Goal: Task Accomplishment & Management: Complete application form

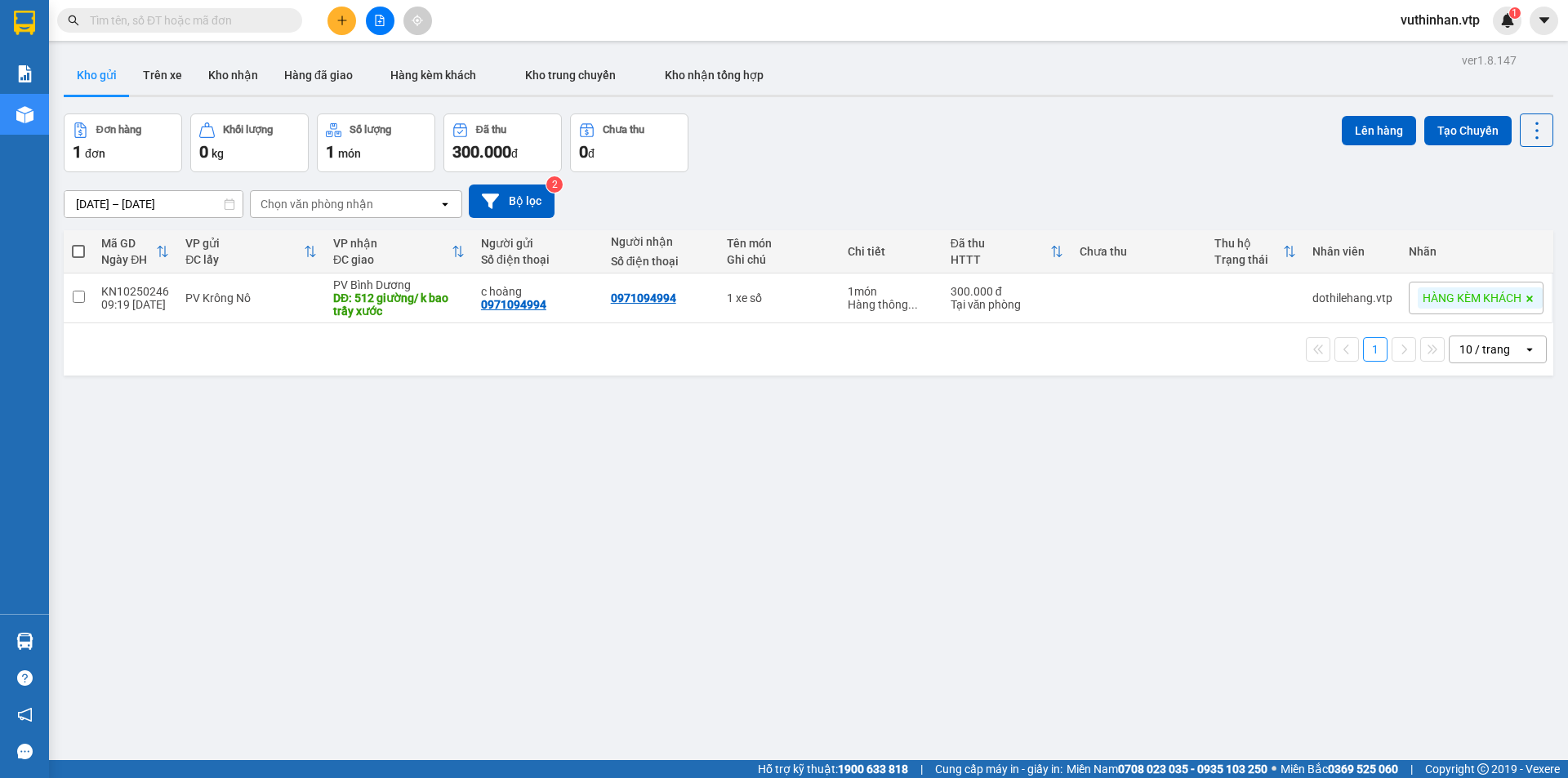
click at [220, 9] on span at bounding box center [179, 20] width 245 height 25
click at [206, 11] on input "text" at bounding box center [186, 20] width 193 height 18
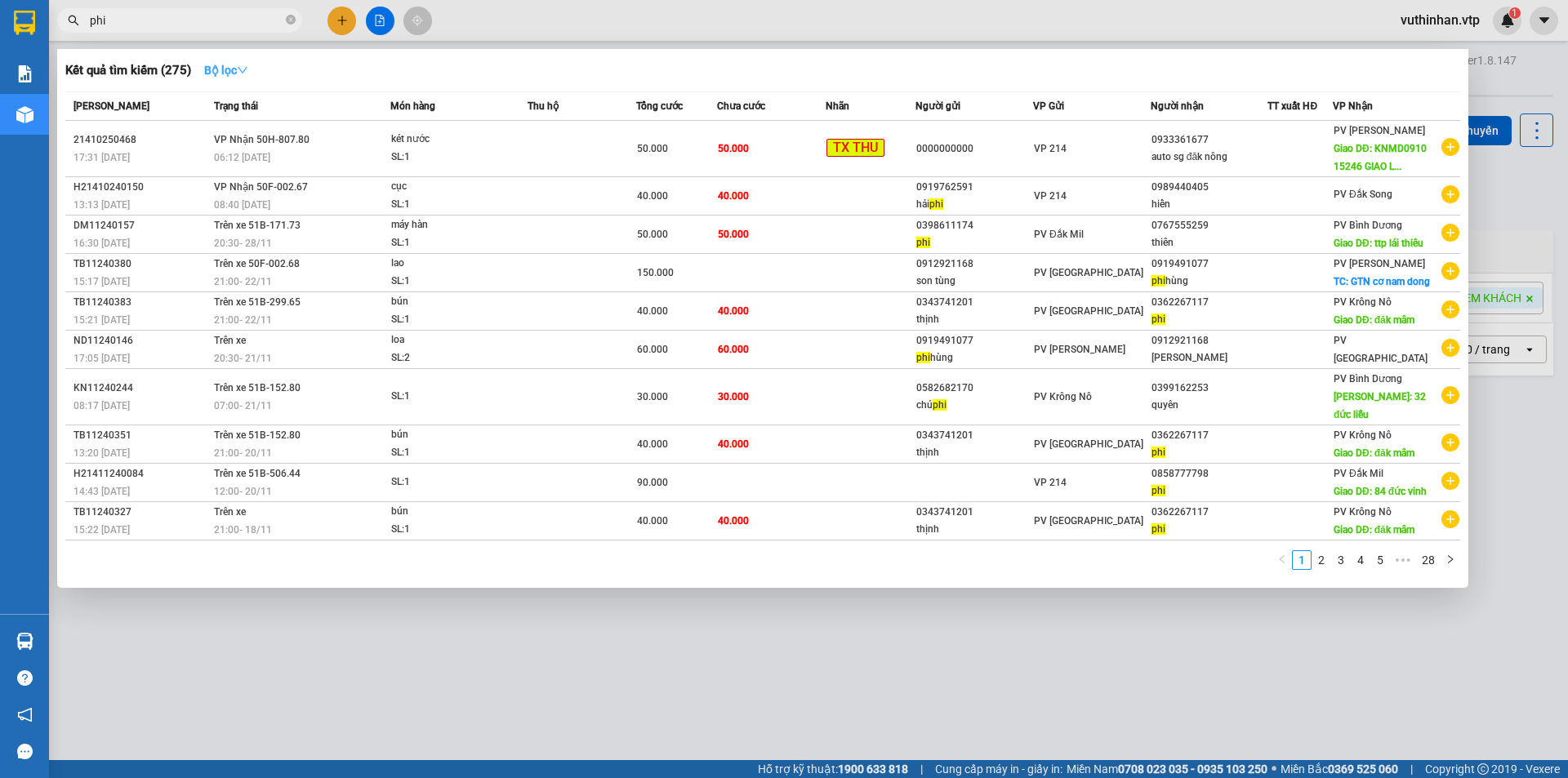
type input "phi"
click at [243, 63] on strong "Bộ lọc" at bounding box center [227, 70] width 44 height 13
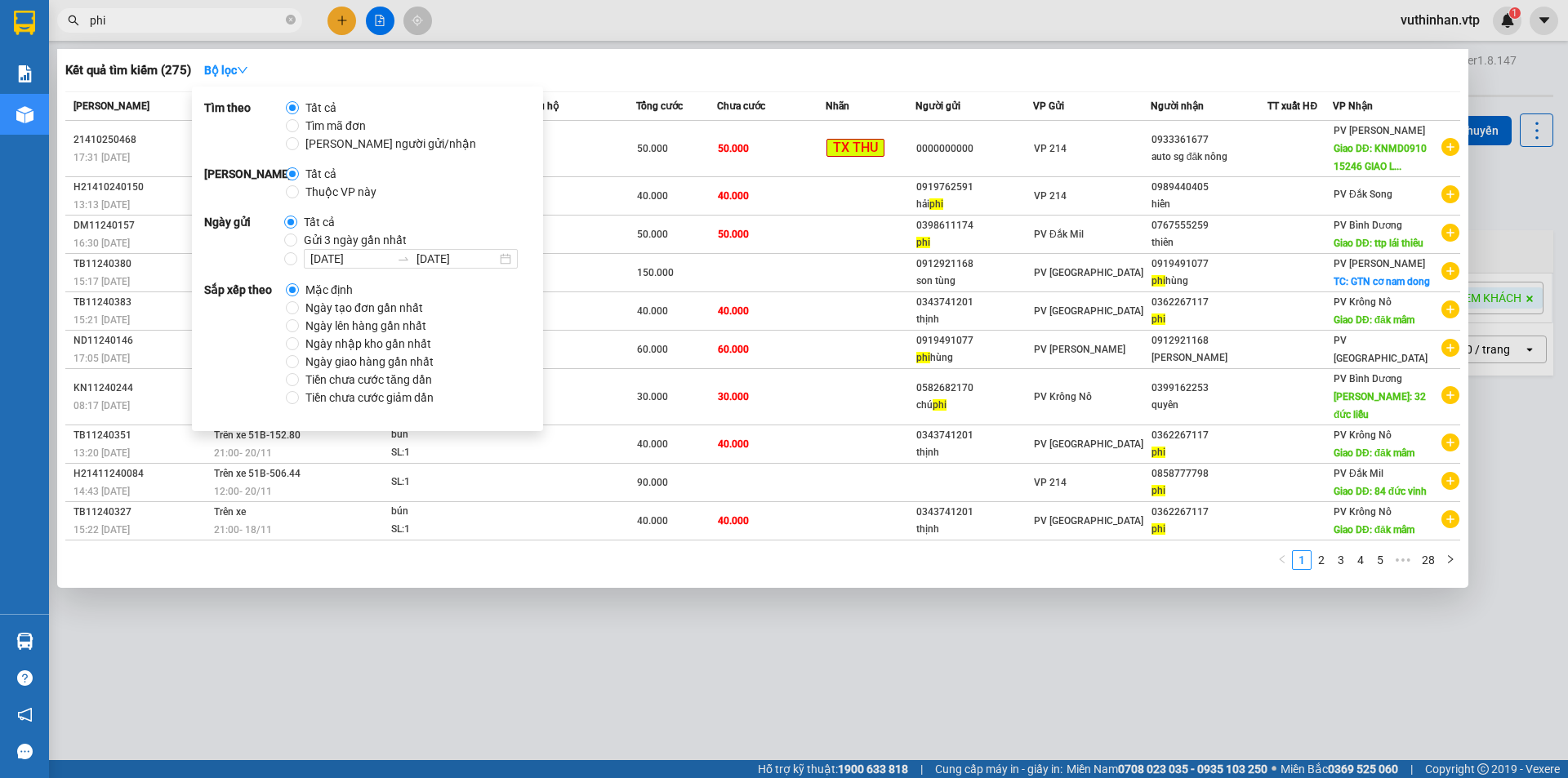
click at [306, 195] on span "Thuộc VP này" at bounding box center [341, 192] width 84 height 18
click at [299, 195] on input "Thuộc VP này" at bounding box center [293, 192] width 13 height 13
radio input "true"
radio input "false"
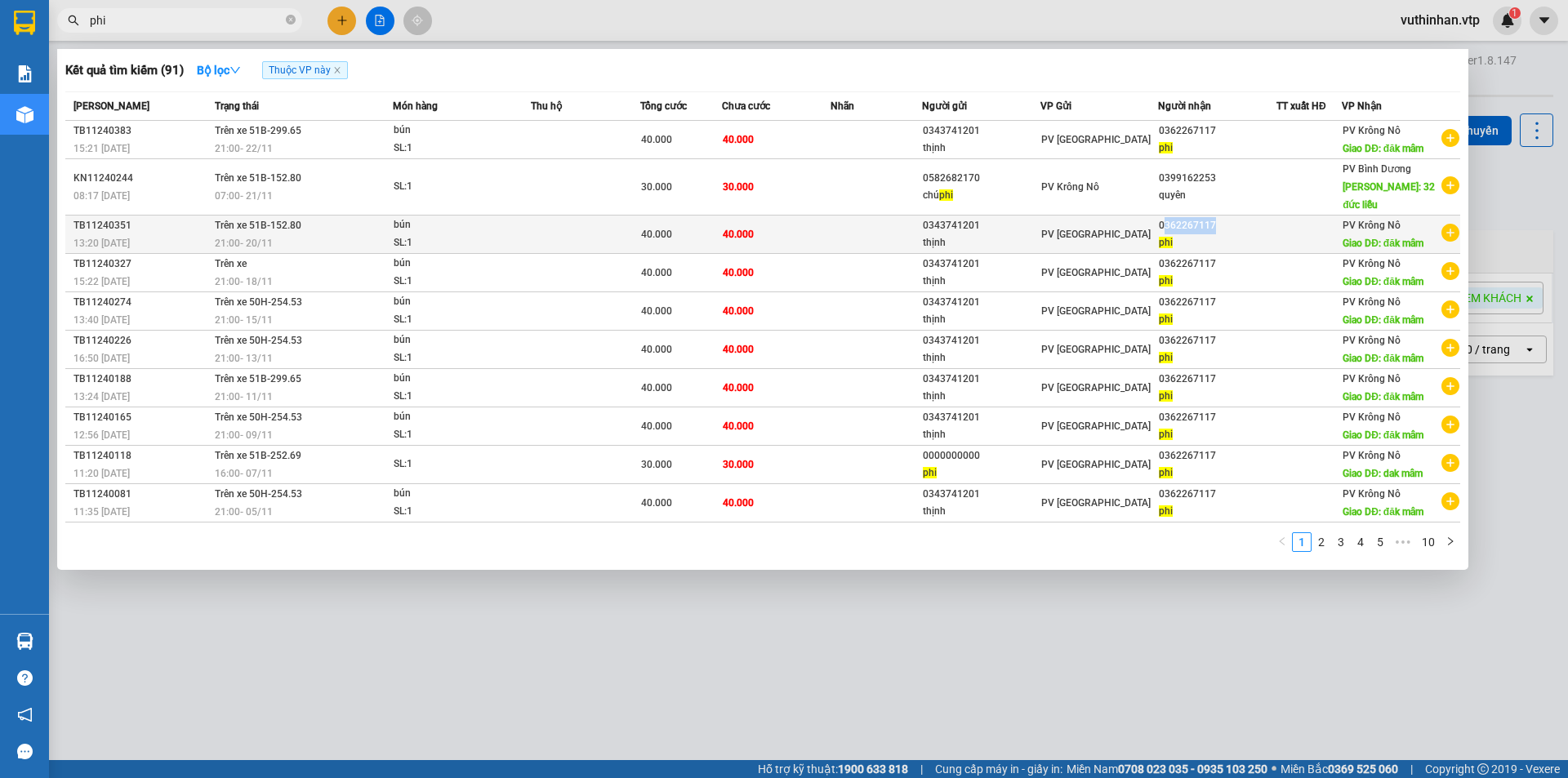
drag, startPoint x: 1214, startPoint y: 205, endPoint x: 1162, endPoint y: 207, distance: 52.0
click at [1162, 217] on div "0362267117" at bounding box center [1217, 226] width 117 height 17
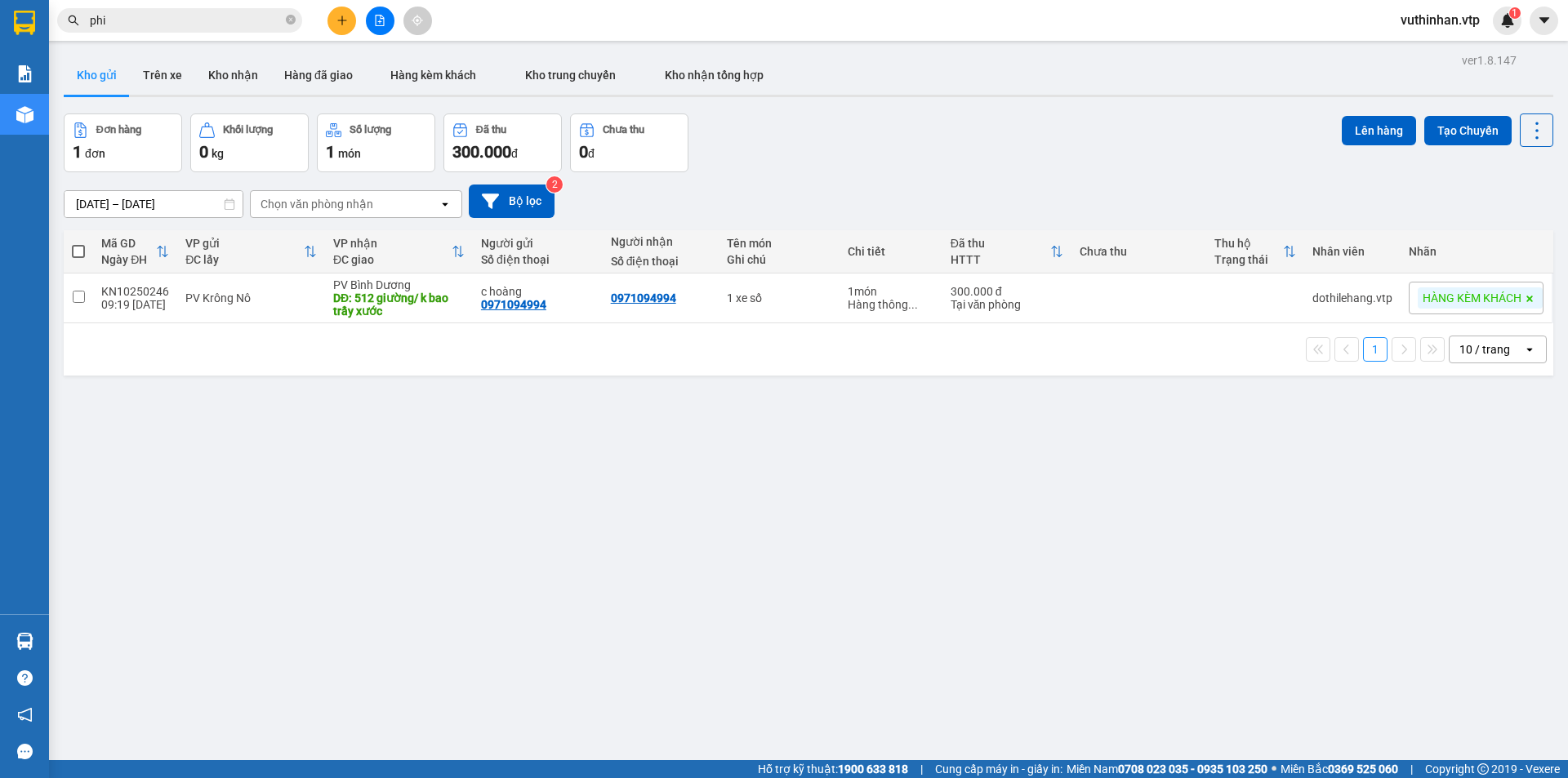
click at [127, 12] on span "phi" at bounding box center [179, 20] width 245 height 25
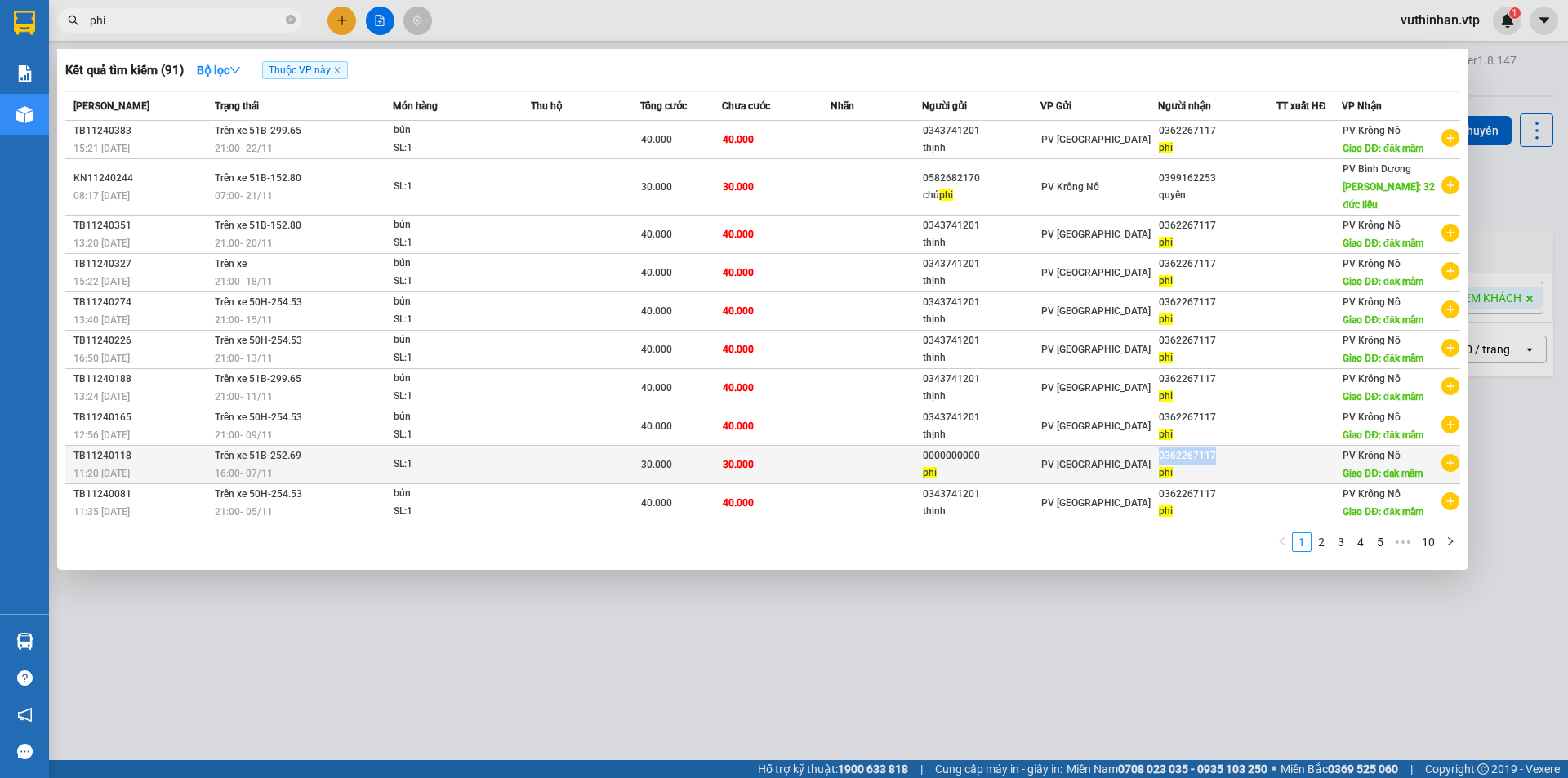
drag, startPoint x: 1220, startPoint y: 436, endPoint x: 1158, endPoint y: 436, distance: 62.0
click at [1158, 446] on td "0362267117 phi" at bounding box center [1217, 465] width 118 height 39
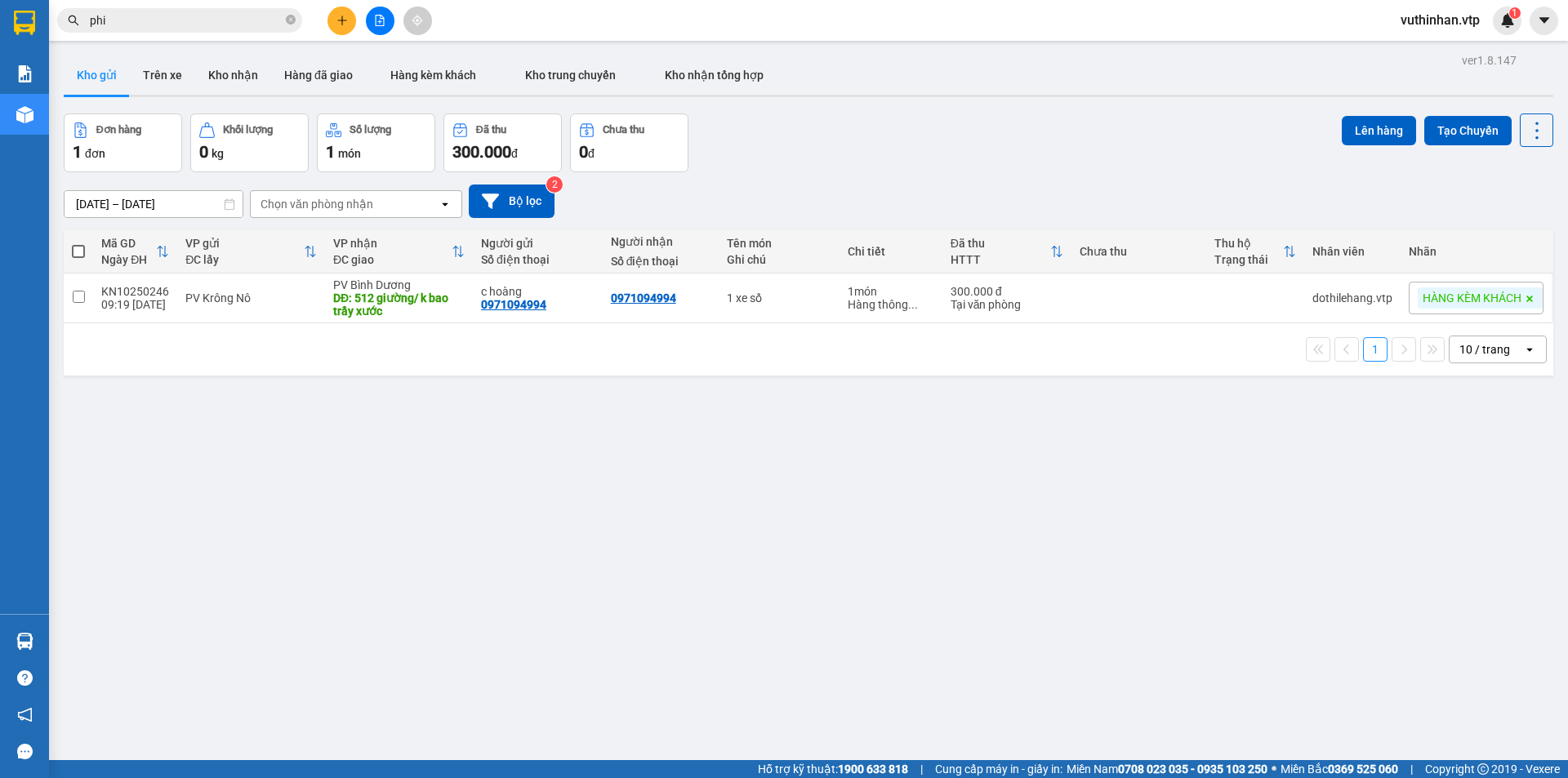
click at [164, 17] on input "phi" at bounding box center [186, 20] width 193 height 18
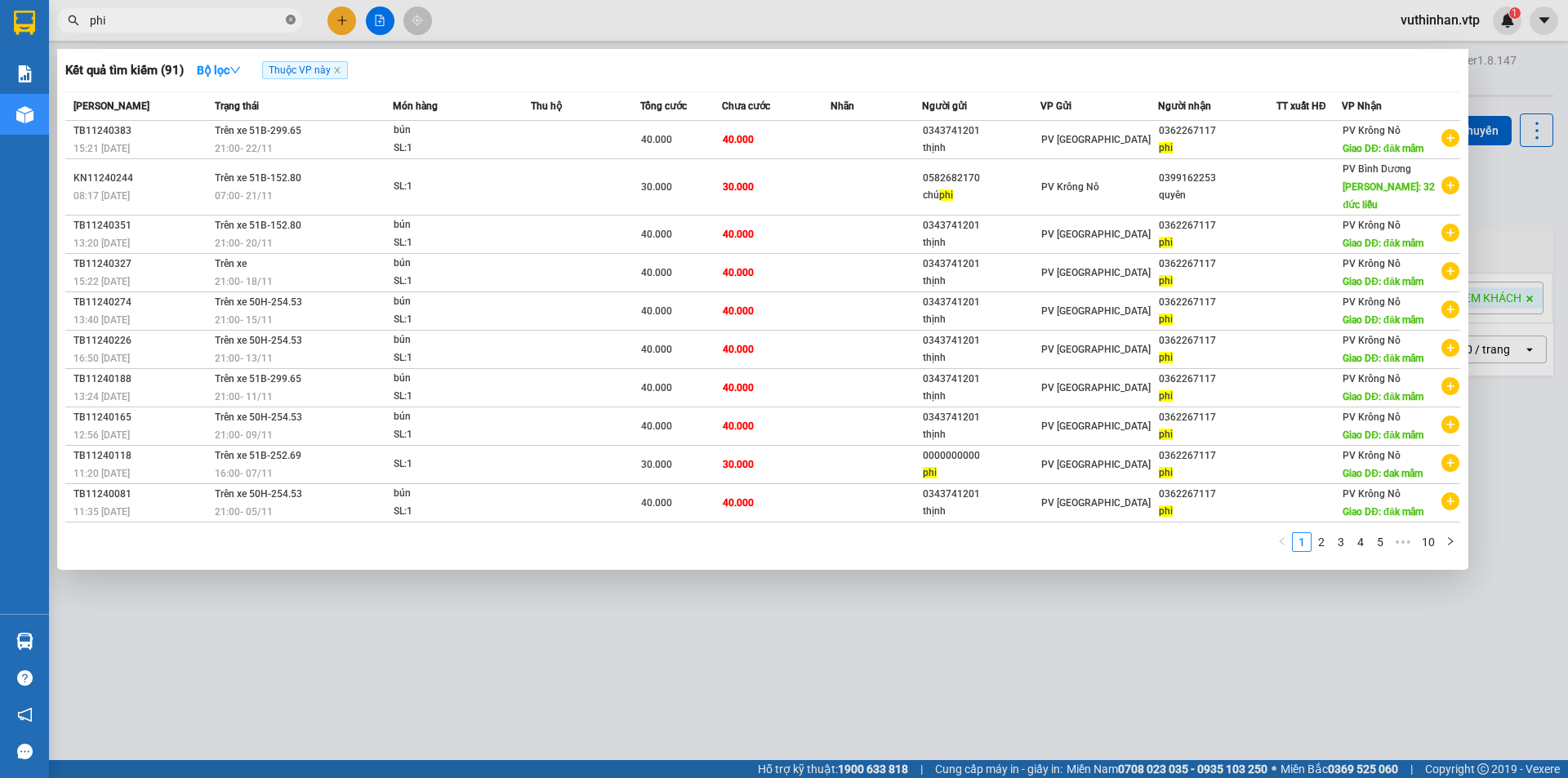
click at [287, 18] on icon "close-circle" at bounding box center [291, 19] width 10 height 10
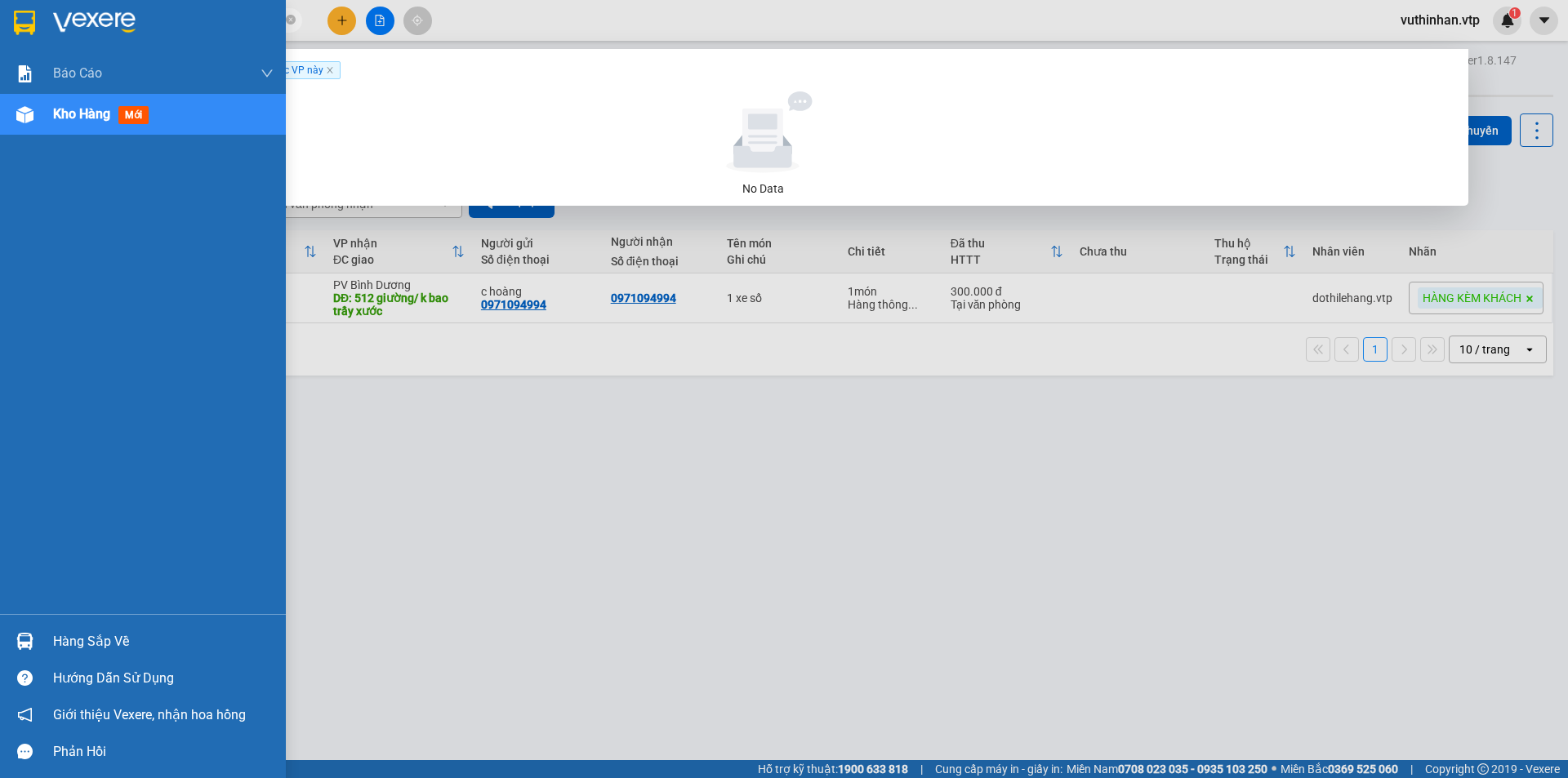
type input "03623671"
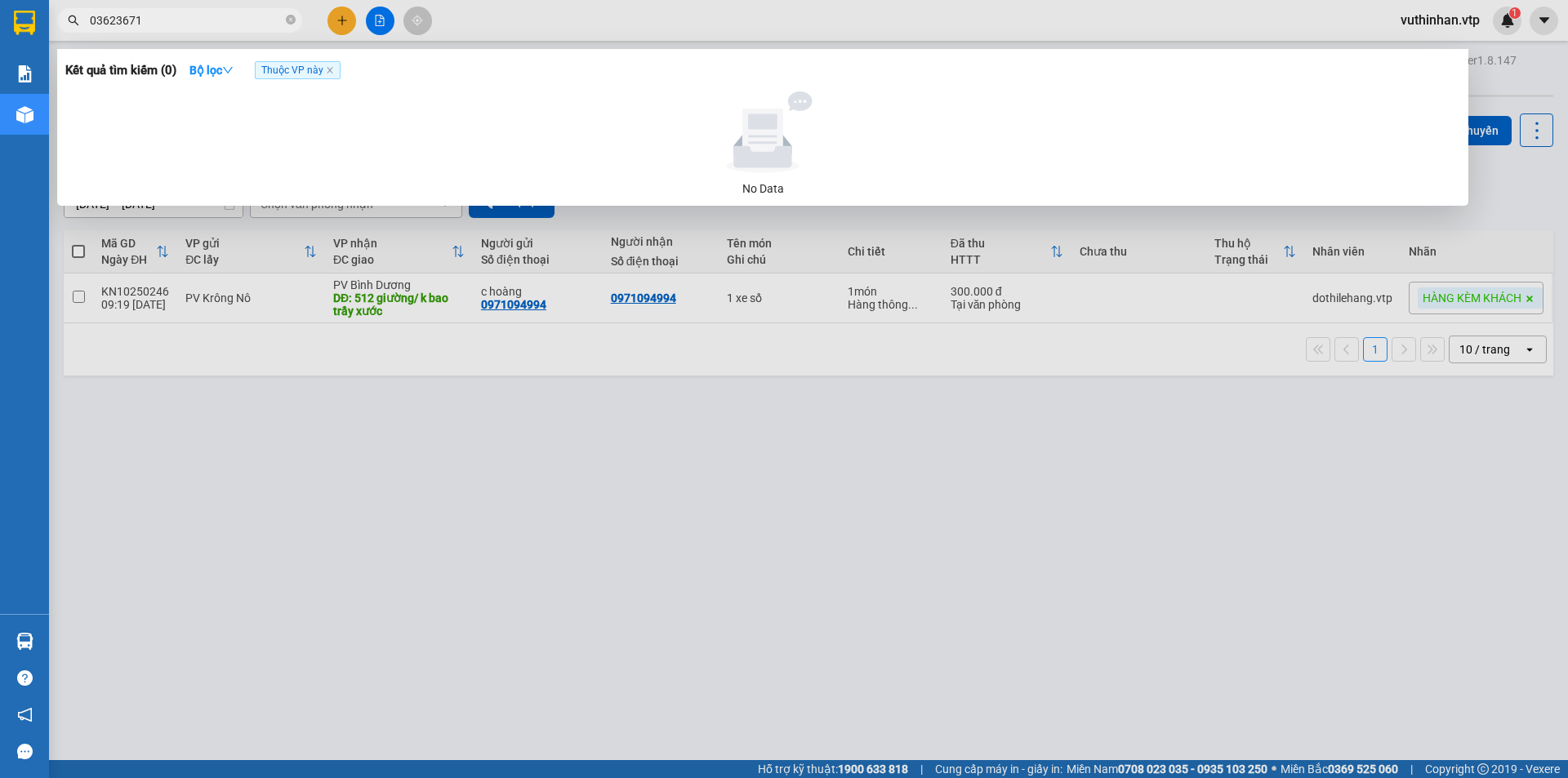
drag, startPoint x: 146, startPoint y: 20, endPoint x: 1, endPoint y: 30, distance: 145.3
click at [0, 28] on section "Kết quả tìm kiếm ( 0 ) Bộ lọc Thuộc VP này No Data 03623671 vuthinhan.vtp 1 Báo…" at bounding box center [784, 389] width 1568 height 778
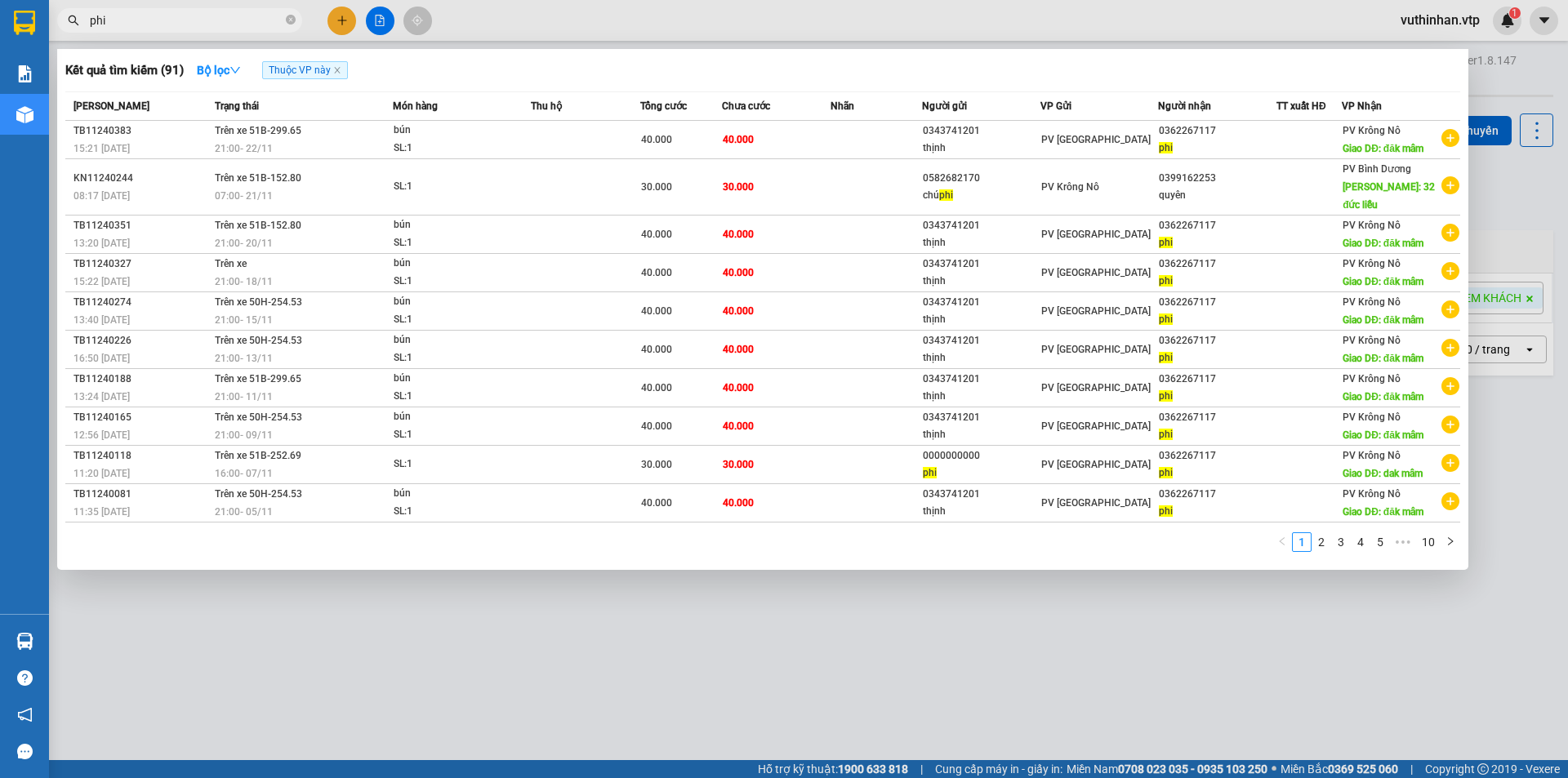
type input "phi"
click at [285, 18] on span "phi" at bounding box center [179, 20] width 245 height 25
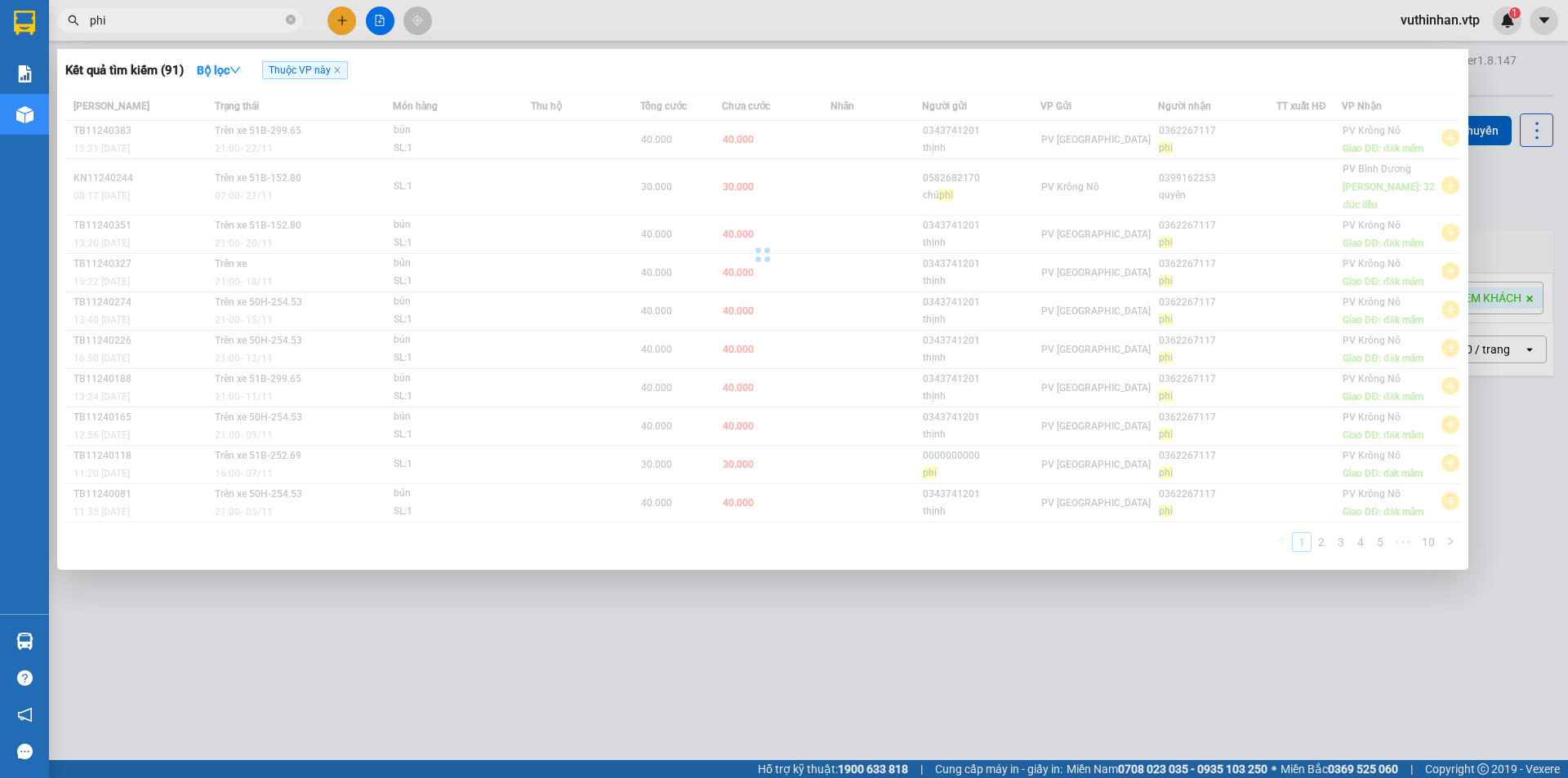
click at [297, 22] on span "phi" at bounding box center [179, 20] width 245 height 25
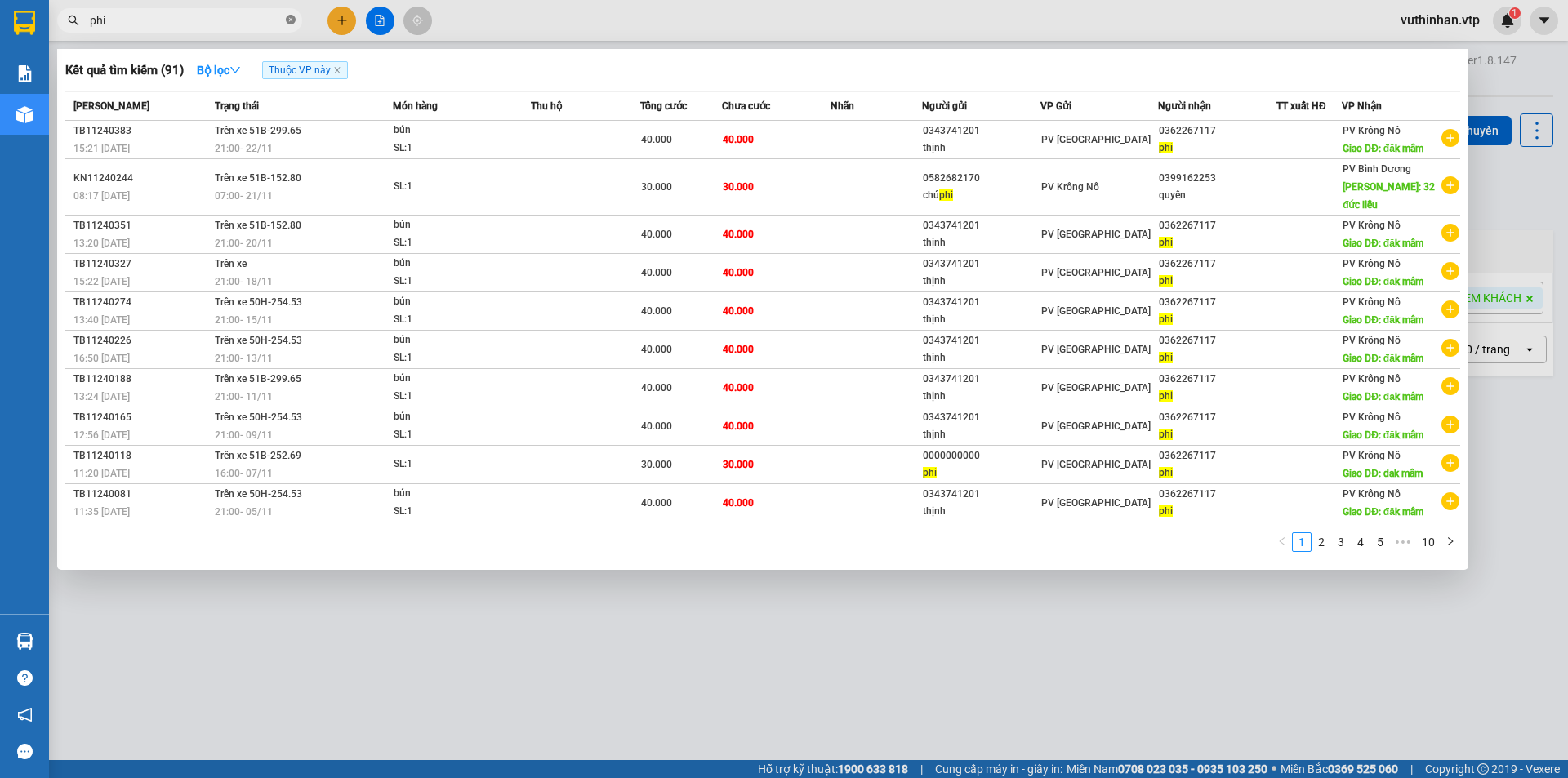
click at [293, 24] on icon "close-circle" at bounding box center [291, 19] width 10 height 10
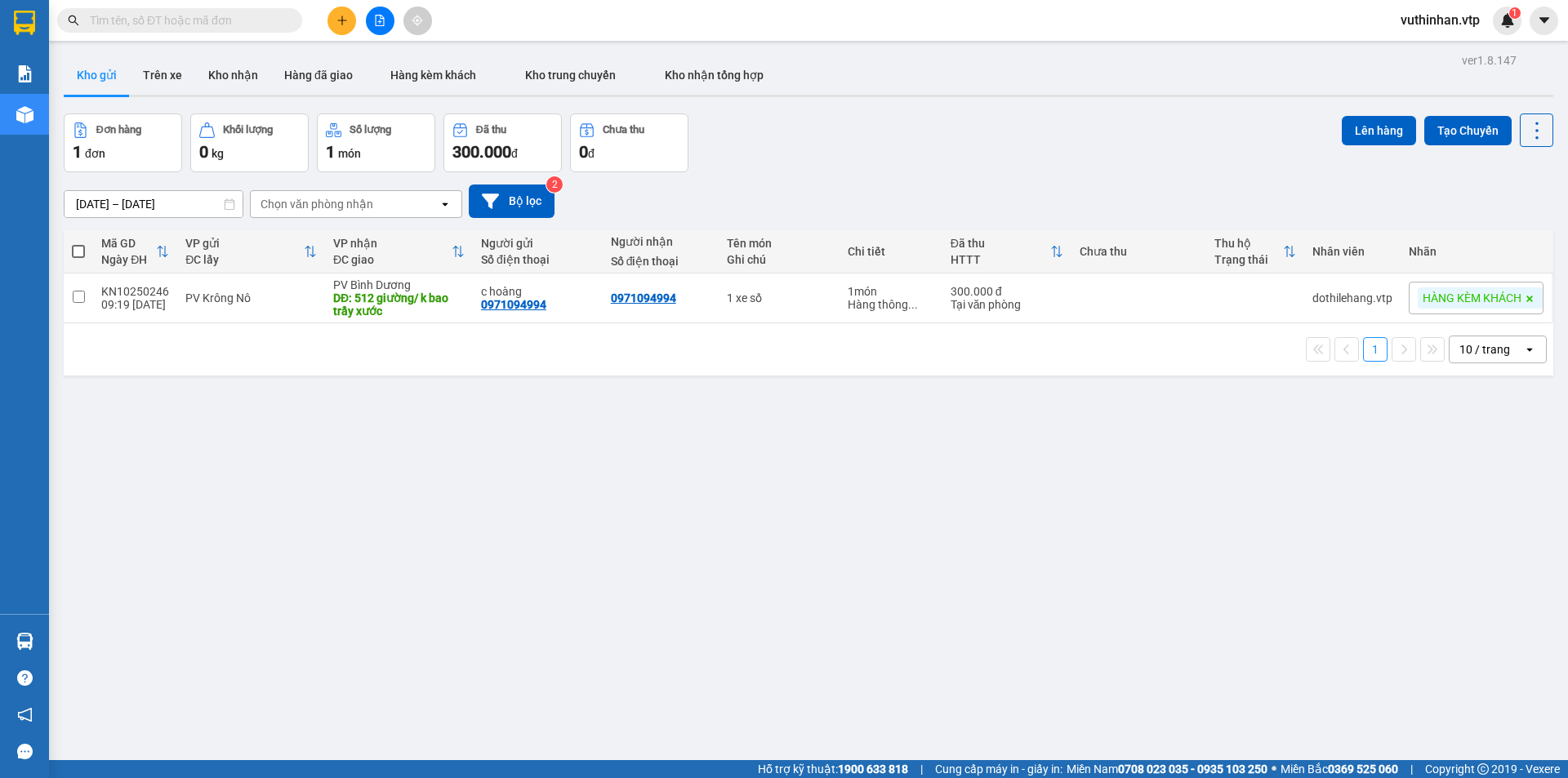
click at [227, 29] on span at bounding box center [179, 20] width 245 height 25
click at [152, 23] on input "text" at bounding box center [186, 20] width 193 height 18
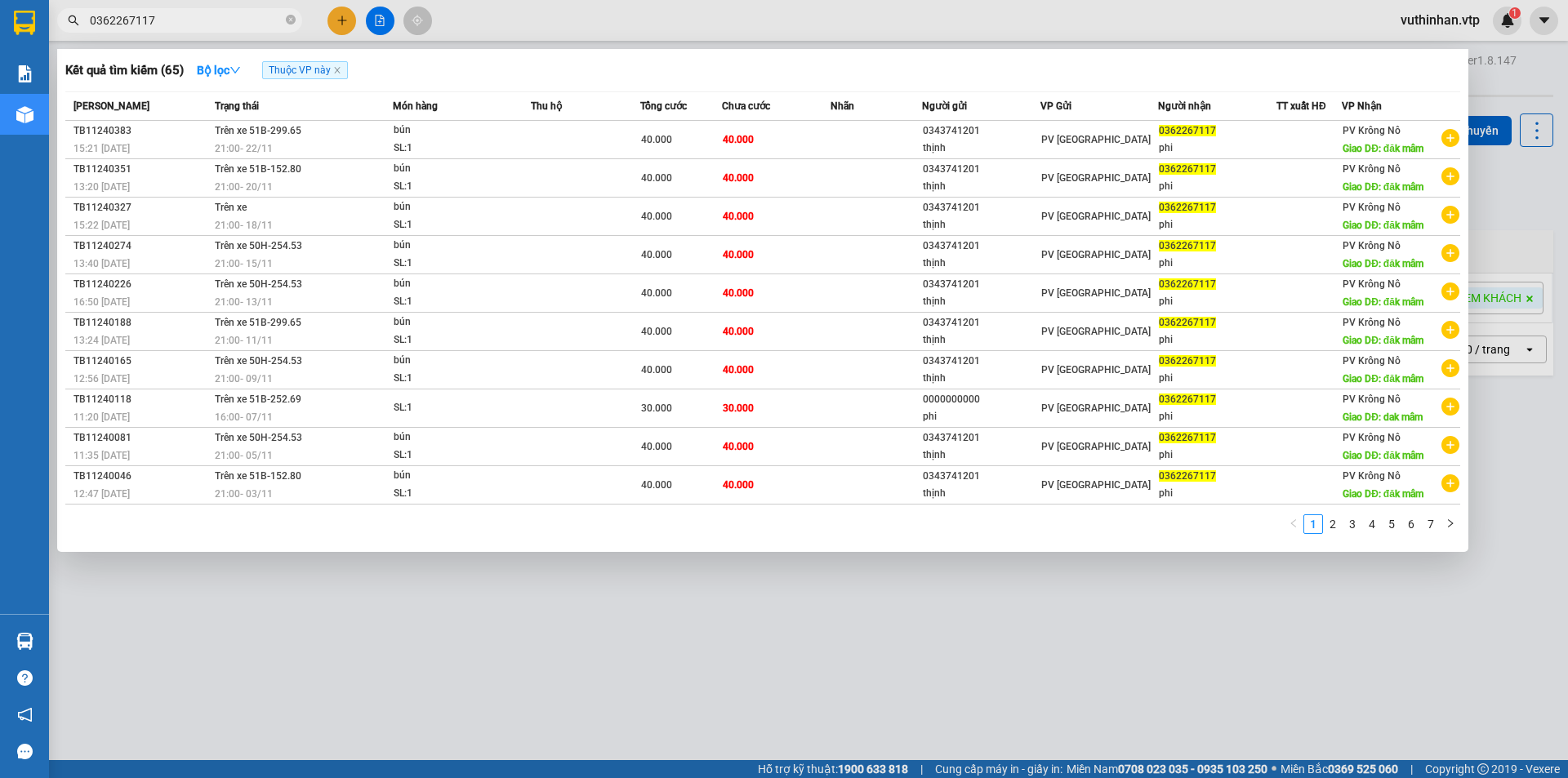
type input "0362267117"
click at [230, 63] on strong "Bộ lọc" at bounding box center [218, 70] width 44 height 13
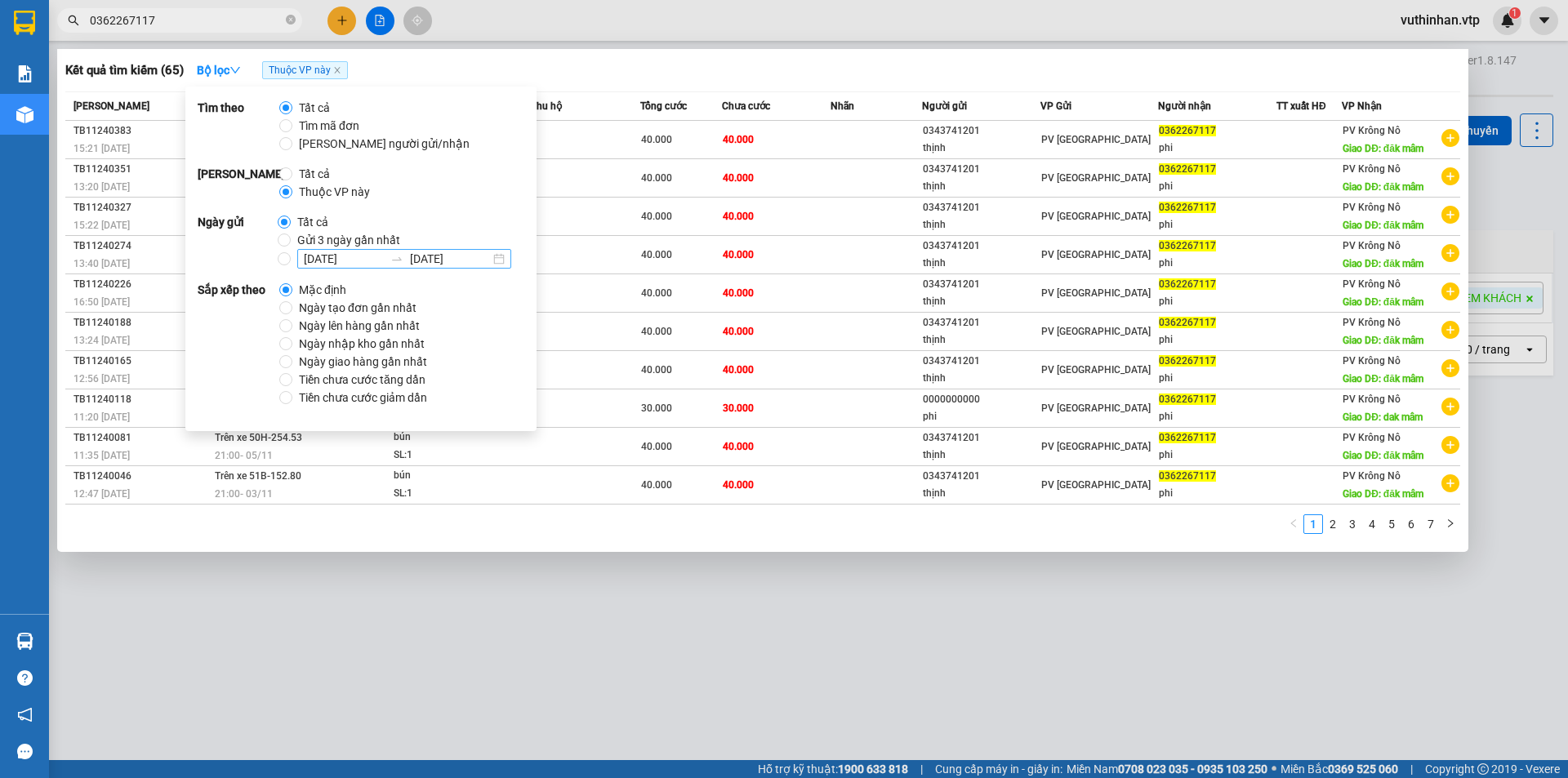
click at [312, 257] on input "[DATE]" at bounding box center [343, 259] width 80 height 18
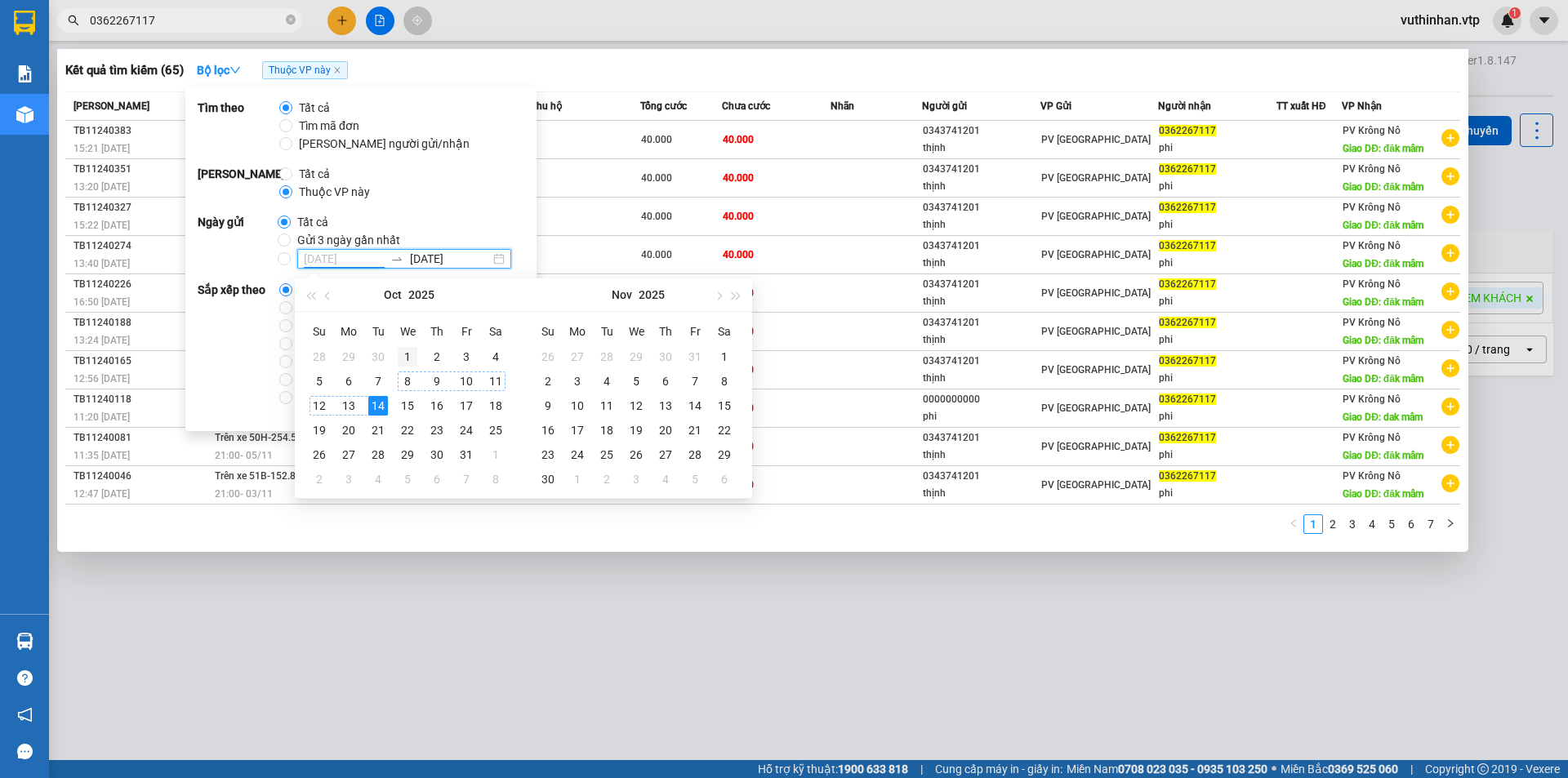
type input "[DATE]"
click at [407, 359] on div "1" at bounding box center [406, 356] width 19 height 19
type input "[DATE]"
click at [380, 406] on div "14" at bounding box center [377, 406] width 19 height 19
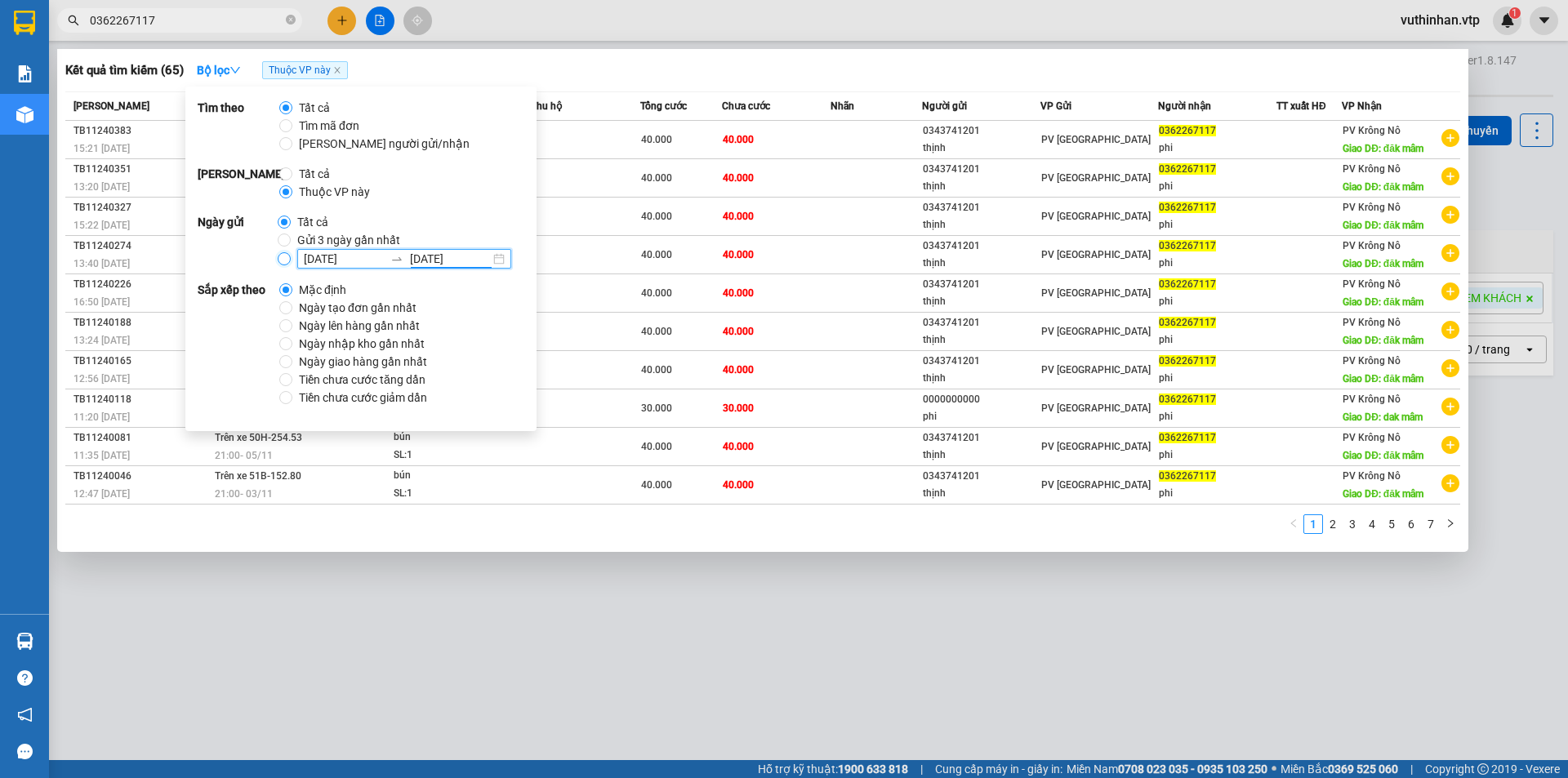
click at [288, 256] on input "[DATE] [DATE]" at bounding box center [284, 259] width 13 height 13
radio input "true"
radio input "false"
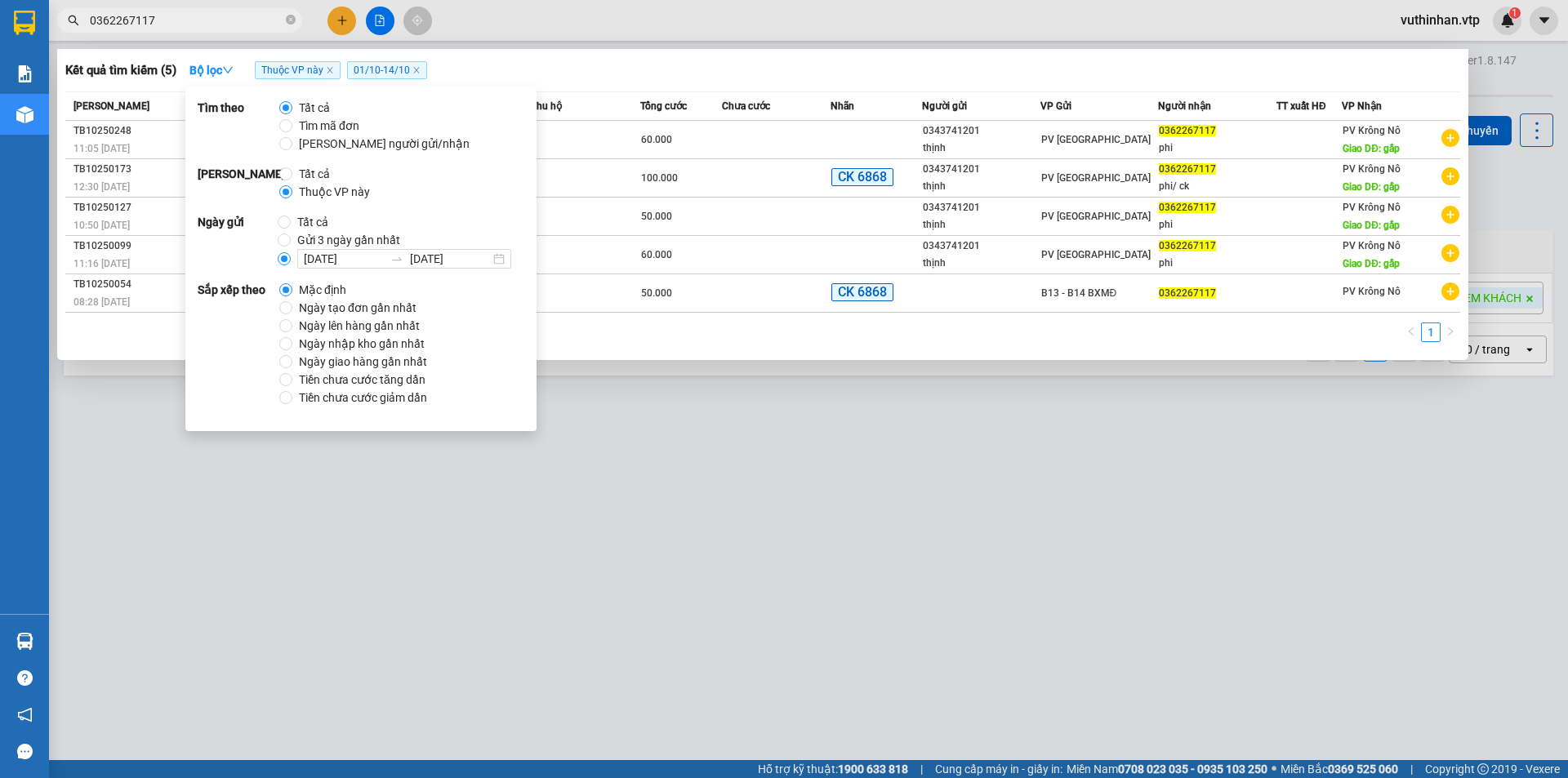
click at [1069, 500] on div at bounding box center [784, 389] width 1568 height 778
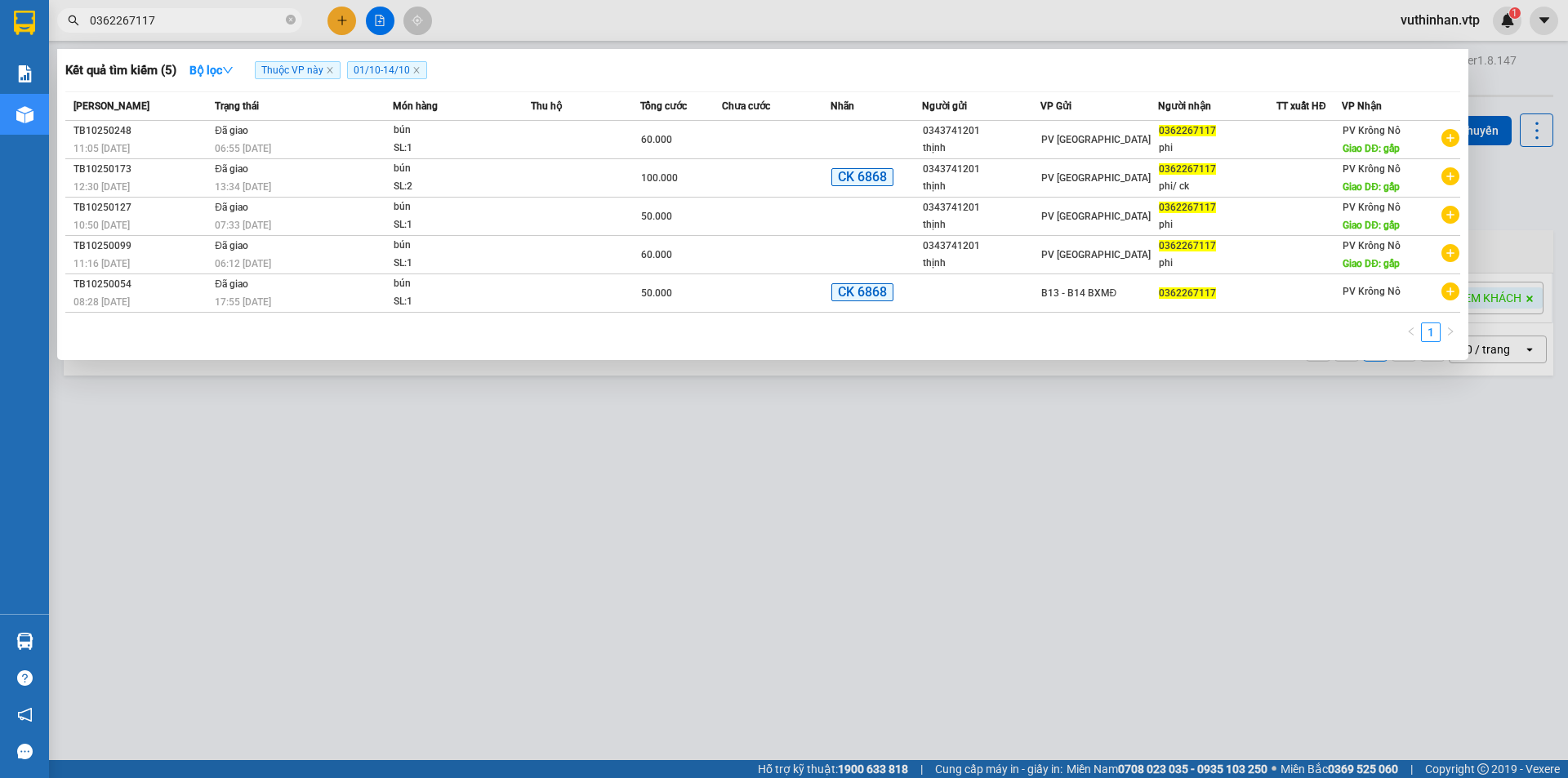
click at [191, 23] on input "0362267117" at bounding box center [186, 20] width 193 height 18
click at [295, 20] on icon "close-circle" at bounding box center [291, 19] width 10 height 10
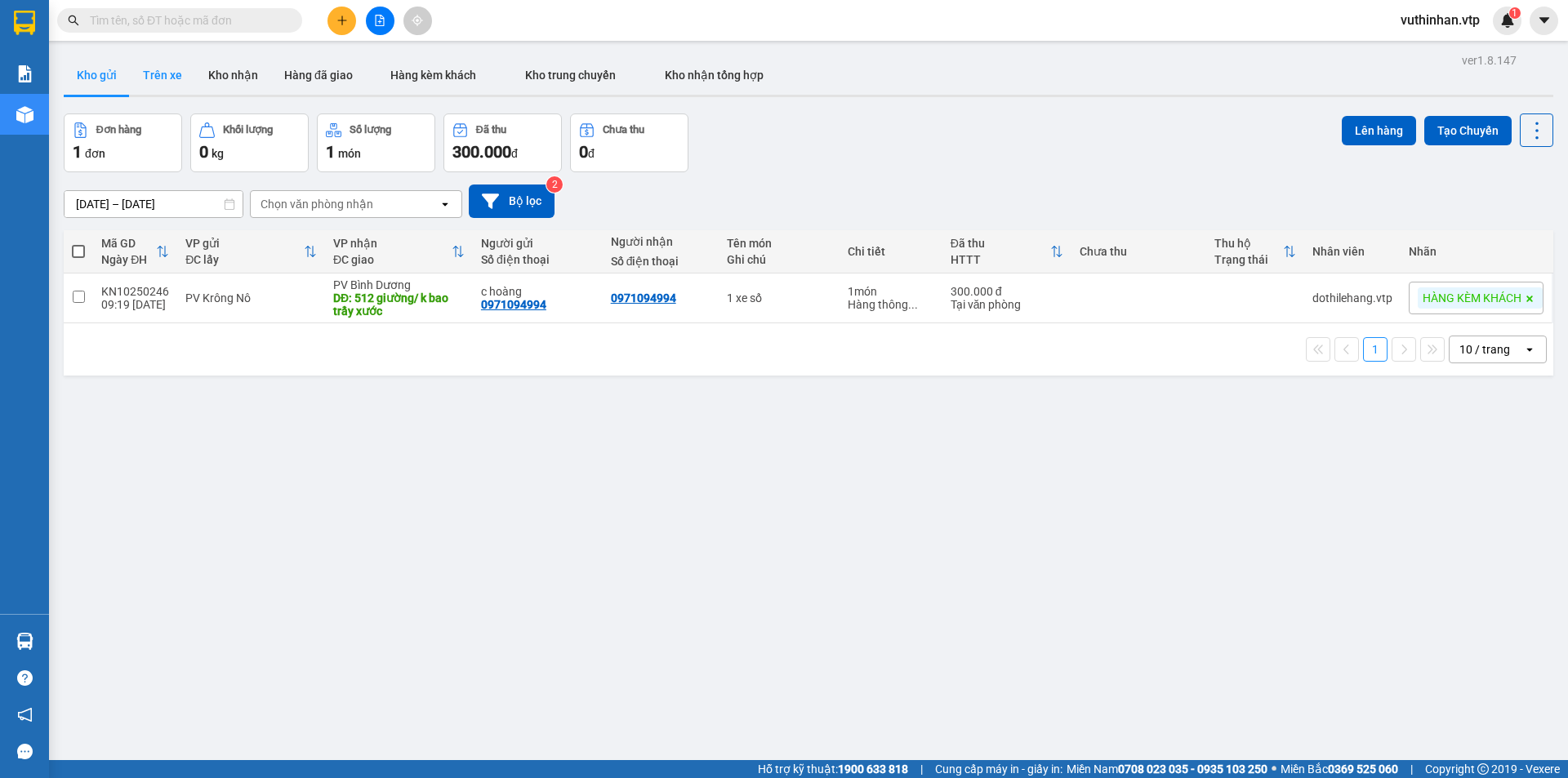
click at [186, 73] on button "Trên xe" at bounding box center [162, 75] width 65 height 39
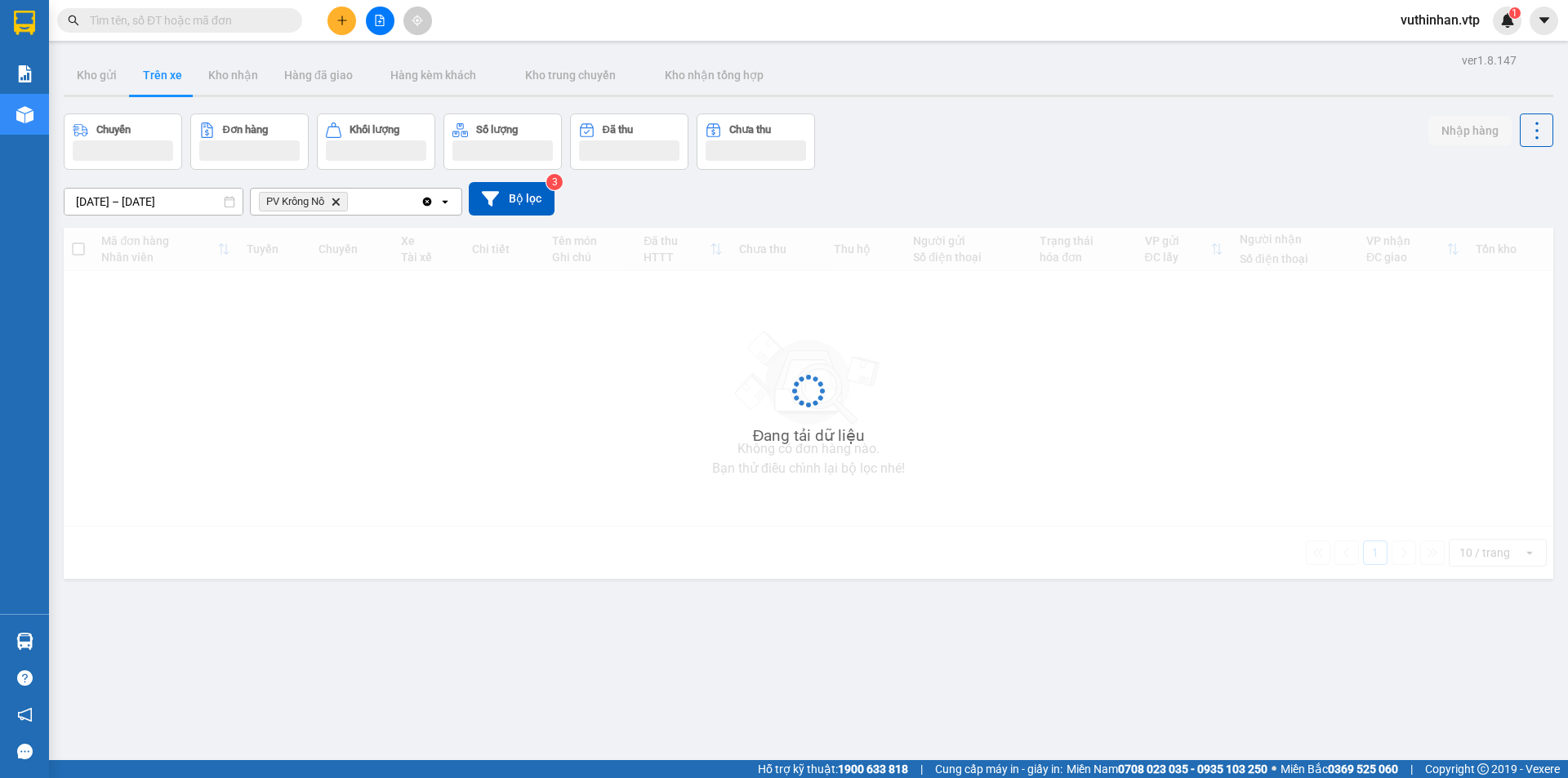
click at [87, 197] on input "[DATE] – [DATE]" at bounding box center [153, 202] width 178 height 26
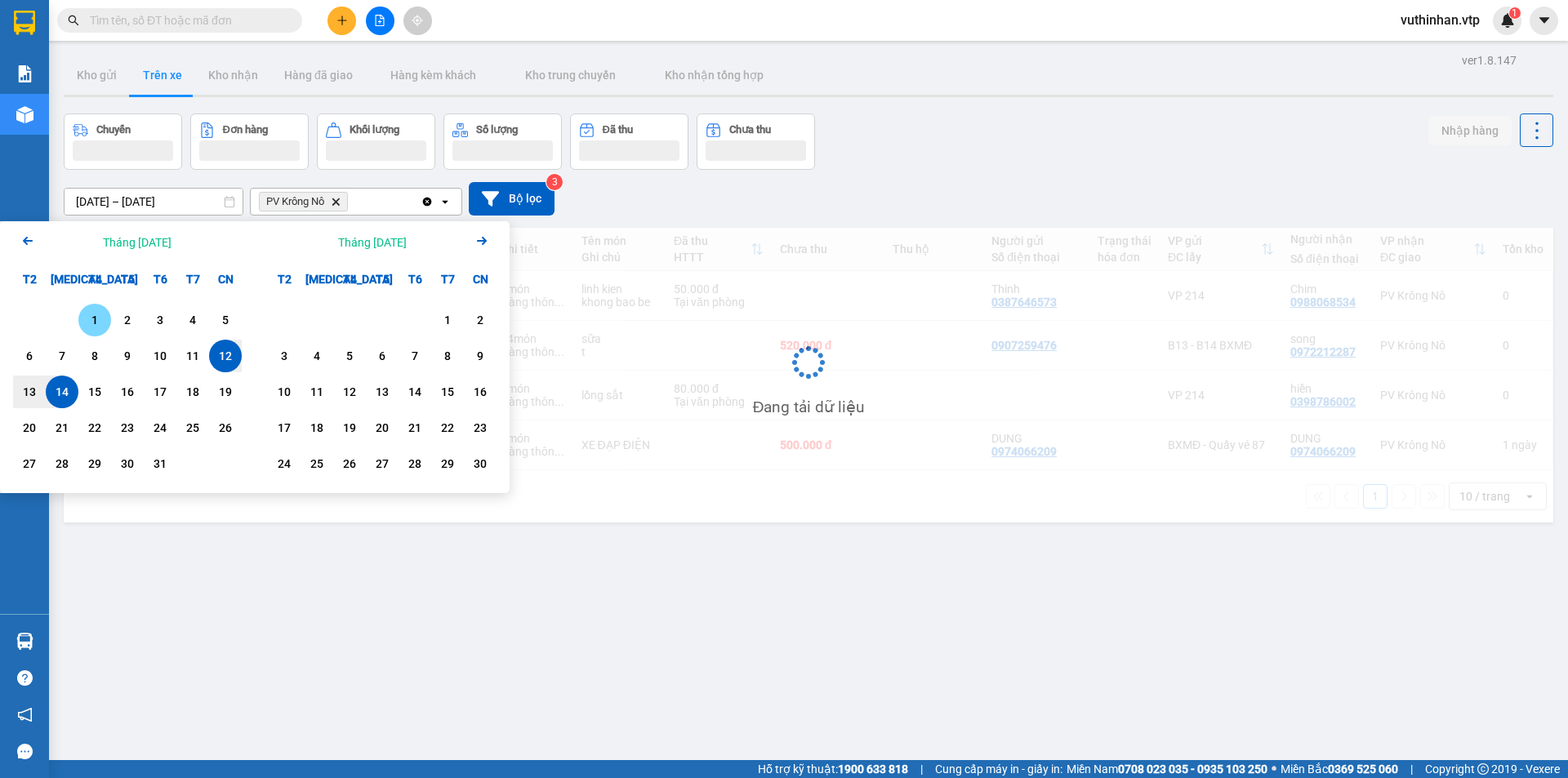
drag, startPoint x: 96, startPoint y: 317, endPoint x: 4, endPoint y: 438, distance: 152.0
click at [96, 317] on div "1" at bounding box center [95, 319] width 23 height 19
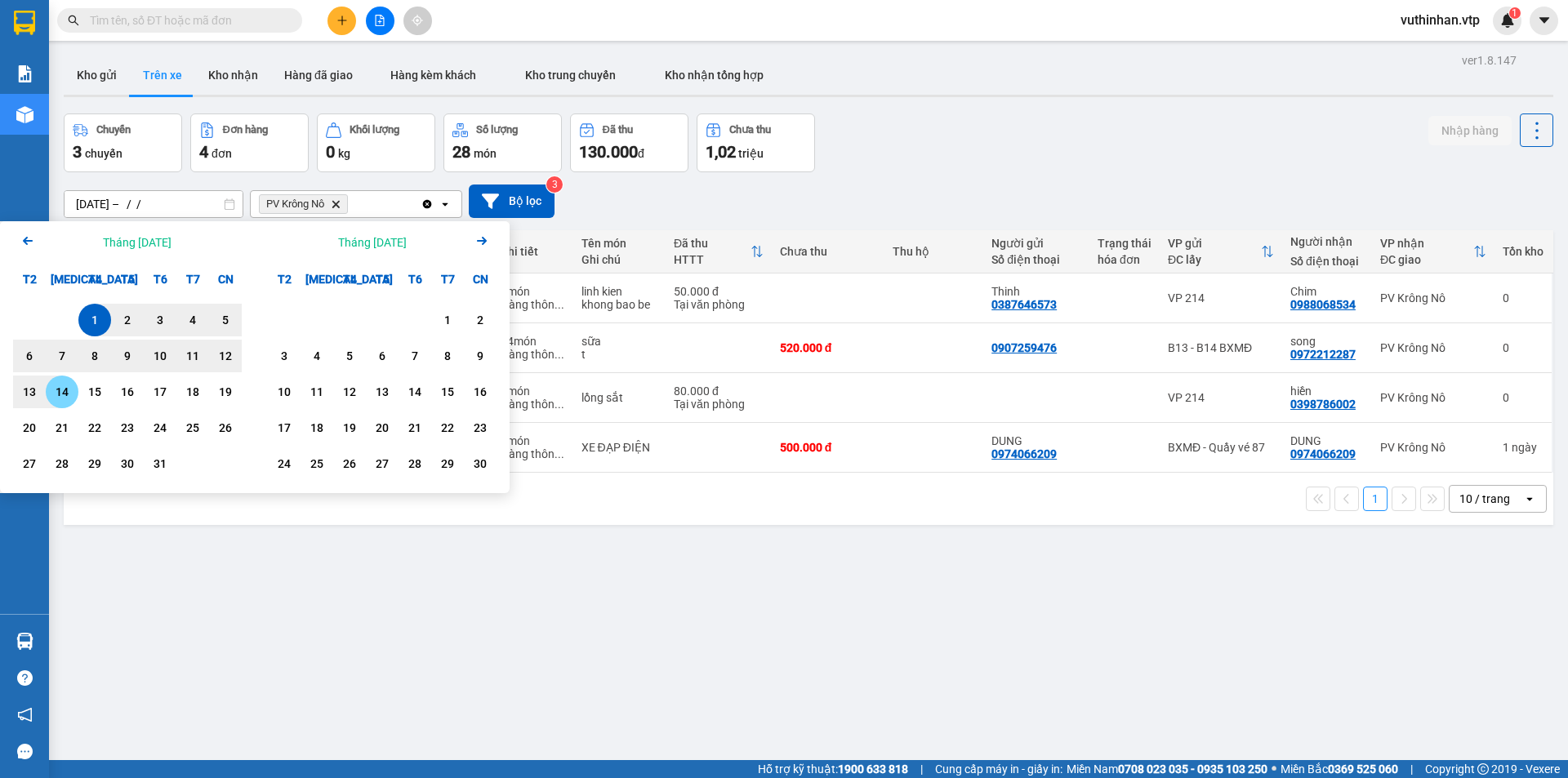
drag, startPoint x: 61, startPoint y: 390, endPoint x: 53, endPoint y: 387, distance: 8.5
click at [60, 390] on div "14" at bounding box center [61, 392] width 23 height 19
type input "[DATE] – [DATE]"
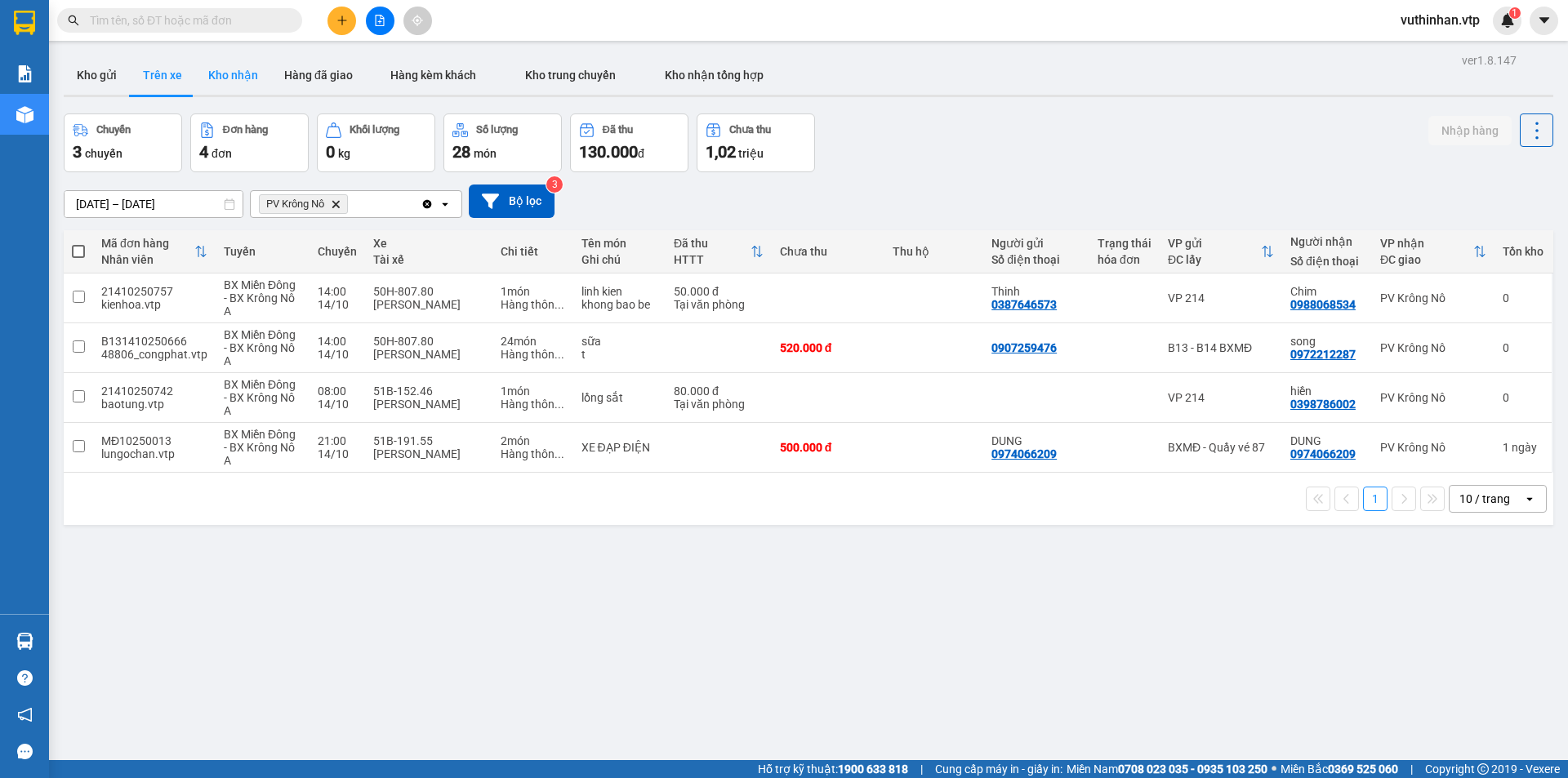
click at [246, 79] on button "Kho nhận" at bounding box center [233, 75] width 76 height 39
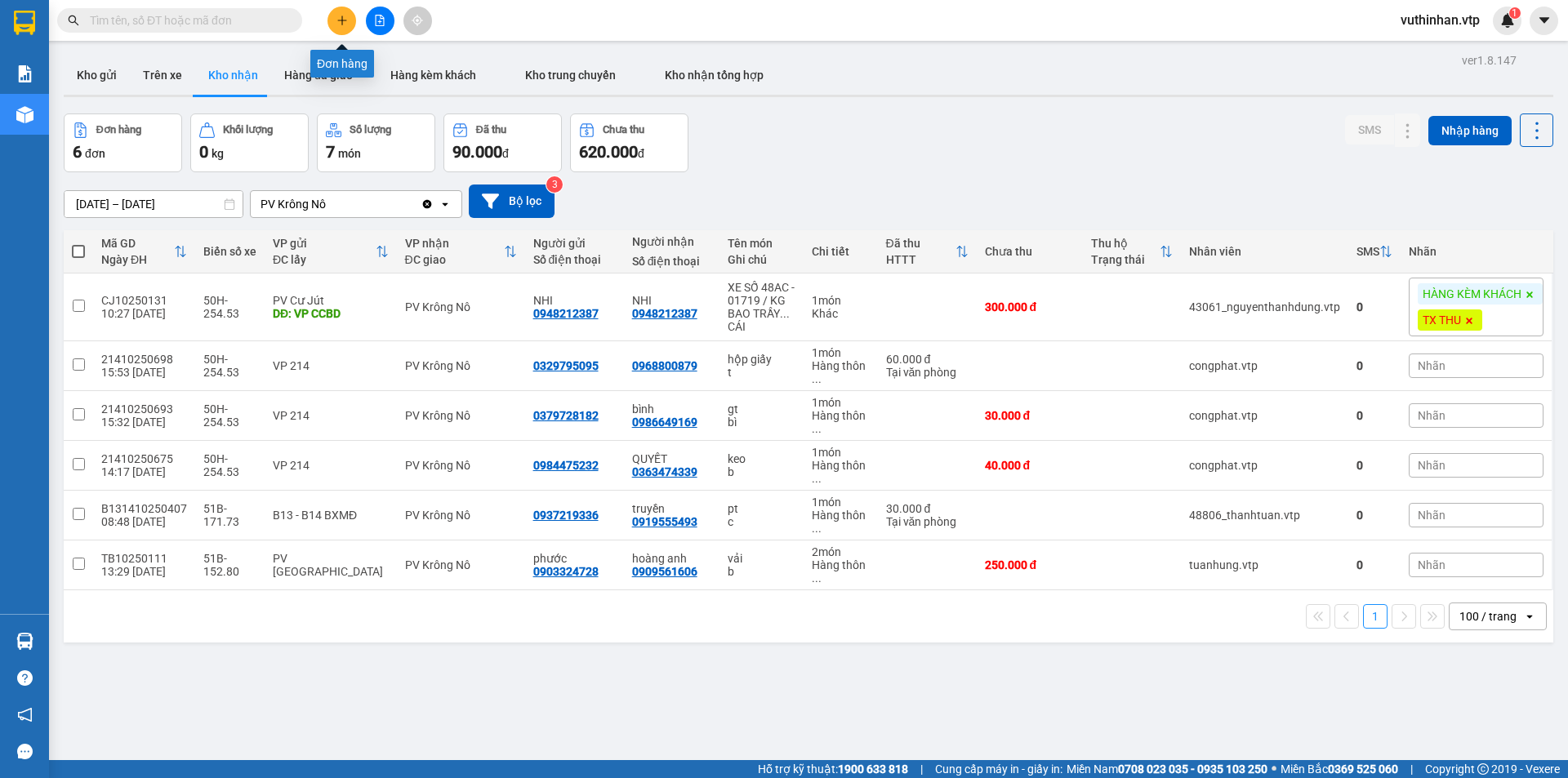
click at [333, 19] on button at bounding box center [341, 20] width 28 height 28
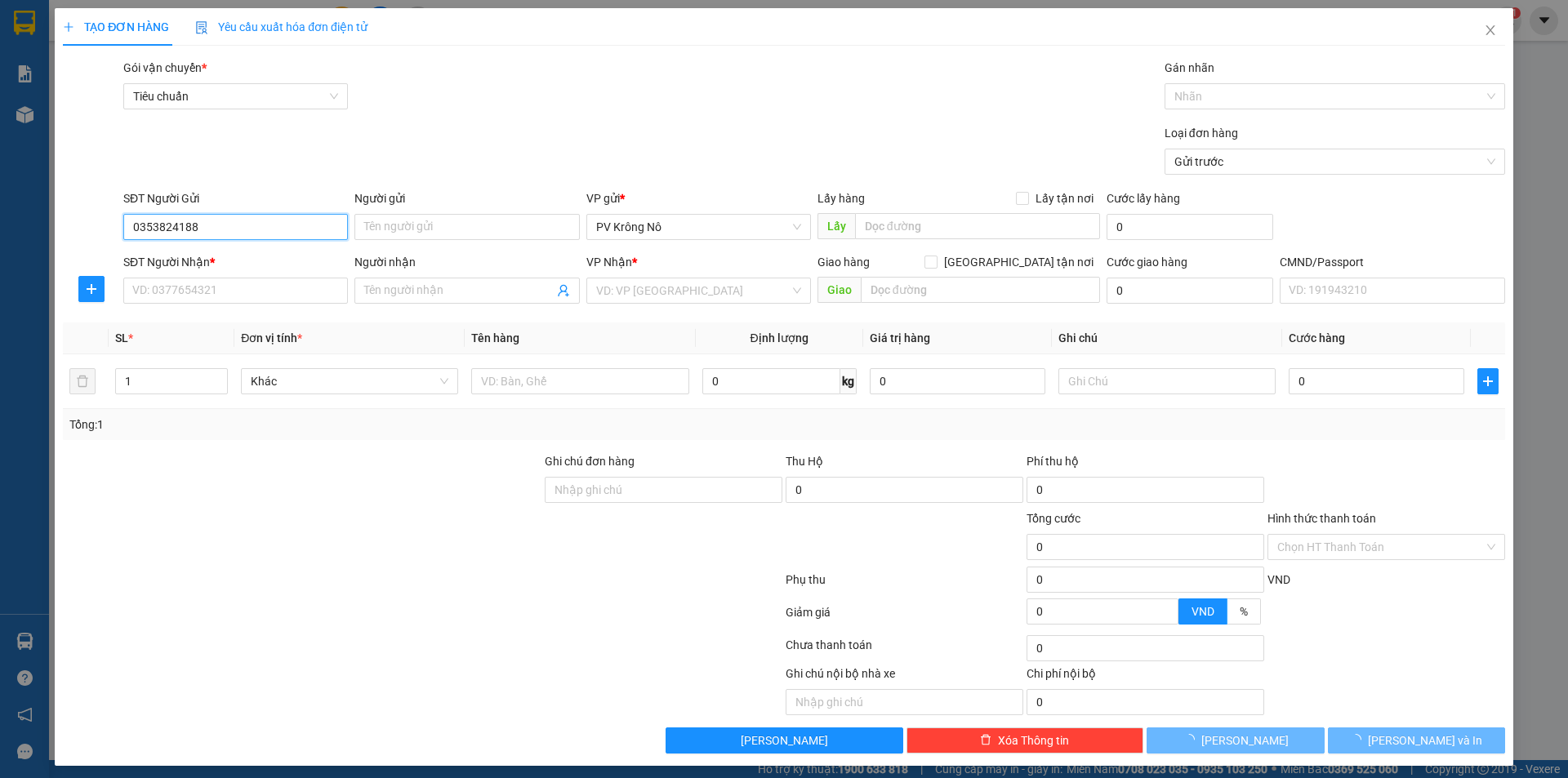
type input "0353824188"
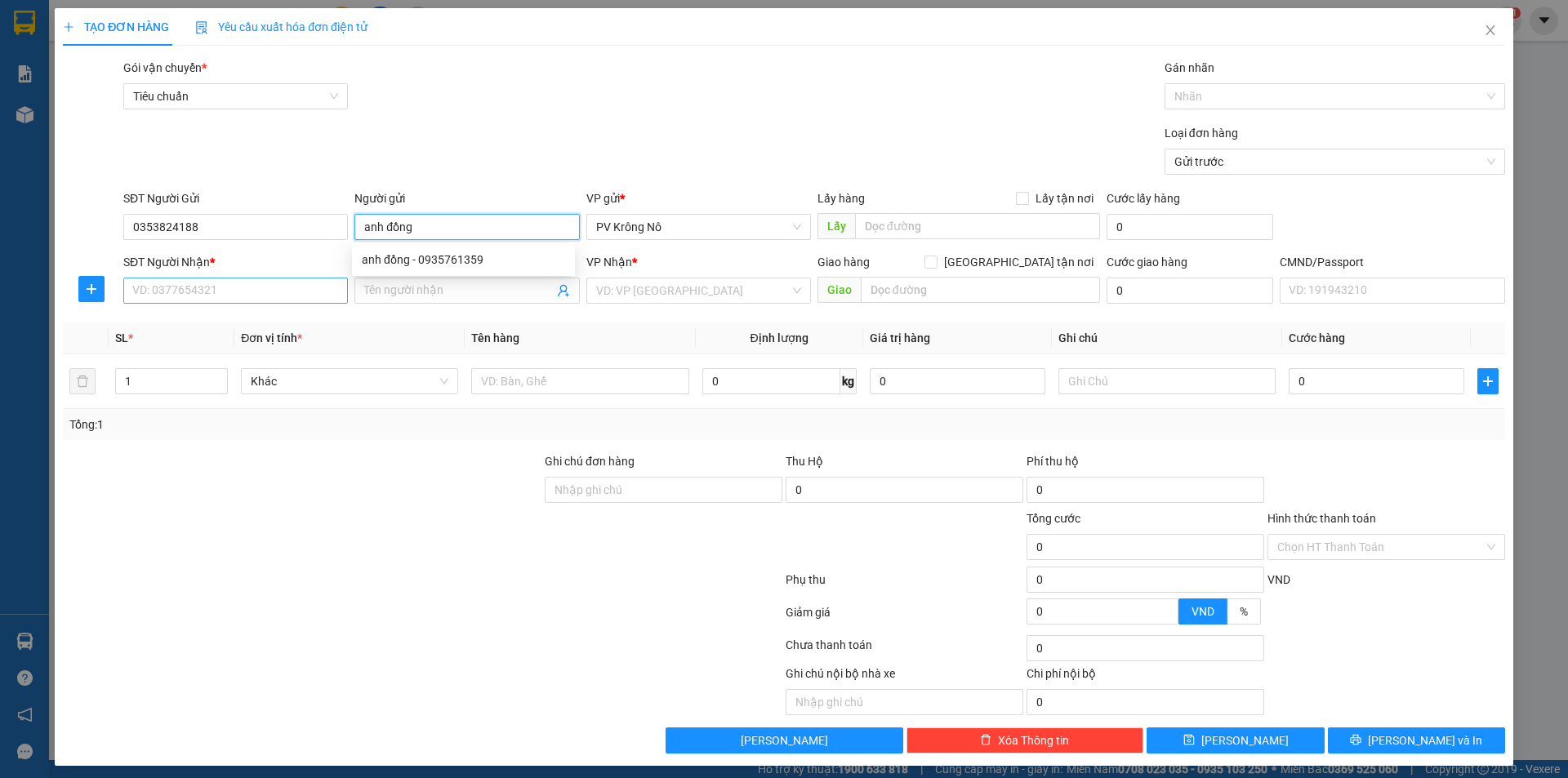
type input "anh đồng"
click at [264, 294] on input "SĐT Người Nhận *" at bounding box center [235, 291] width 225 height 26
type input "0327680405"
click at [405, 287] on input "Người nhận" at bounding box center [459, 291] width 189 height 18
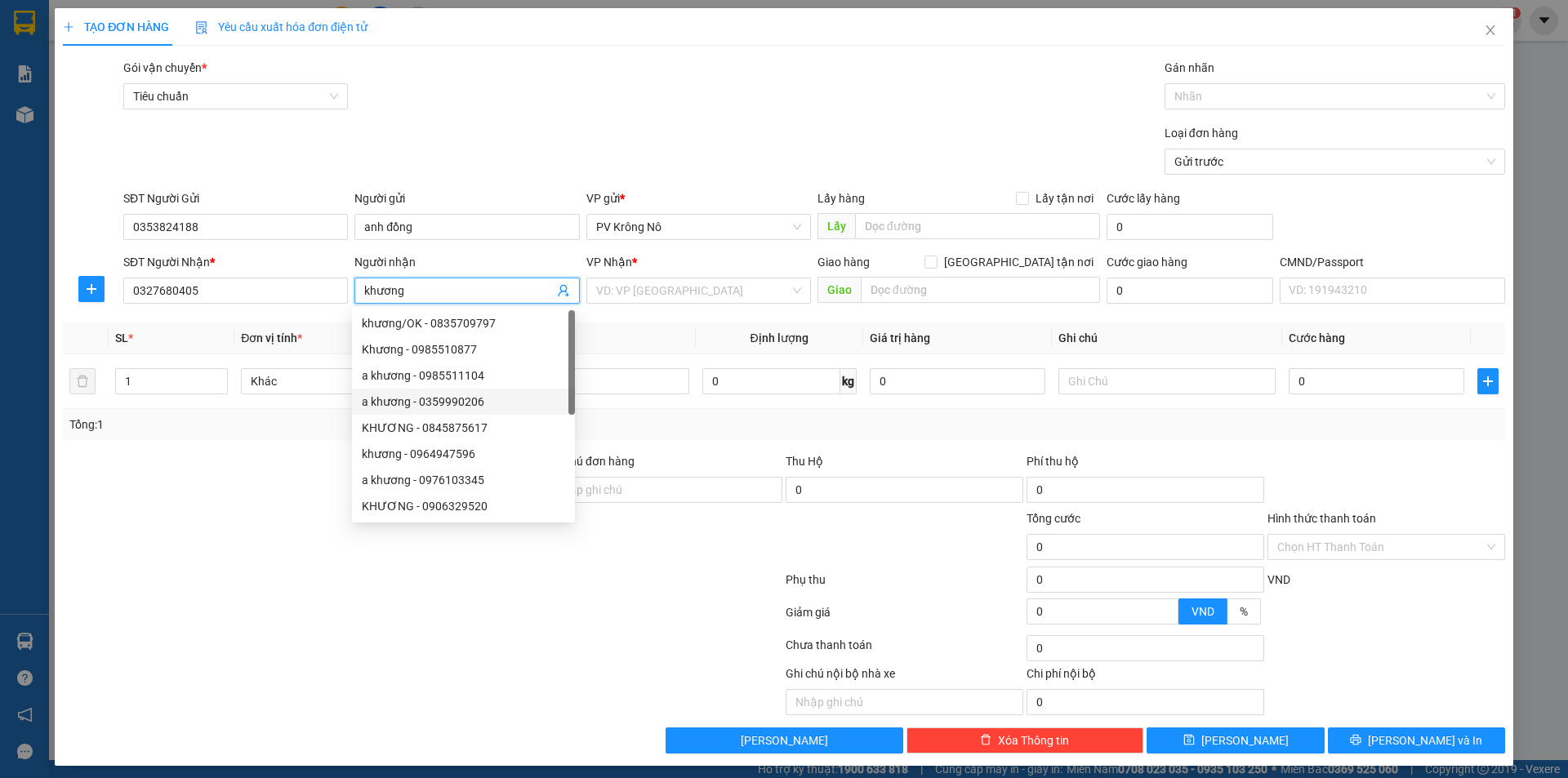
type input "KHƯƠNG"
type input "0845875617"
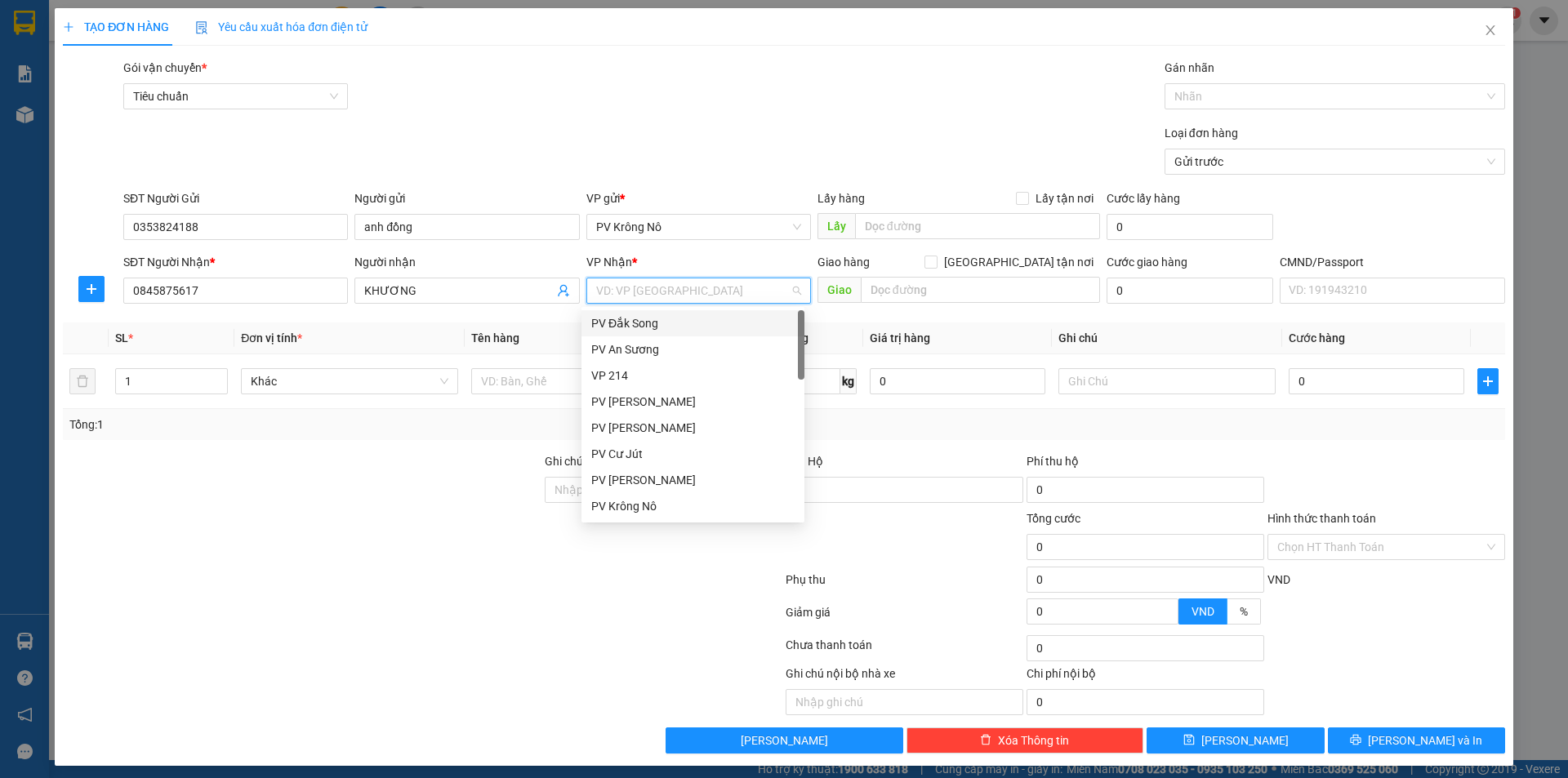
type input "2"
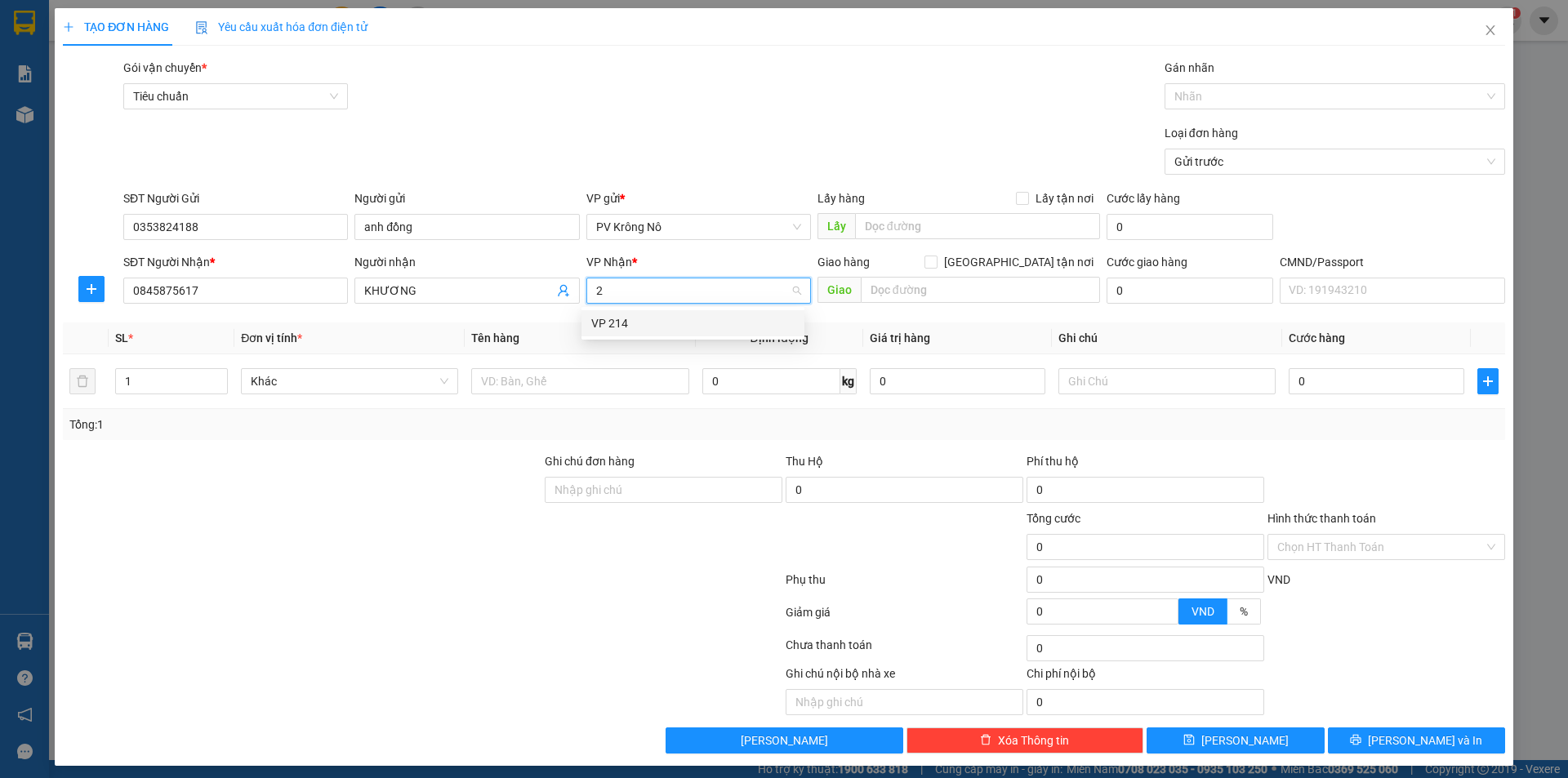
click at [619, 330] on div "VP 214" at bounding box center [693, 324] width 204 height 18
click at [568, 392] on input "text" at bounding box center [580, 381] width 217 height 26
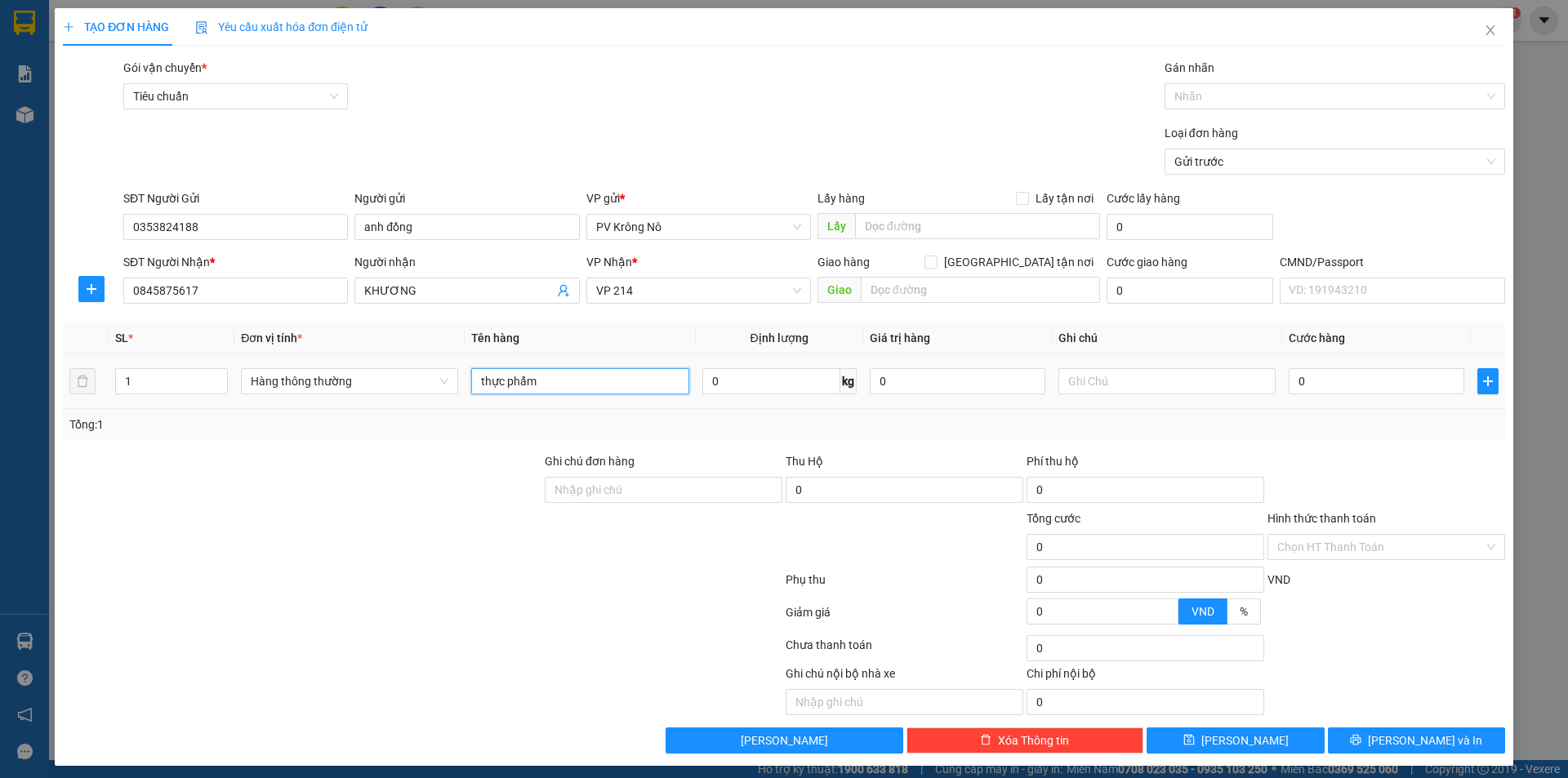
type input "thực phẩm"
click at [79, 385] on tr "1 Hàng thông thường thực phẩm 0 kg 0 0" at bounding box center [784, 382] width 1442 height 55
type input "2"
click at [568, 376] on input "thực phẩm" at bounding box center [580, 381] width 217 height 26
type input "thực phẩm + gạo"
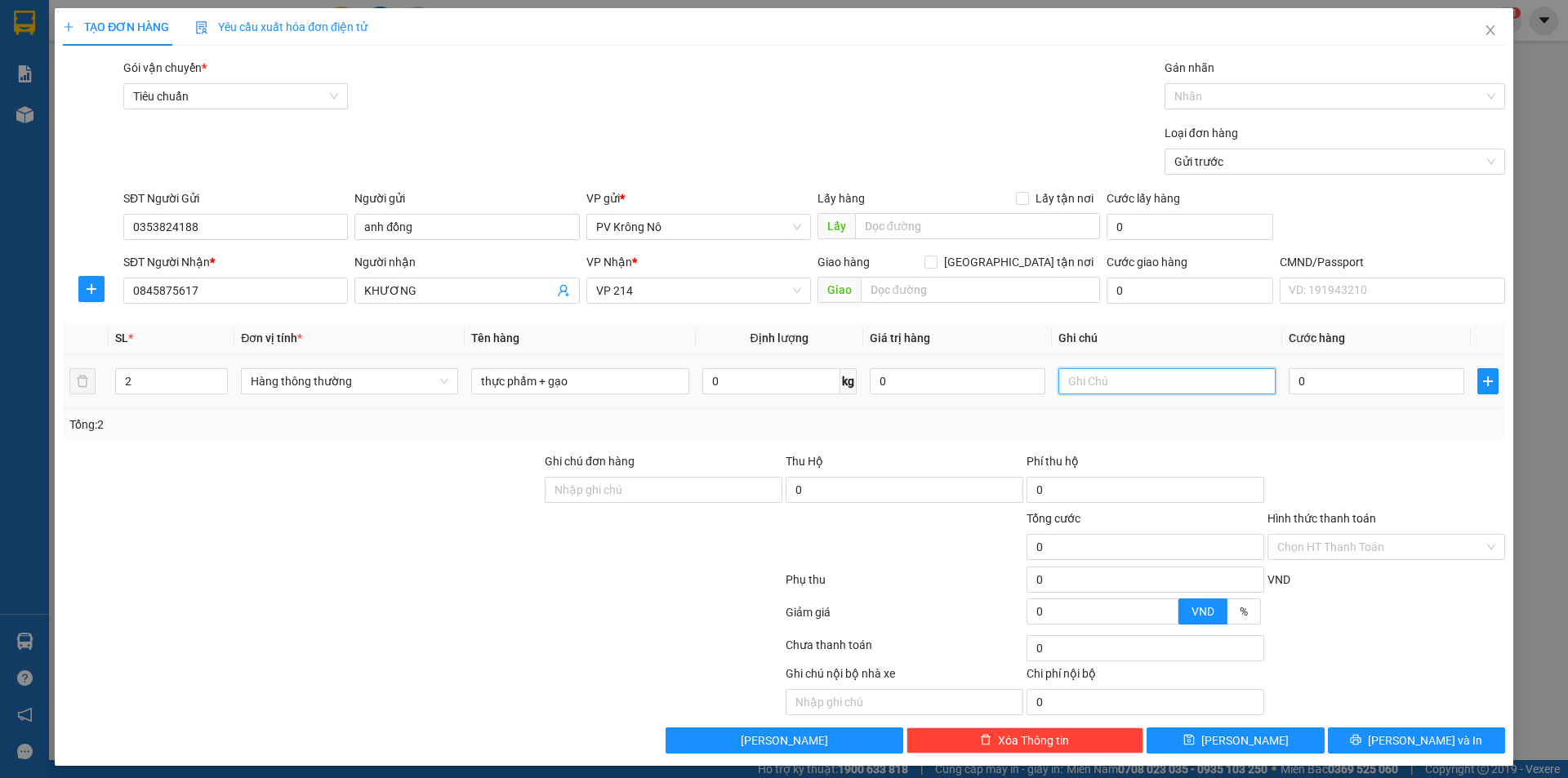
click at [1192, 377] on input "text" at bounding box center [1166, 381] width 217 height 26
type input "tx+tg"
type input "008"
type input "8"
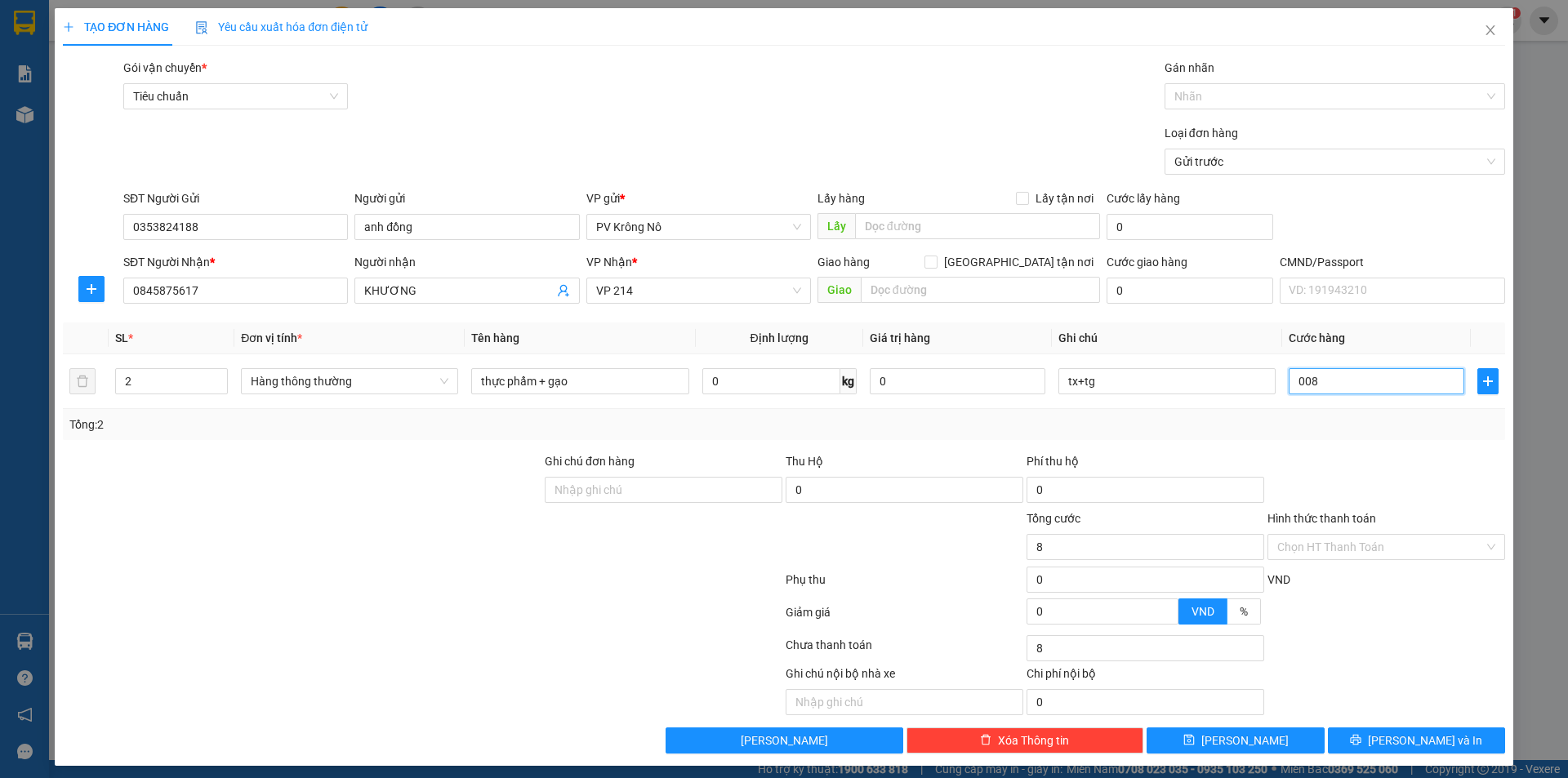
type input "0.080"
type input "80"
type input "00.800"
type input "800"
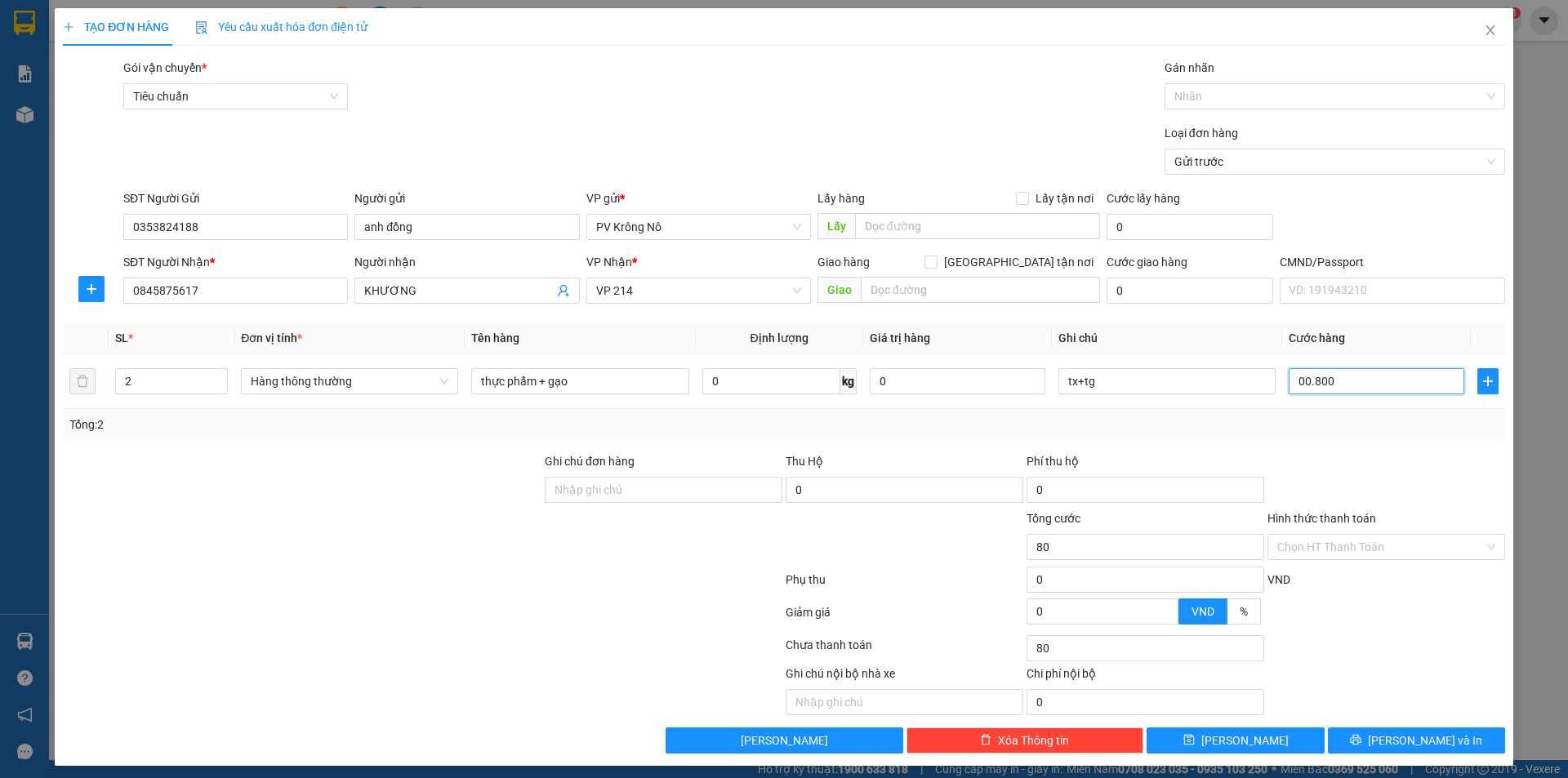
type input "800"
type input "0.008.000"
type input "8.000"
type input "000.080.000"
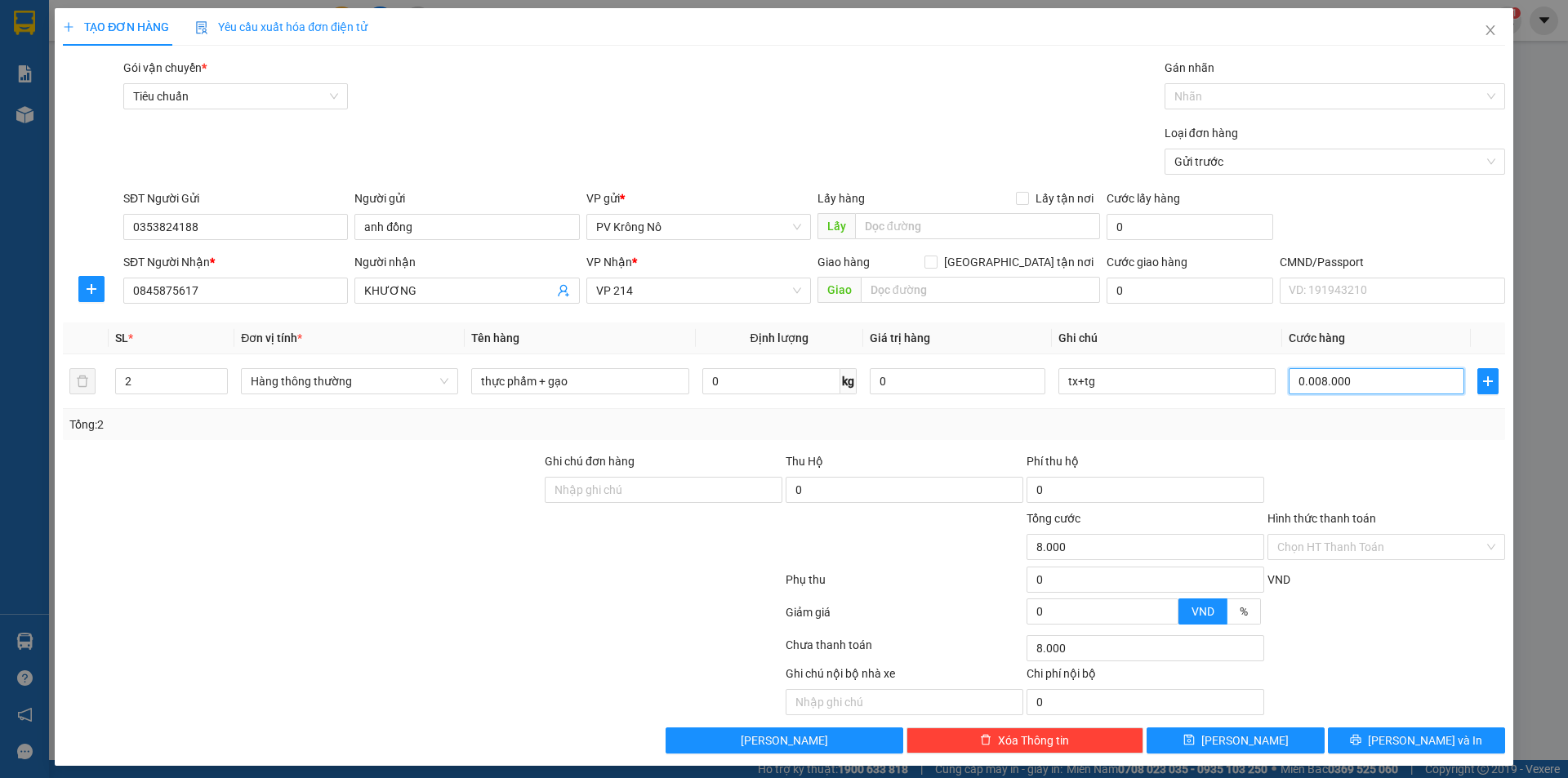
type input "80.000"
click at [1310, 550] on input "Hình thức thanh toán" at bounding box center [1380, 547] width 206 height 25
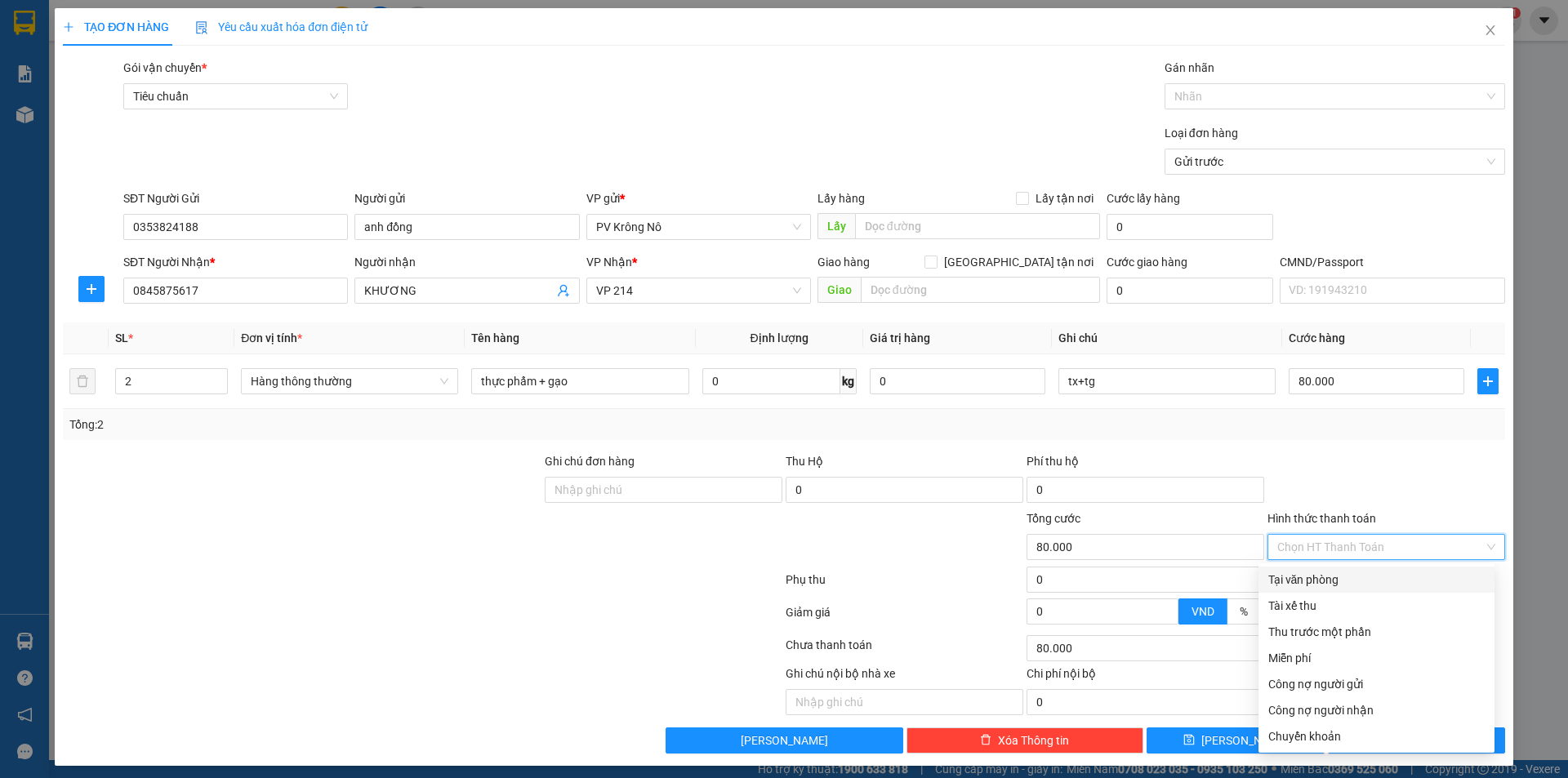
click at [1305, 576] on div "Tại văn phòng" at bounding box center [1376, 580] width 217 height 18
type input "0"
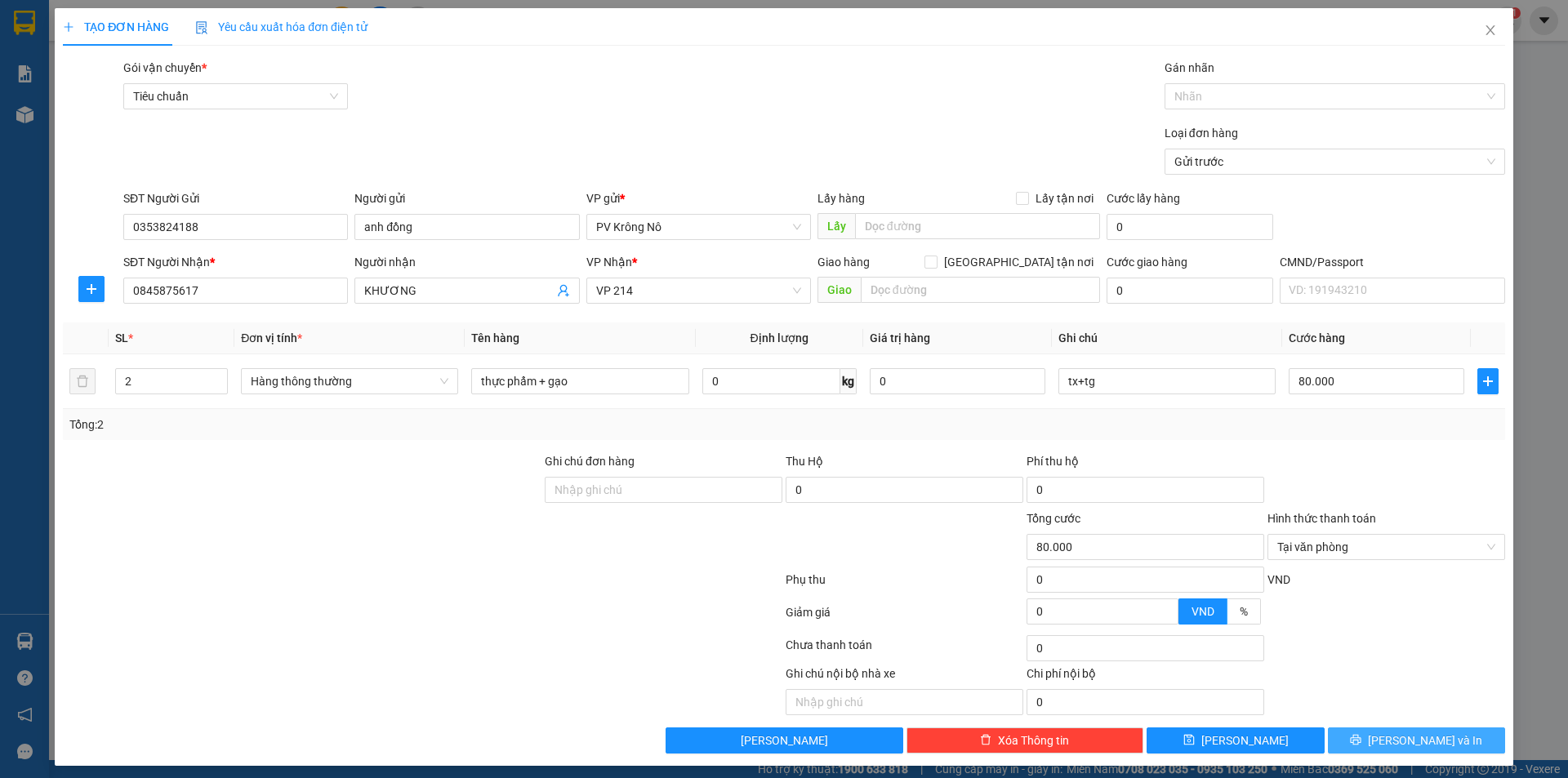
click at [1362, 739] on icon "printer" at bounding box center [1355, 739] width 11 height 11
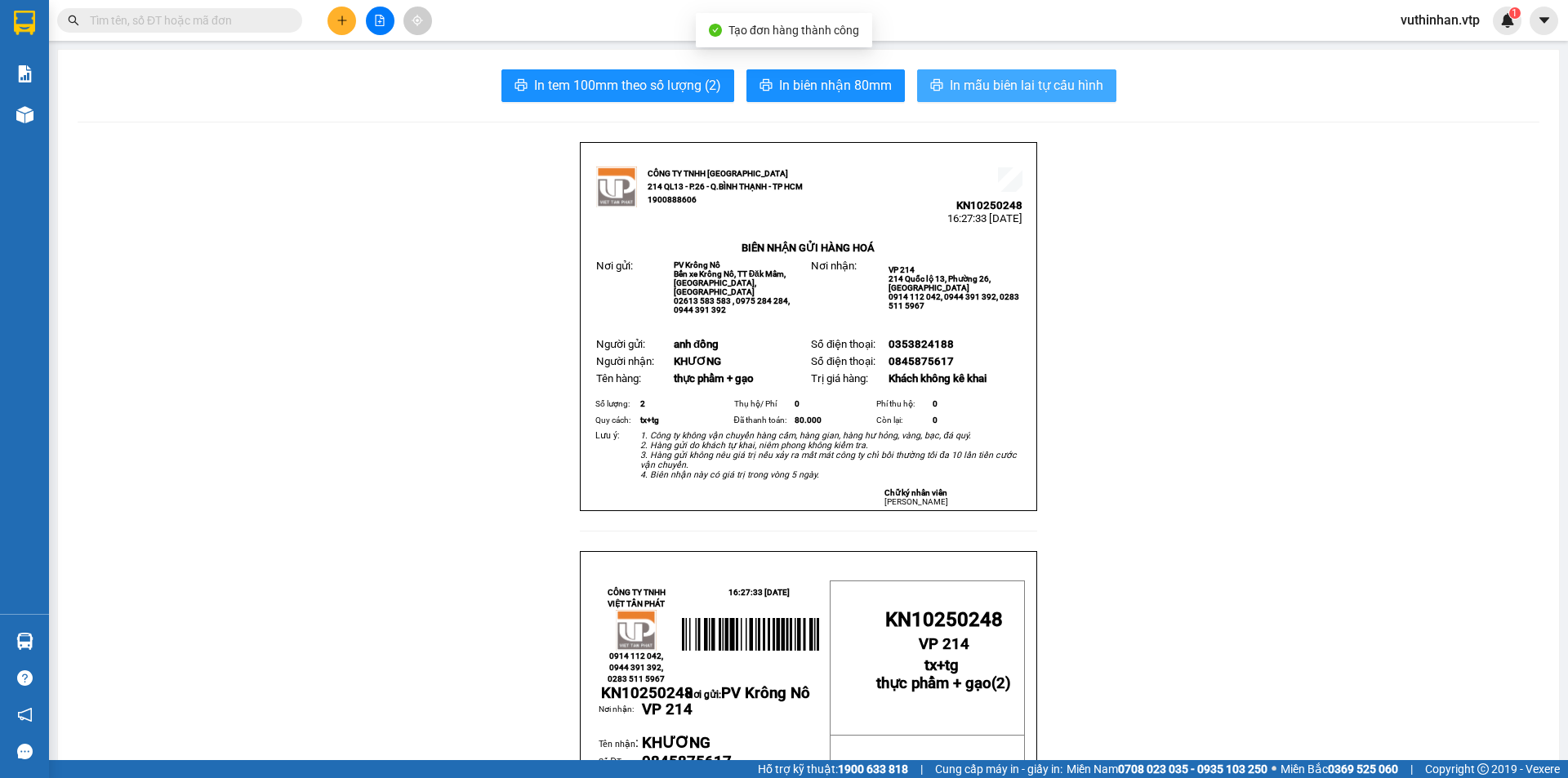
click at [1011, 81] on span "In mẫu biên lai tự cấu hình" at bounding box center [1026, 85] width 153 height 20
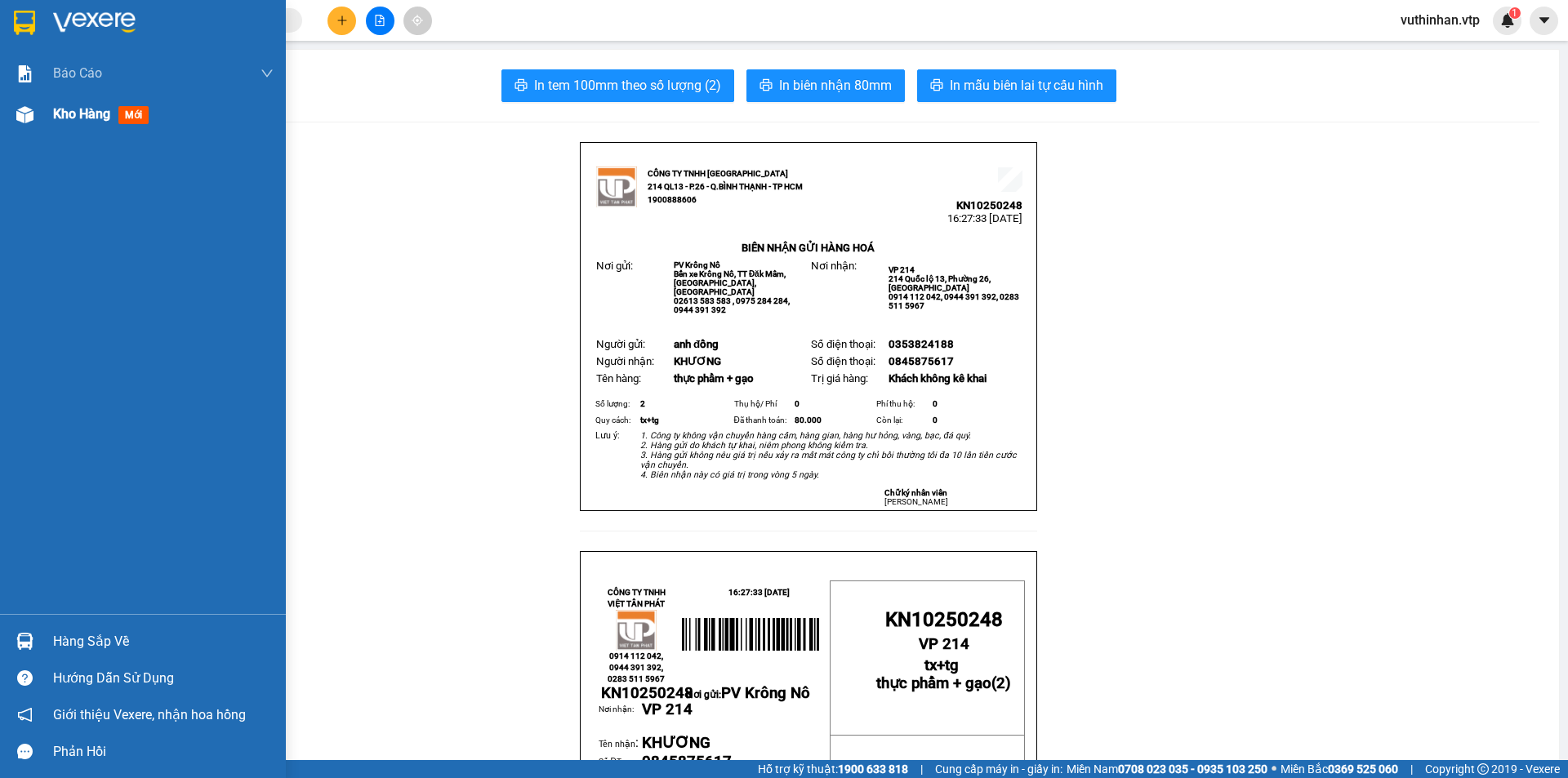
click at [32, 107] on img at bounding box center [25, 115] width 17 height 17
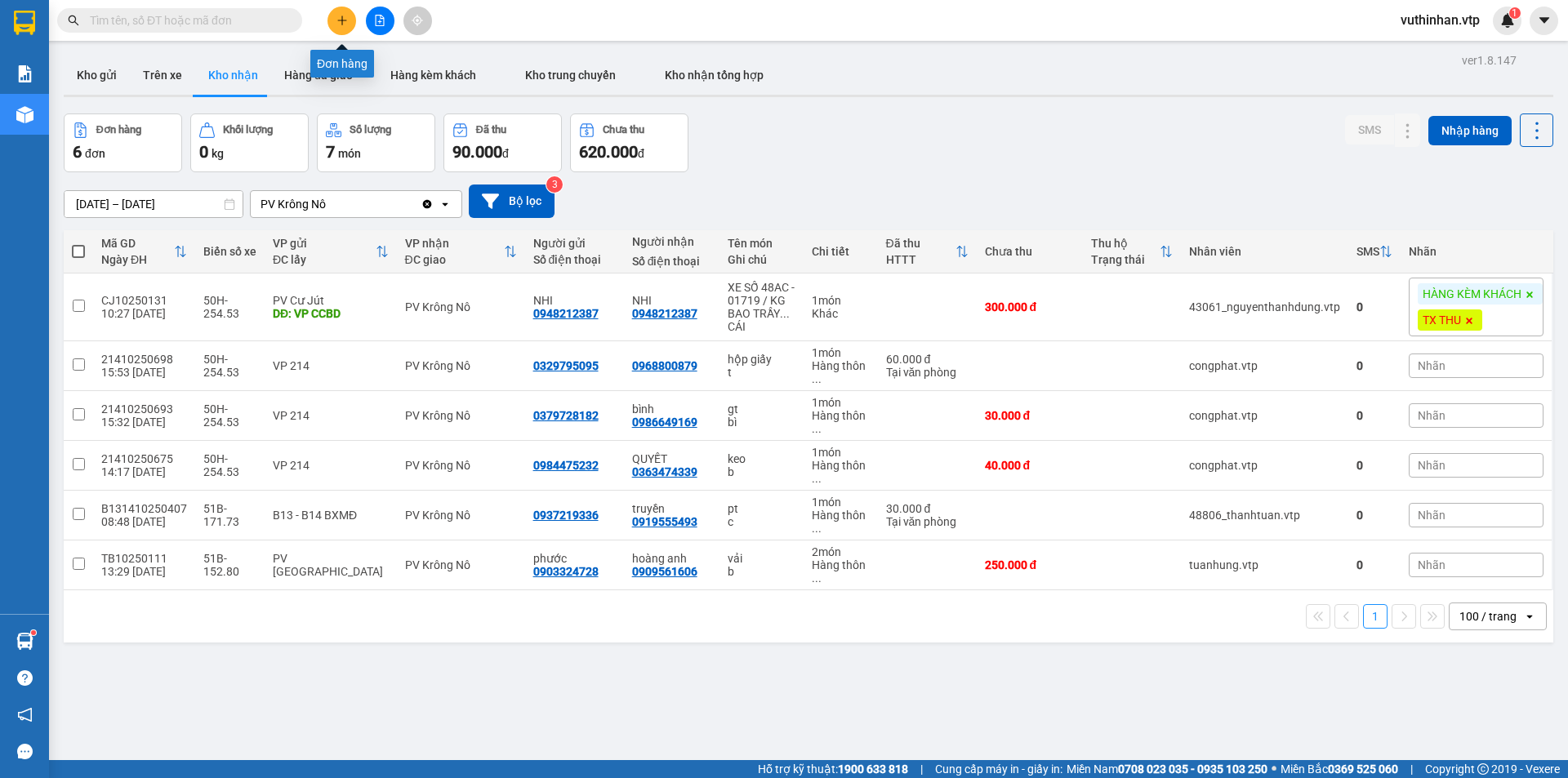
click at [343, 17] on icon "plus" at bounding box center [342, 20] width 11 height 11
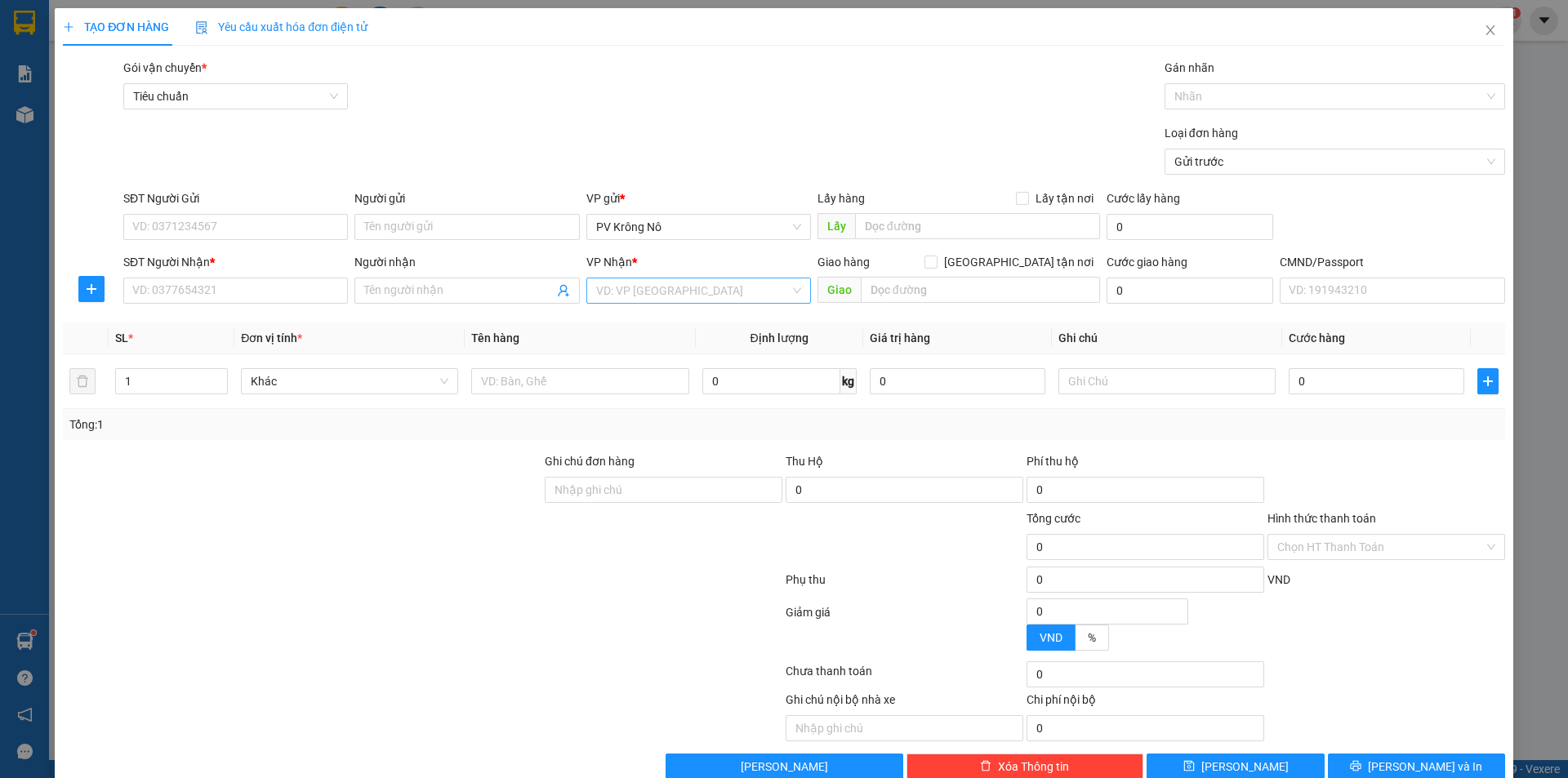
click at [678, 294] on input "search" at bounding box center [693, 290] width 194 height 25
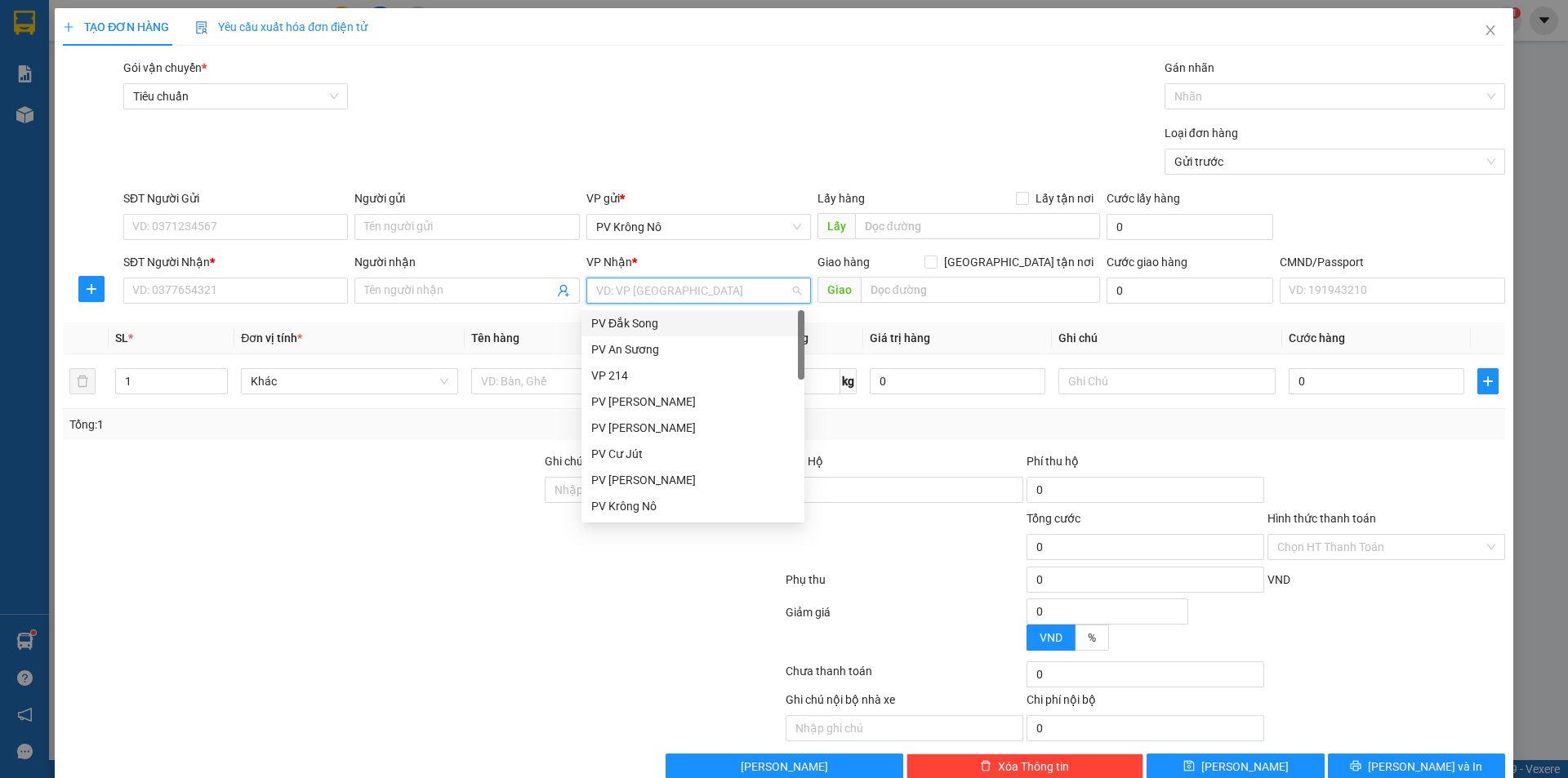
type input "2"
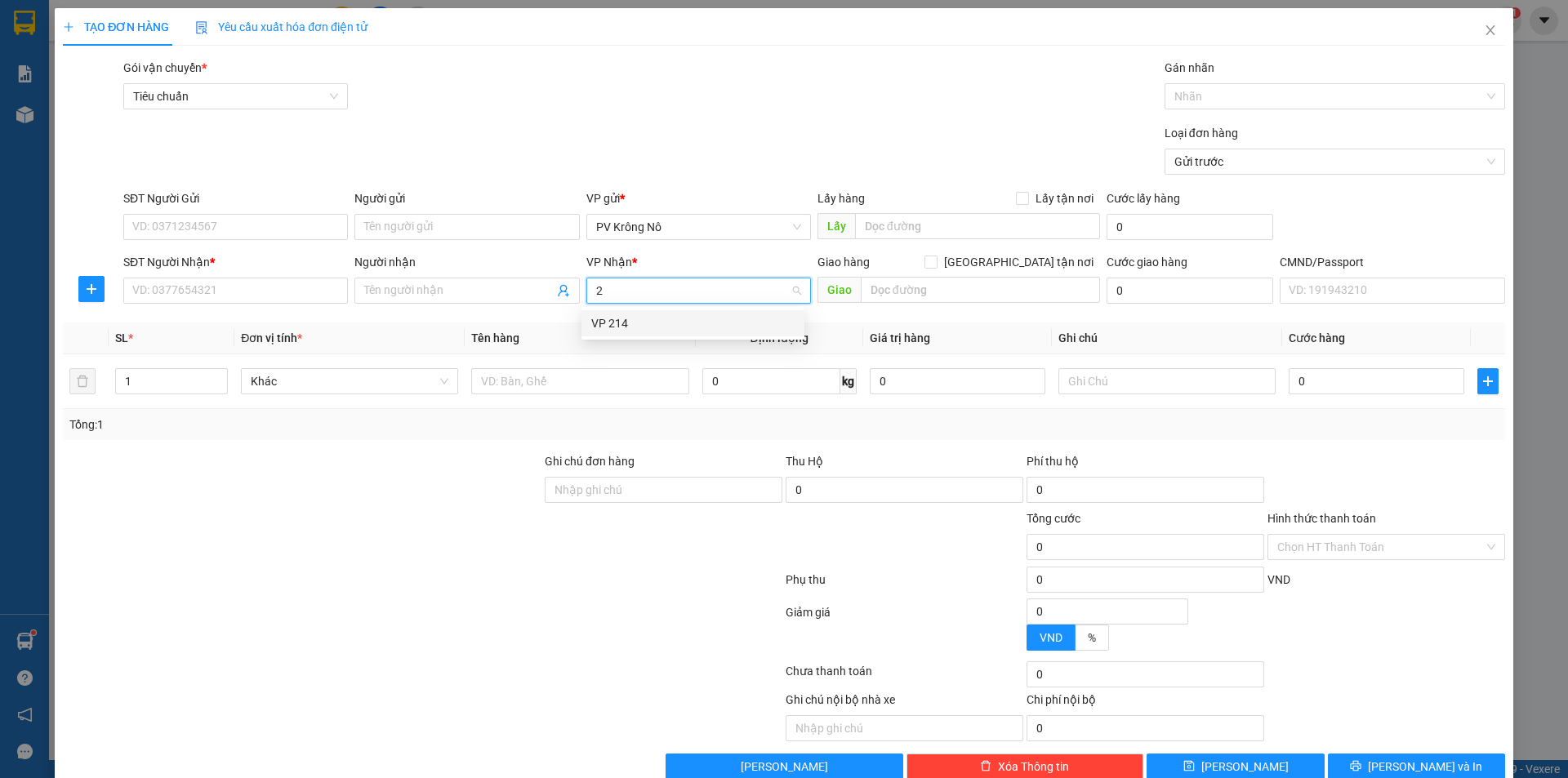
click at [640, 325] on div "VP 214" at bounding box center [693, 324] width 204 height 18
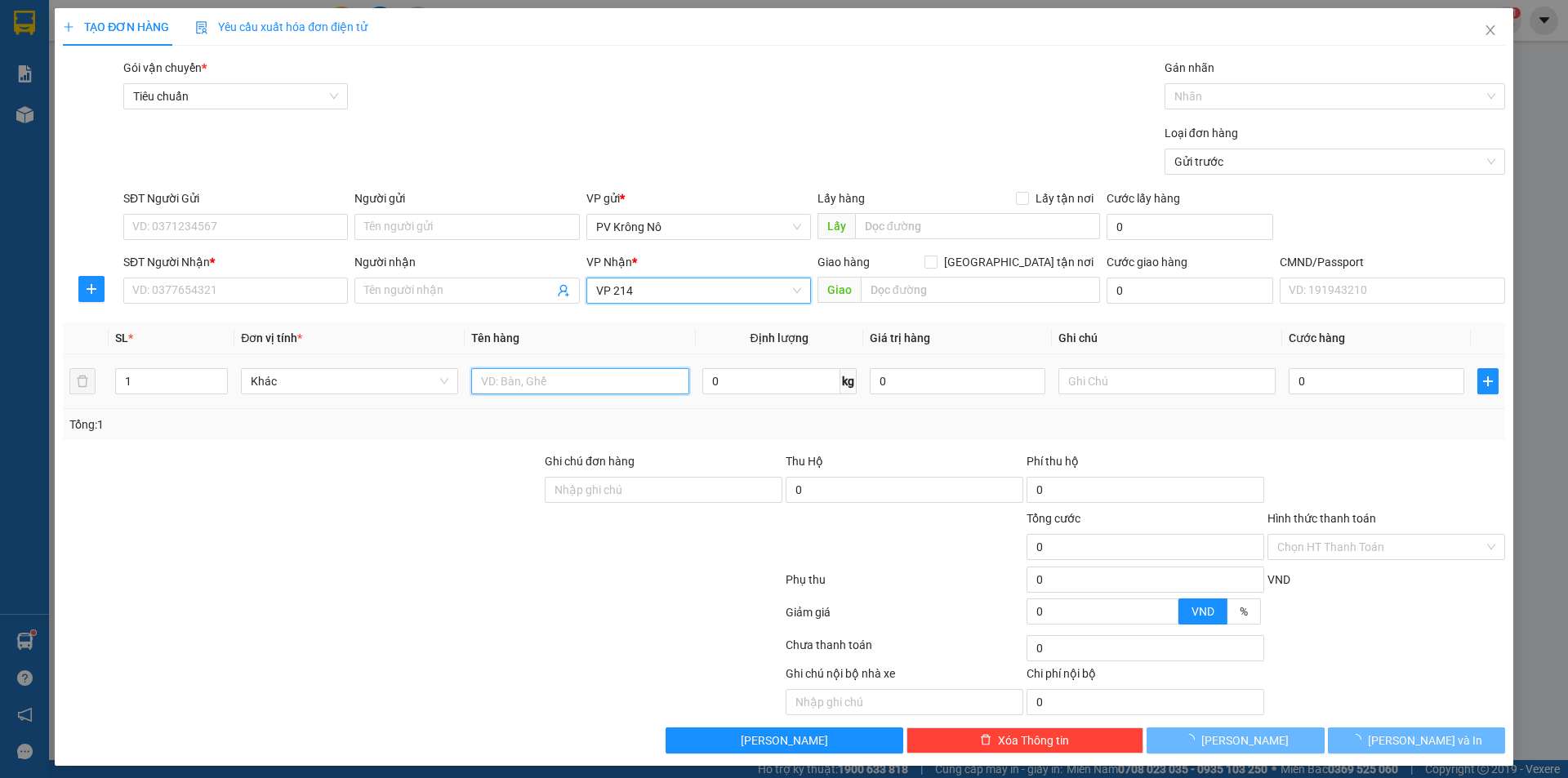
drag, startPoint x: 551, startPoint y: 372, endPoint x: 544, endPoint y: 381, distance: 11.4
click at [547, 379] on input "text" at bounding box center [580, 381] width 217 height 26
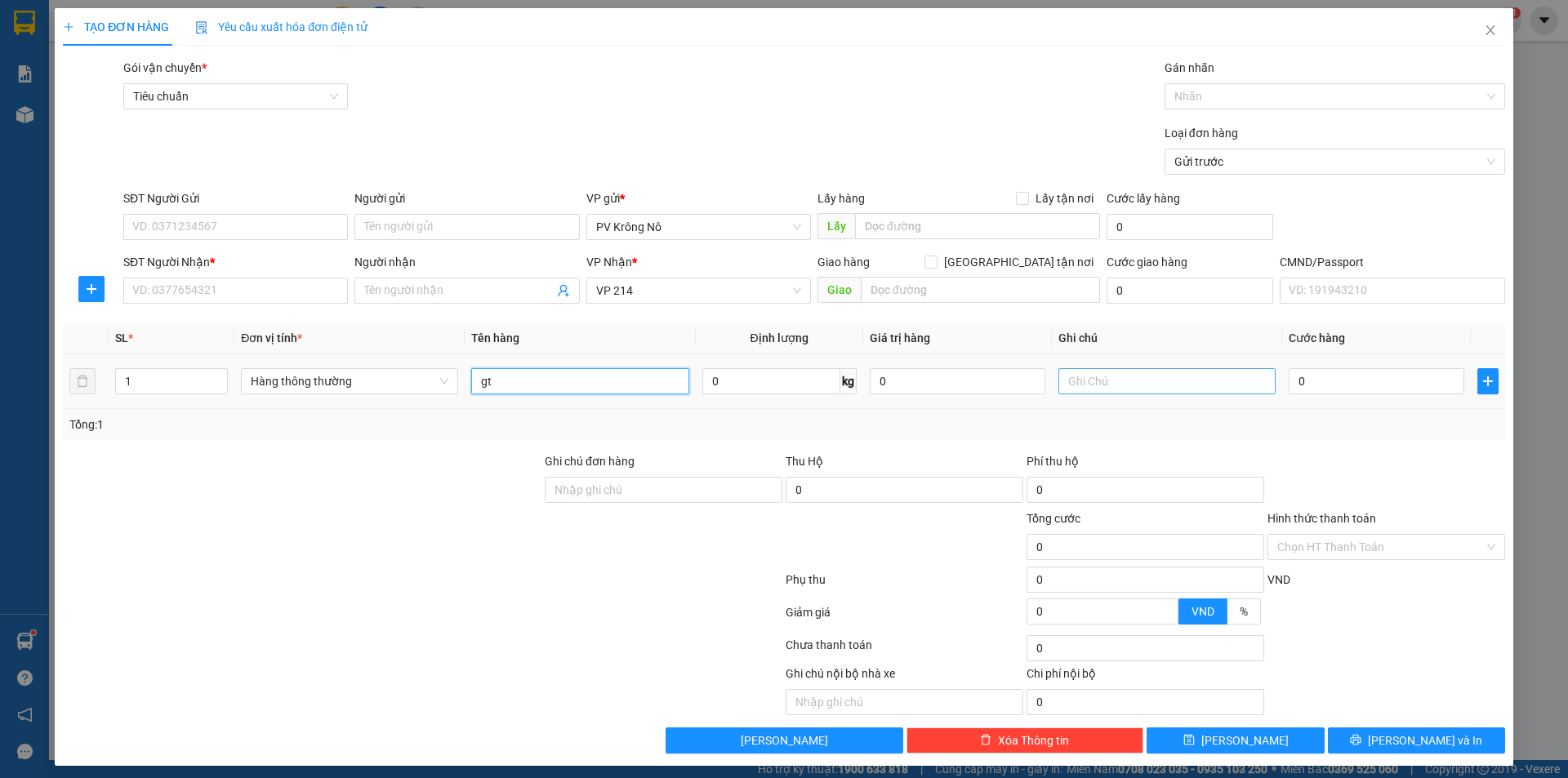
type input "gt"
click at [1096, 383] on input "text" at bounding box center [1166, 381] width 217 height 26
type input "bì"
type input "003"
type input "3"
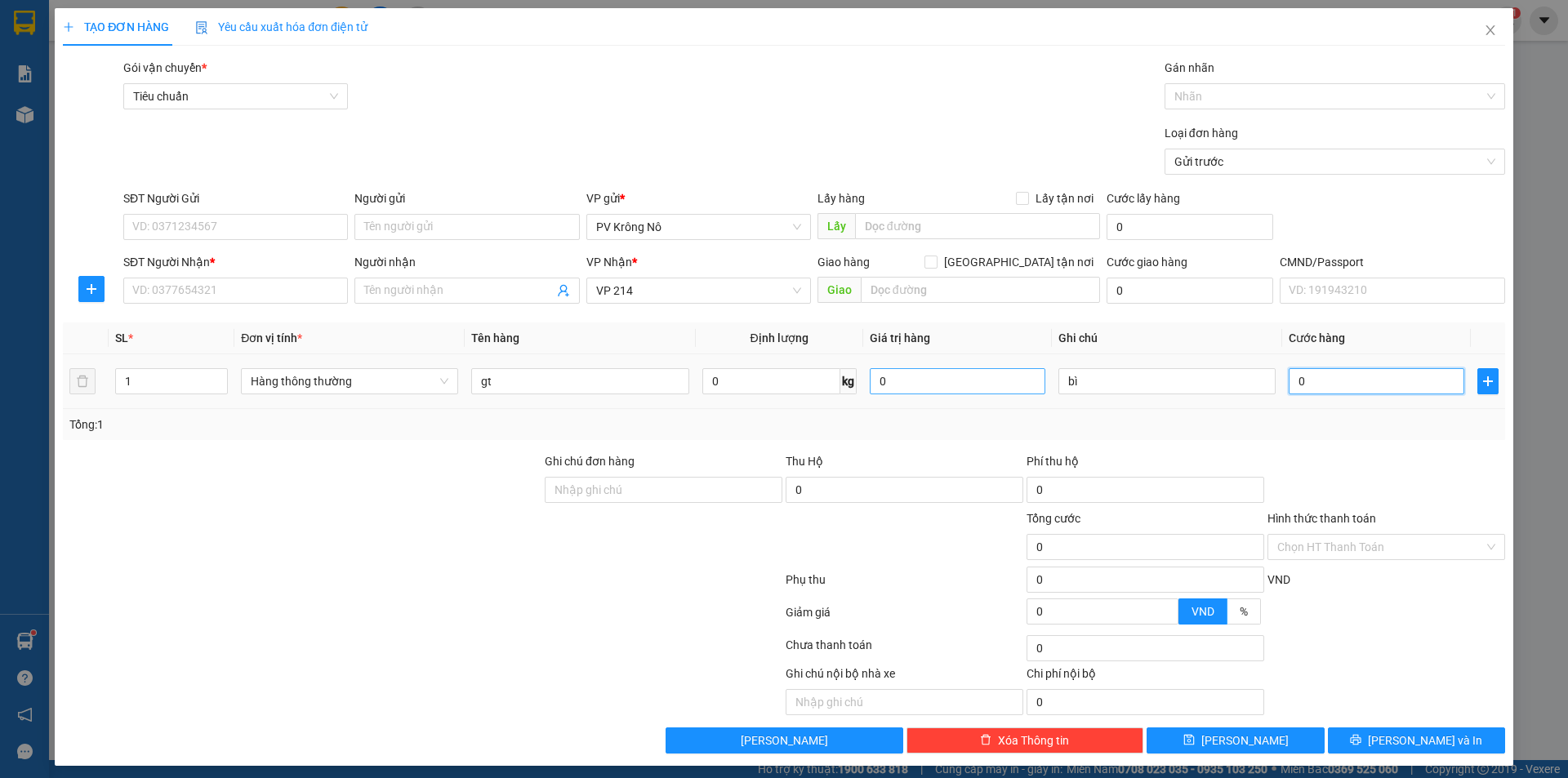
type input "3"
type input "0.030"
type input "30"
type input "00.300"
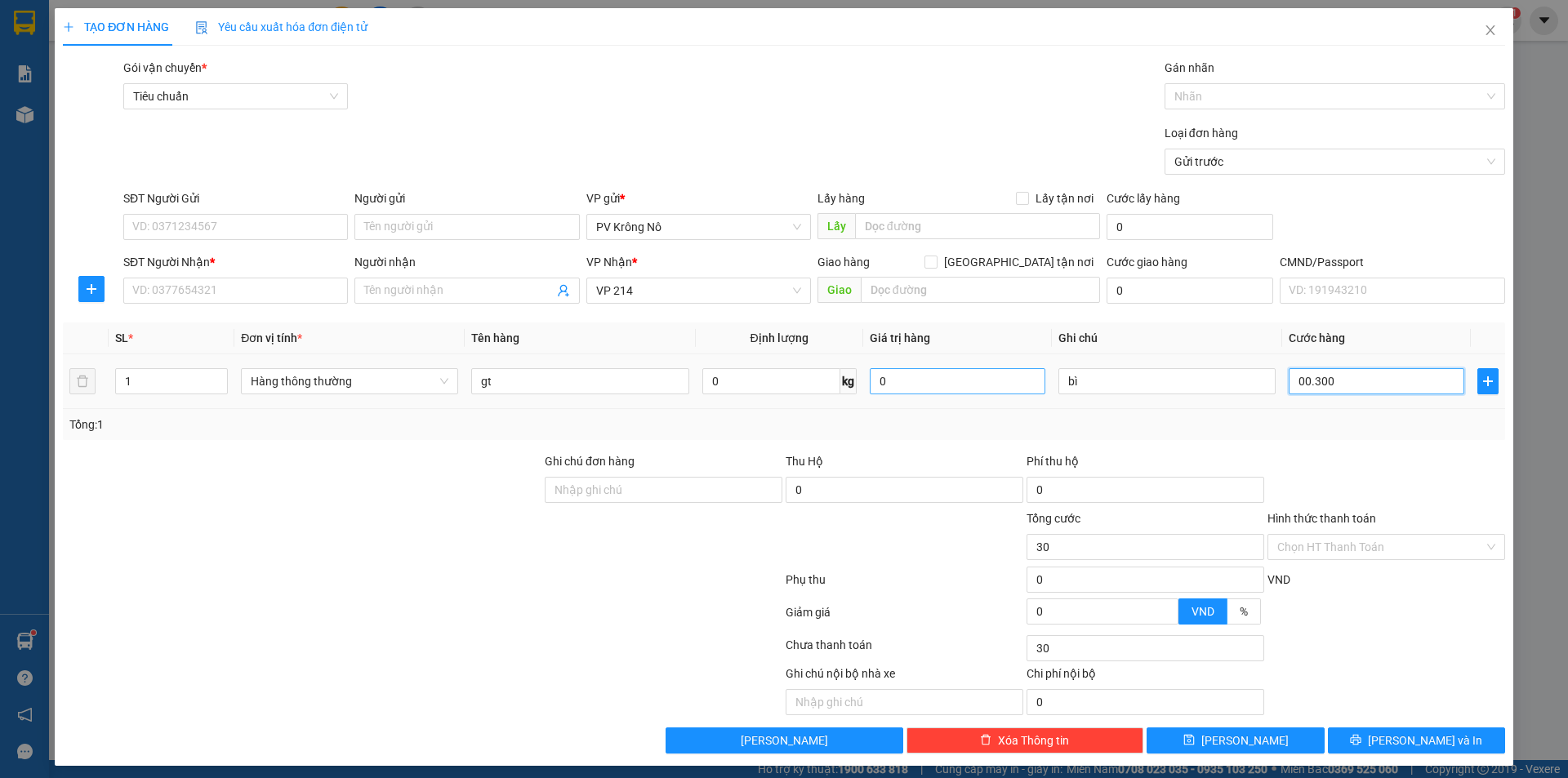
type input "300"
type input "0.003.000"
type input "3.000"
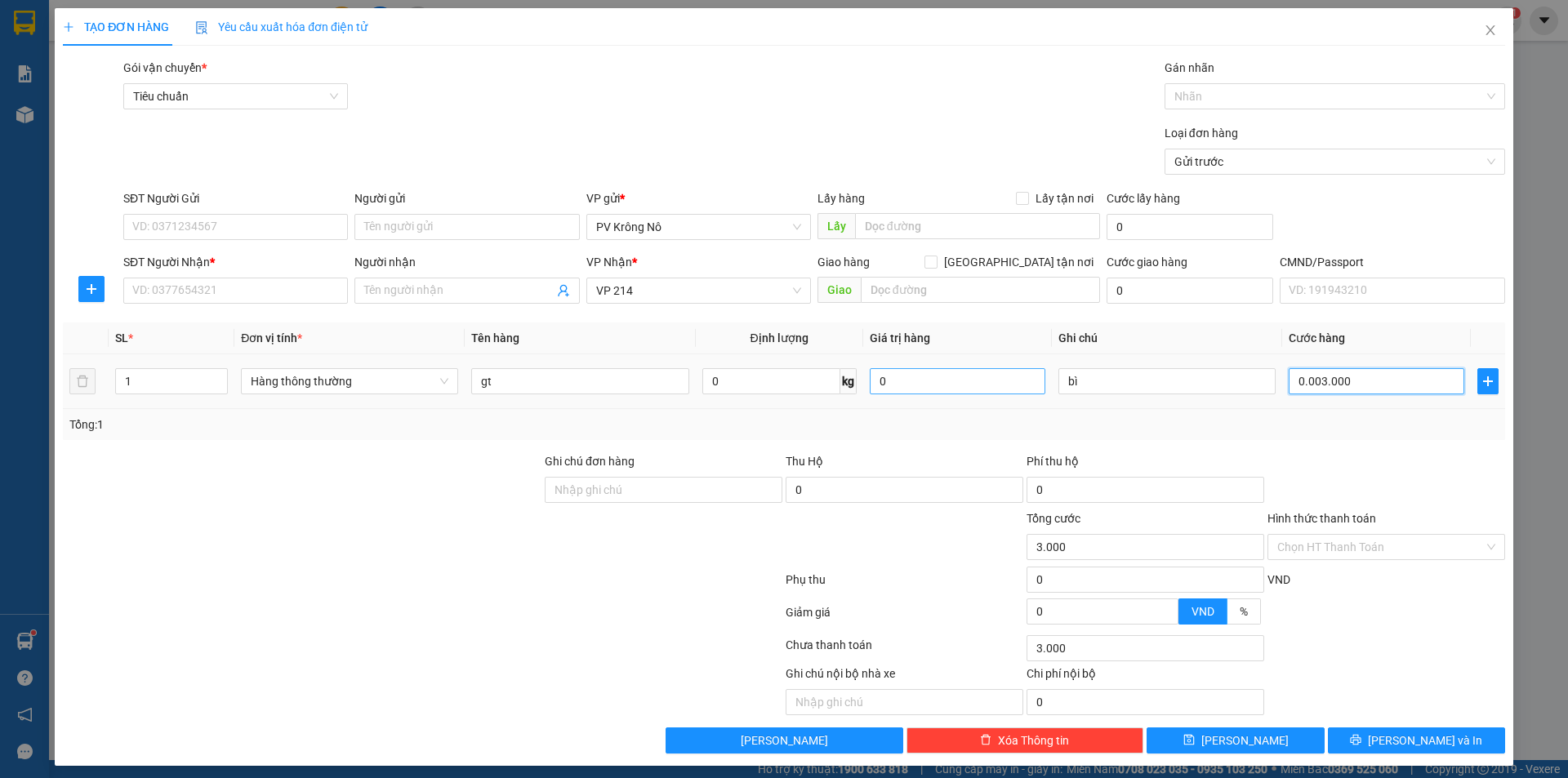
type input "000.030.000"
type input "30.000"
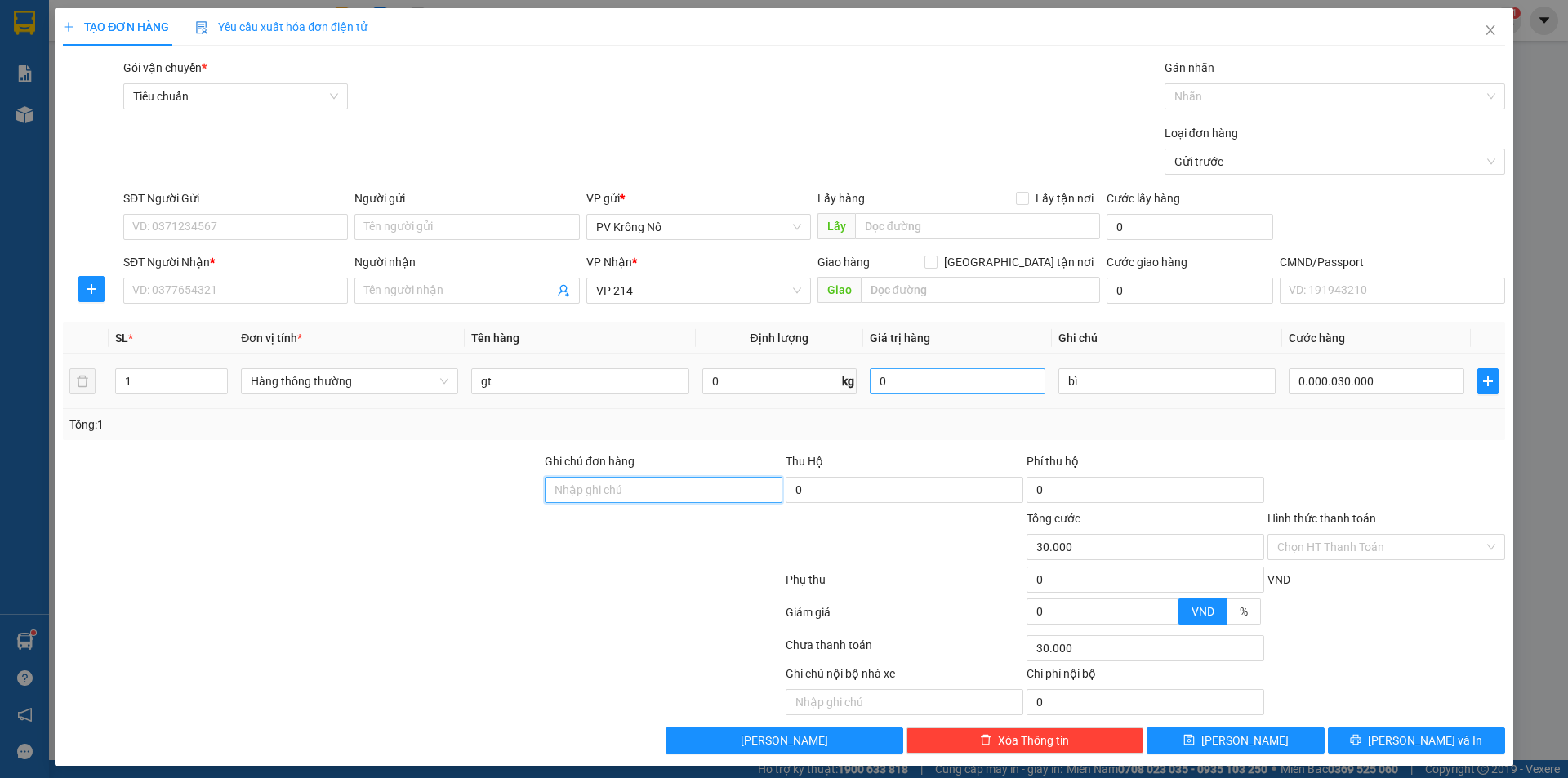
type input "30.000"
click at [169, 208] on div "SĐT Người Gửi" at bounding box center [235, 201] width 225 height 25
drag, startPoint x: 156, startPoint y: 212, endPoint x: 166, endPoint y: 212, distance: 10.0
click at [159, 212] on div "SĐT Người Gửi" at bounding box center [235, 201] width 225 height 25
drag, startPoint x: 160, startPoint y: 213, endPoint x: 155, endPoint y: 220, distance: 8.6
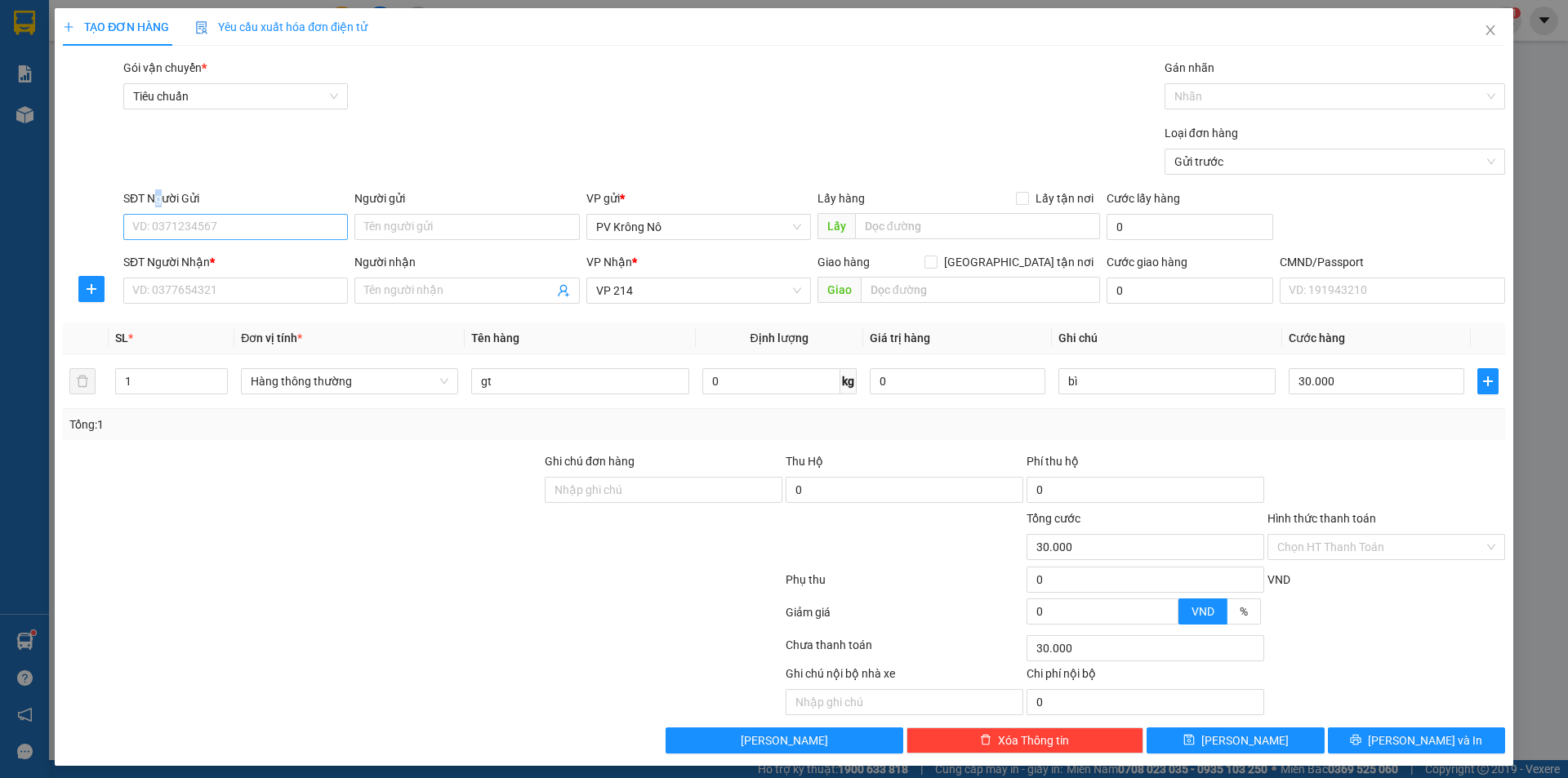
click at [159, 215] on div "SĐT Người Gửi VD: 0371234567" at bounding box center [235, 217] width 225 height 57
click at [151, 231] on input "SĐT Người Gửi" at bounding box center [235, 227] width 225 height 26
type input "0"
type input "0367846021"
type input "đức"
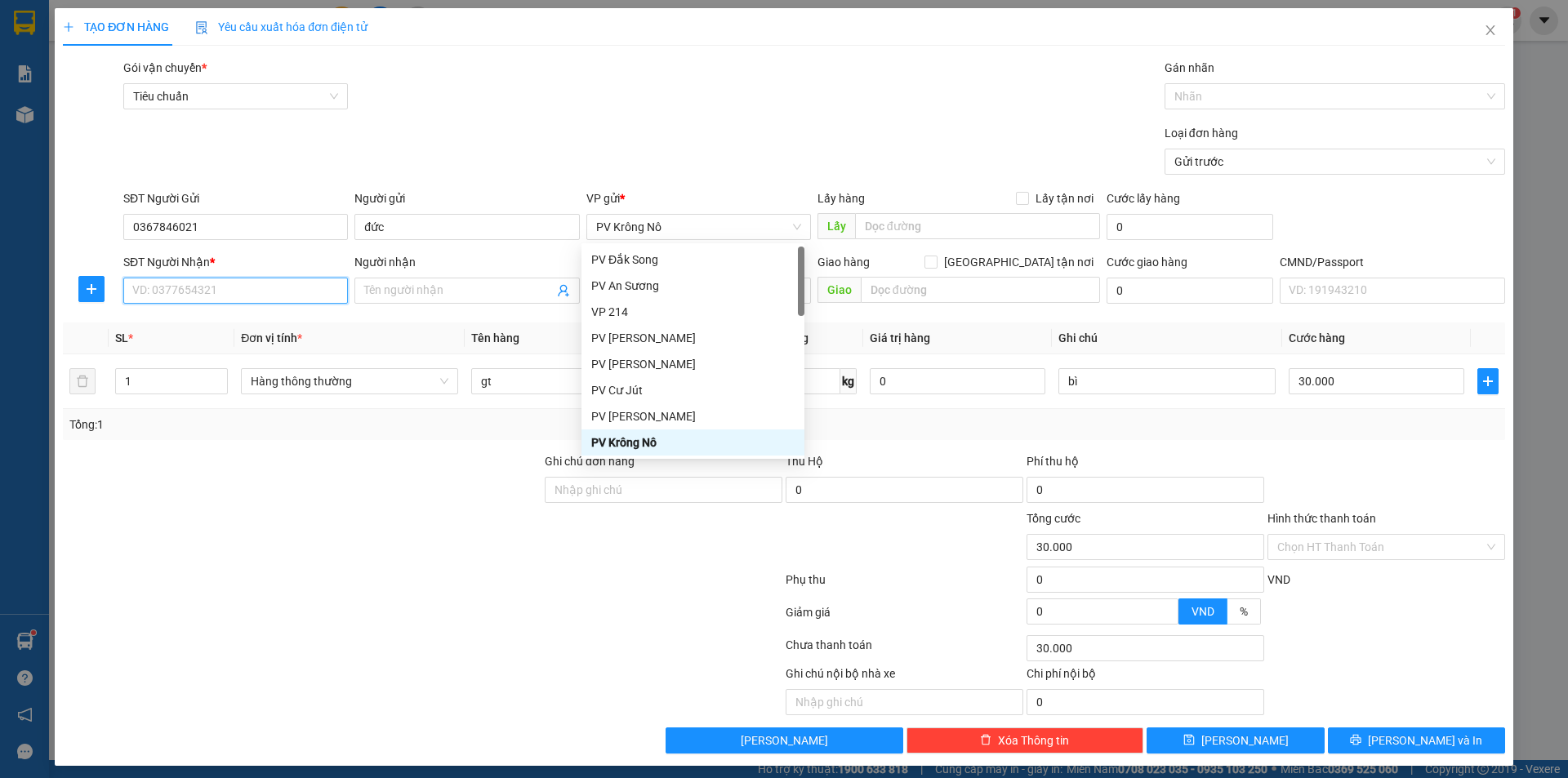
click at [215, 300] on input "SĐT Người Nhận *" at bounding box center [235, 291] width 225 height 26
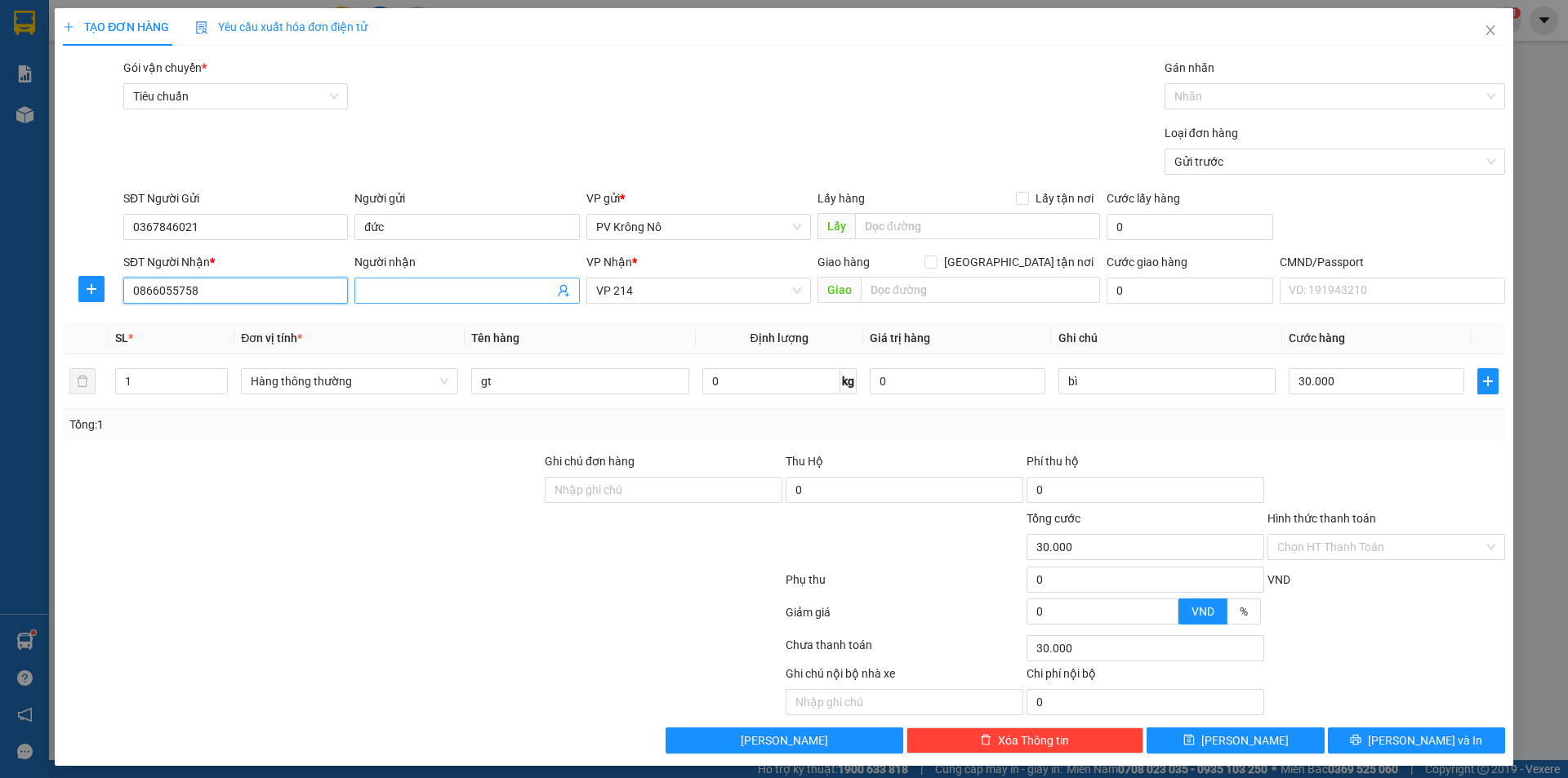
type input "0866055758"
click at [410, 286] on input "Người nhận" at bounding box center [459, 291] width 189 height 18
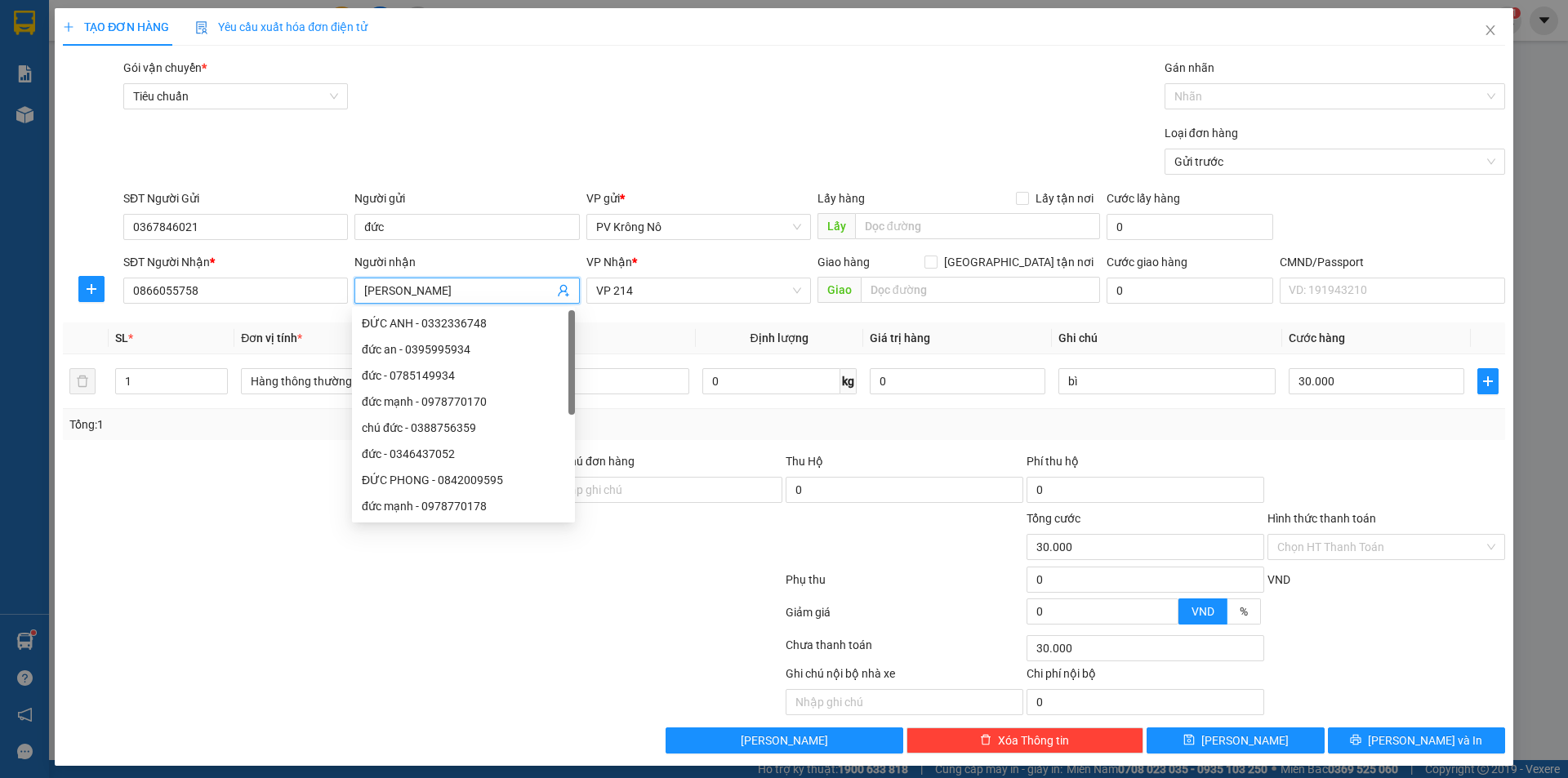
type input "[PERSON_NAME]"
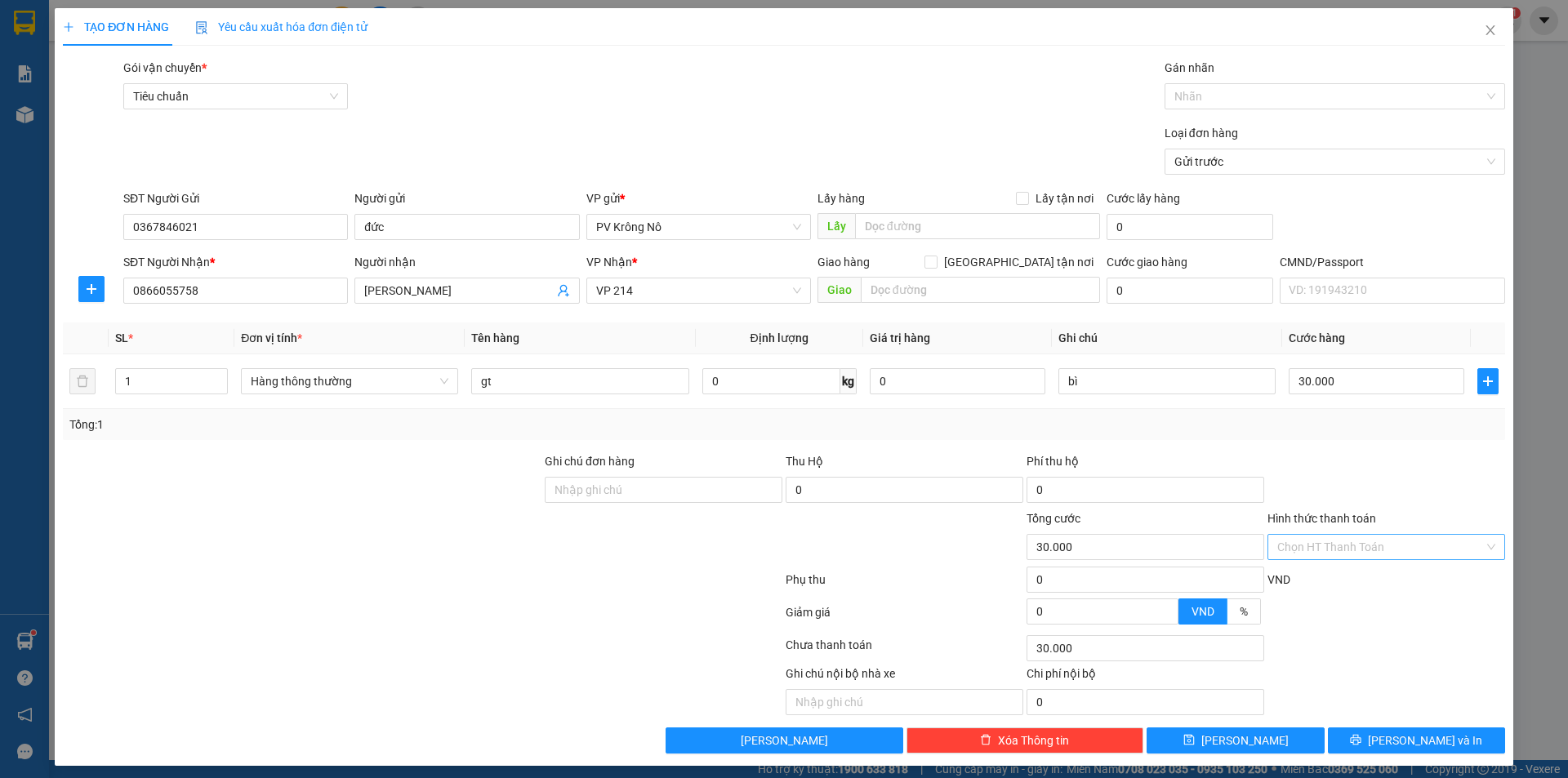
drag, startPoint x: 1310, startPoint y: 539, endPoint x: 1295, endPoint y: 537, distance: 15.1
click at [1309, 539] on input "Hình thức thanh toán" at bounding box center [1380, 547] width 206 height 25
click at [1324, 486] on div at bounding box center [1386, 481] width 241 height 57
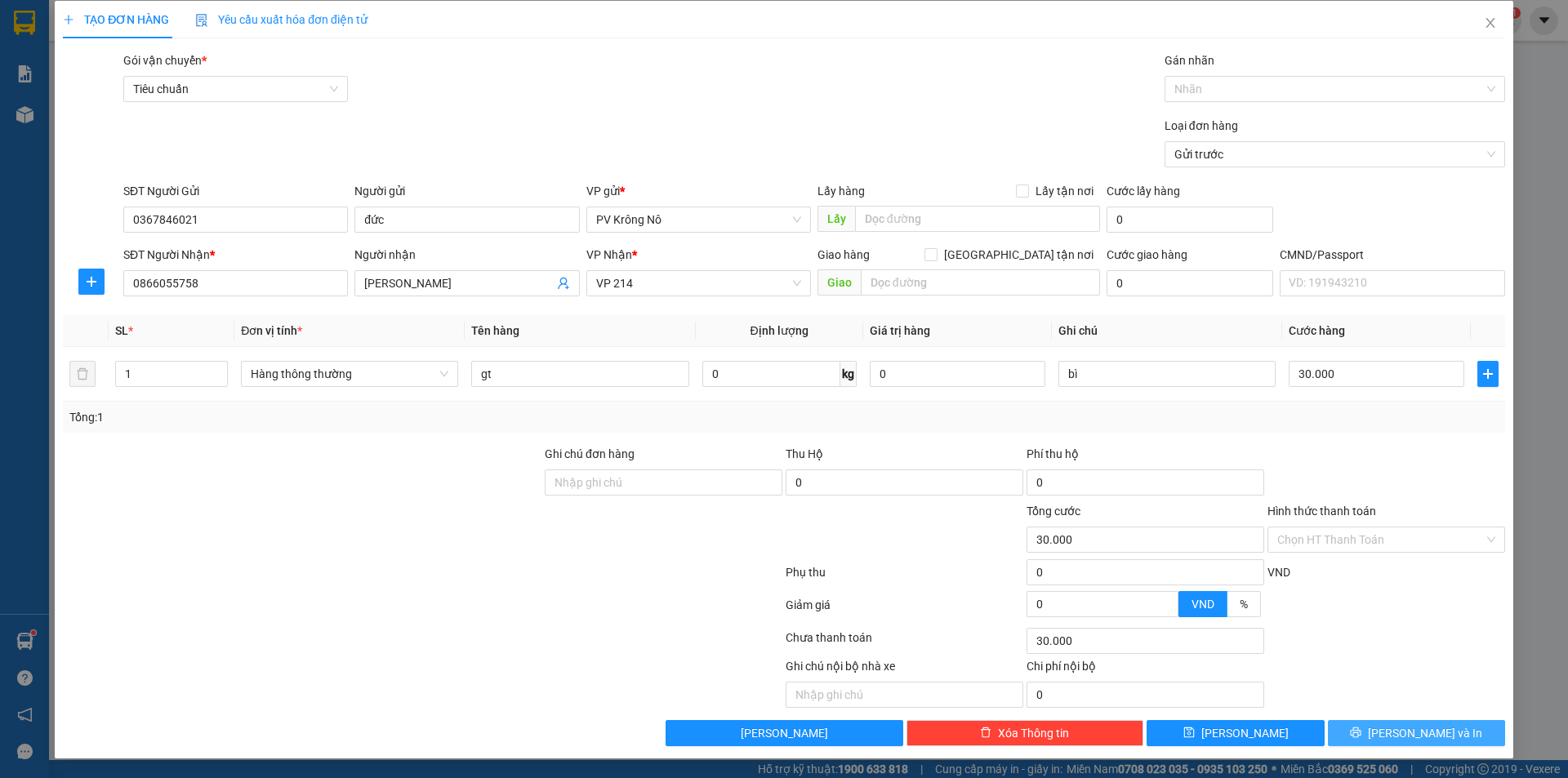
drag, startPoint x: 1407, startPoint y: 736, endPoint x: 1394, endPoint y: 725, distance: 17.0
click at [1407, 733] on span "[PERSON_NAME] và In" at bounding box center [1425, 733] width 115 height 18
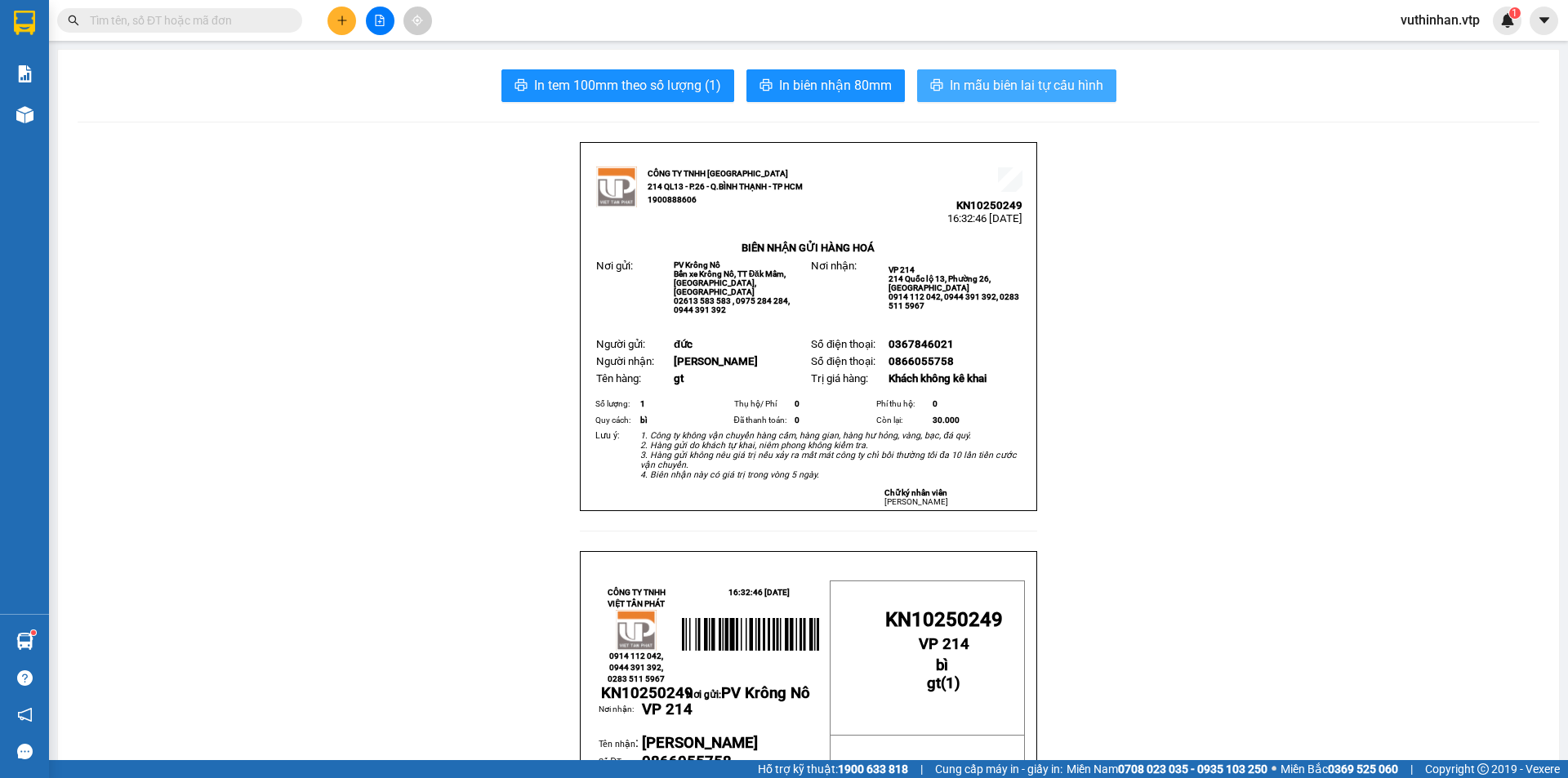
click at [961, 82] on span "In mẫu biên lai tự cấu hình" at bounding box center [1026, 85] width 153 height 20
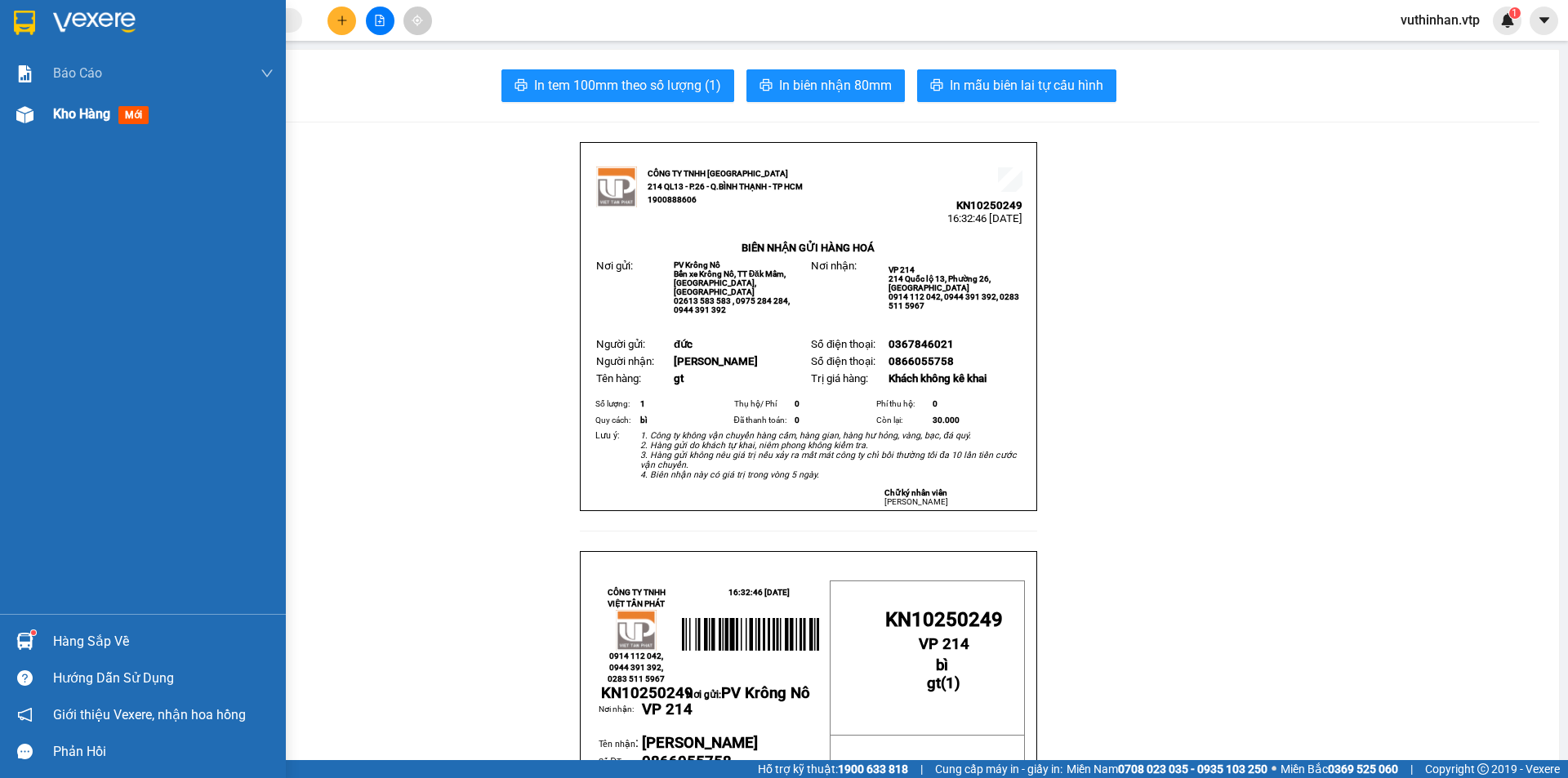
click at [50, 122] on div "Kho hàng mới" at bounding box center [143, 114] width 286 height 41
